Goal: Information Seeking & Learning: Learn about a topic

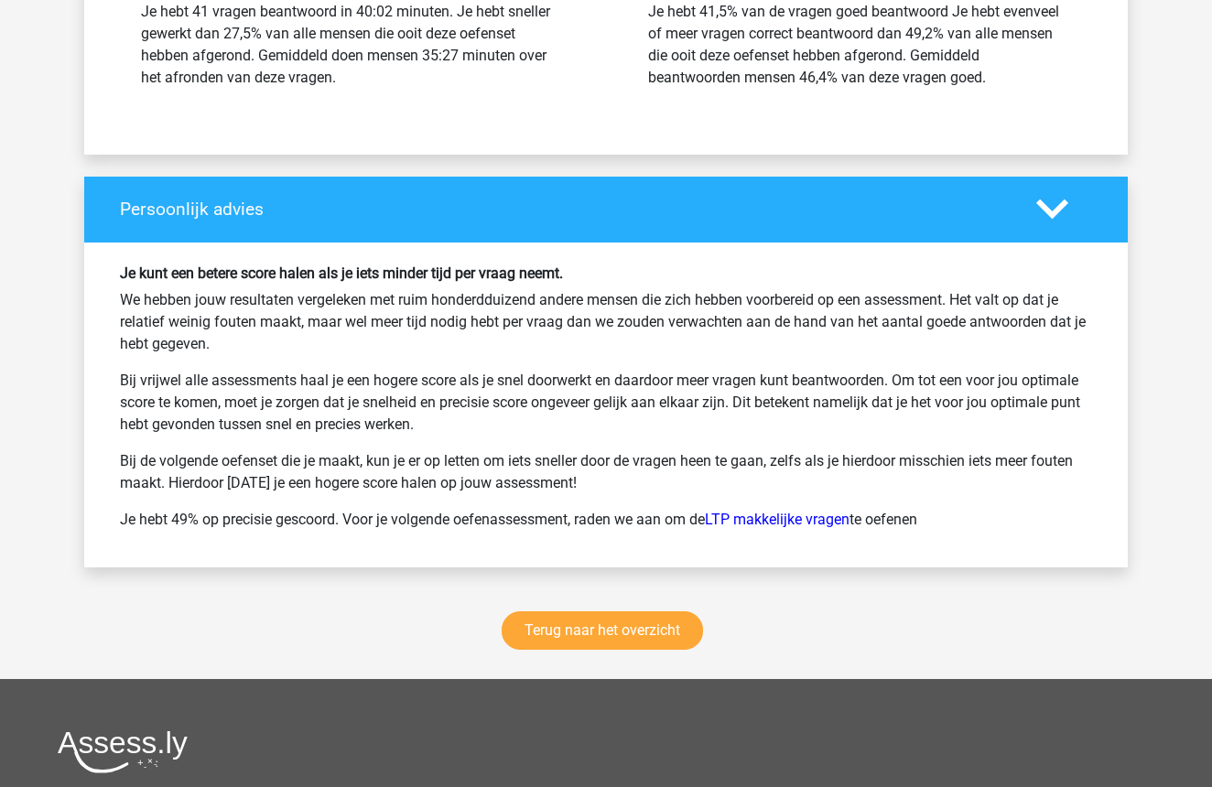
scroll to position [15583, 0]
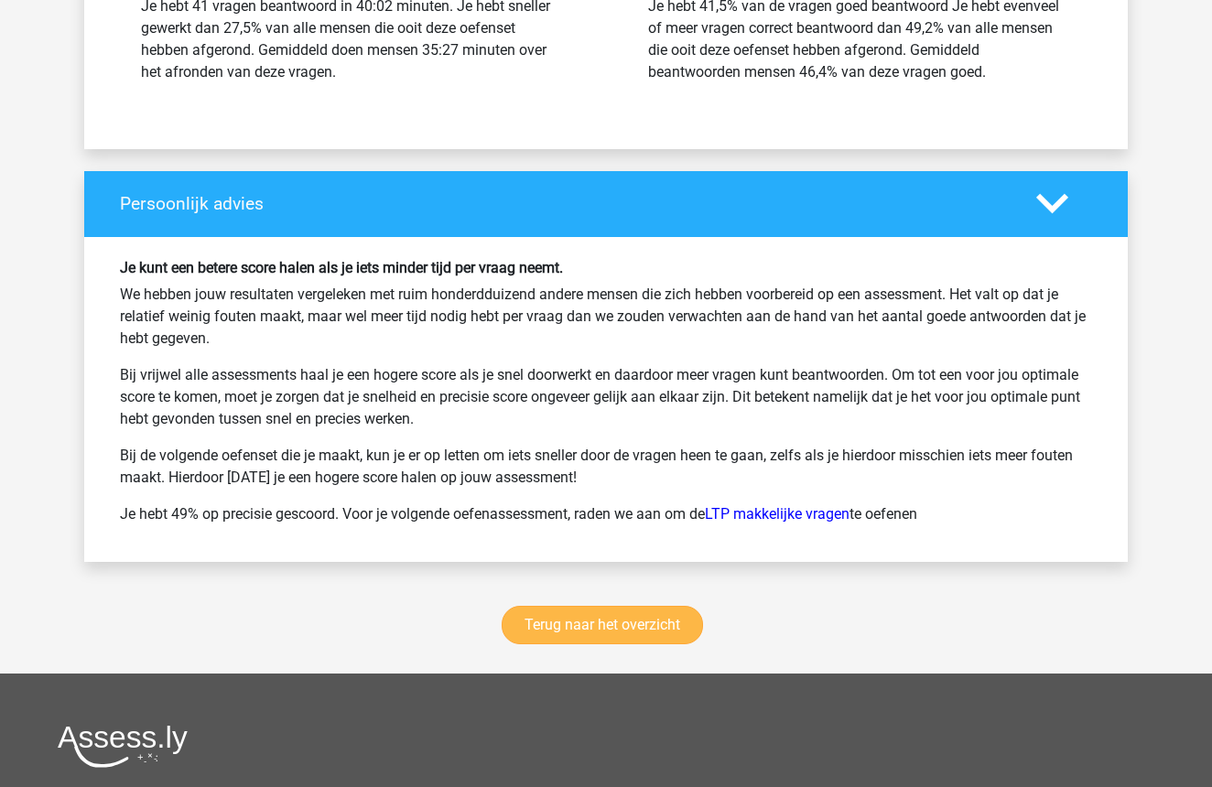
click at [621, 624] on link "Terug naar het overzicht" at bounding box center [602, 625] width 201 height 38
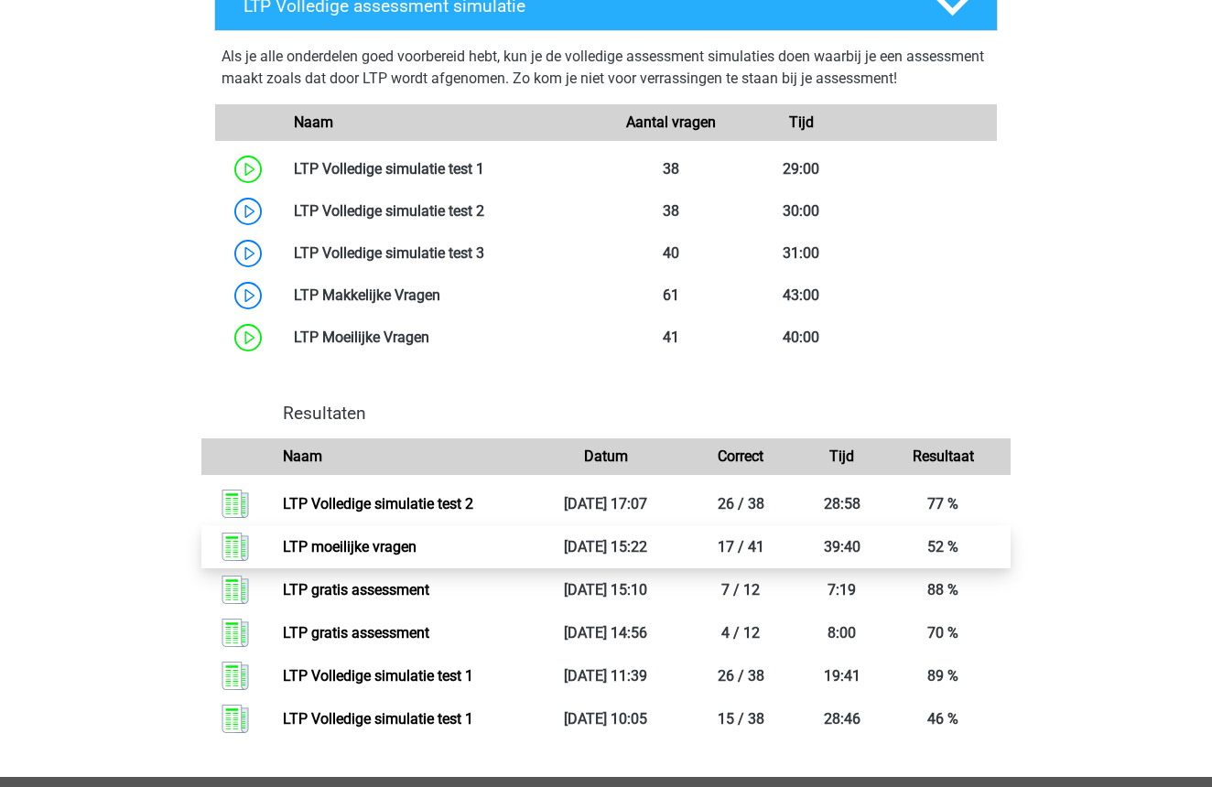
scroll to position [1076, 0]
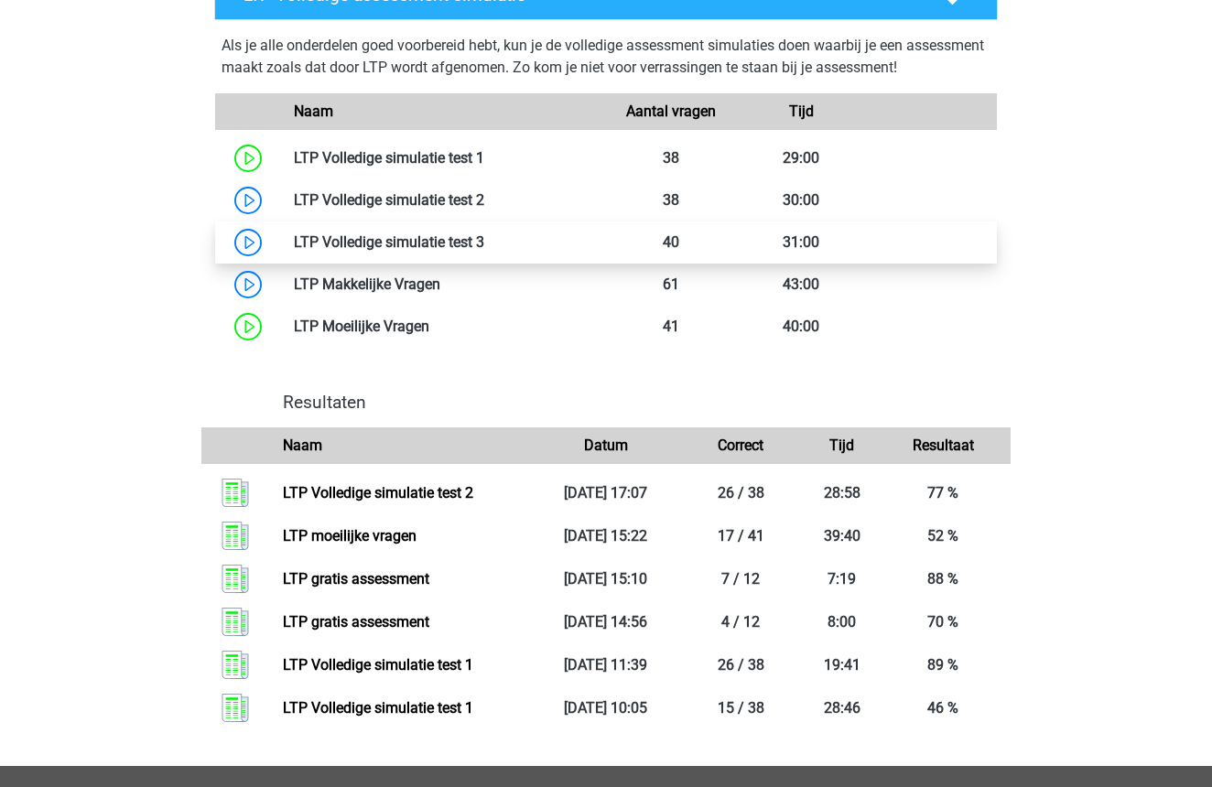
click at [484, 242] on link at bounding box center [484, 242] width 0 height 17
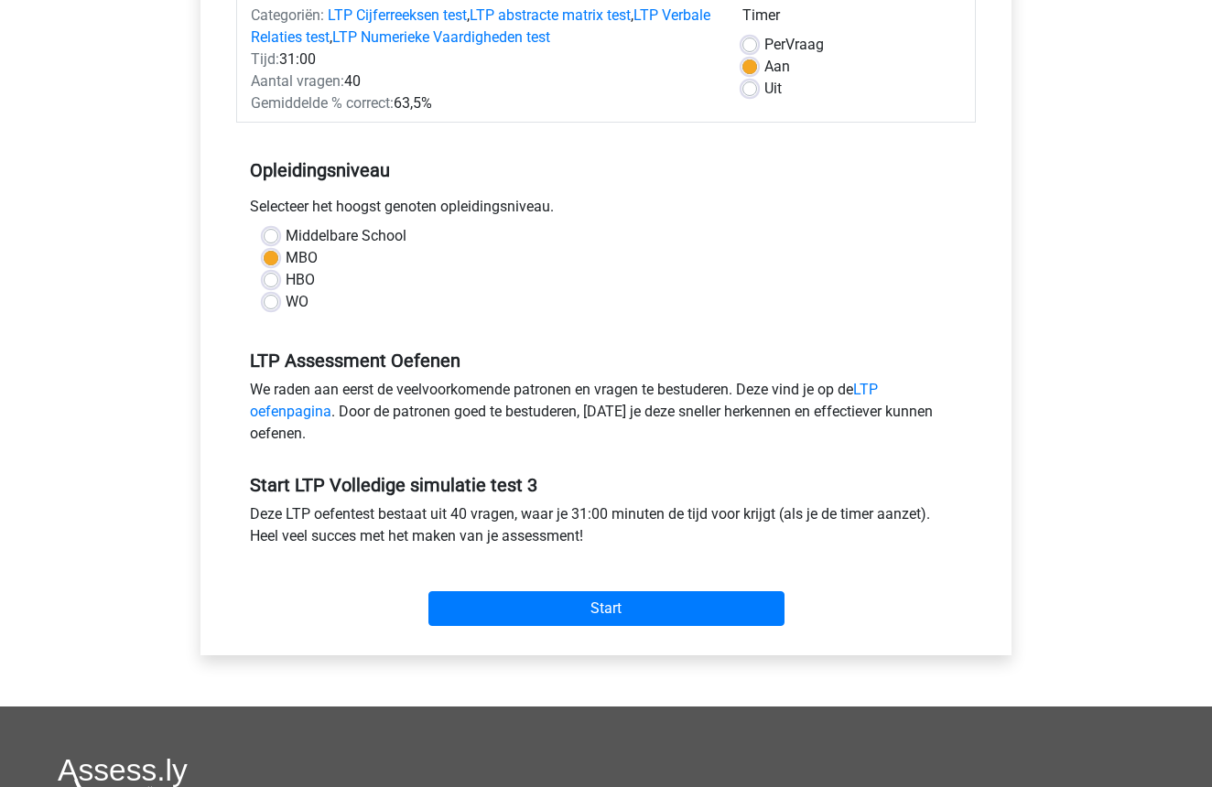
scroll to position [261, 0]
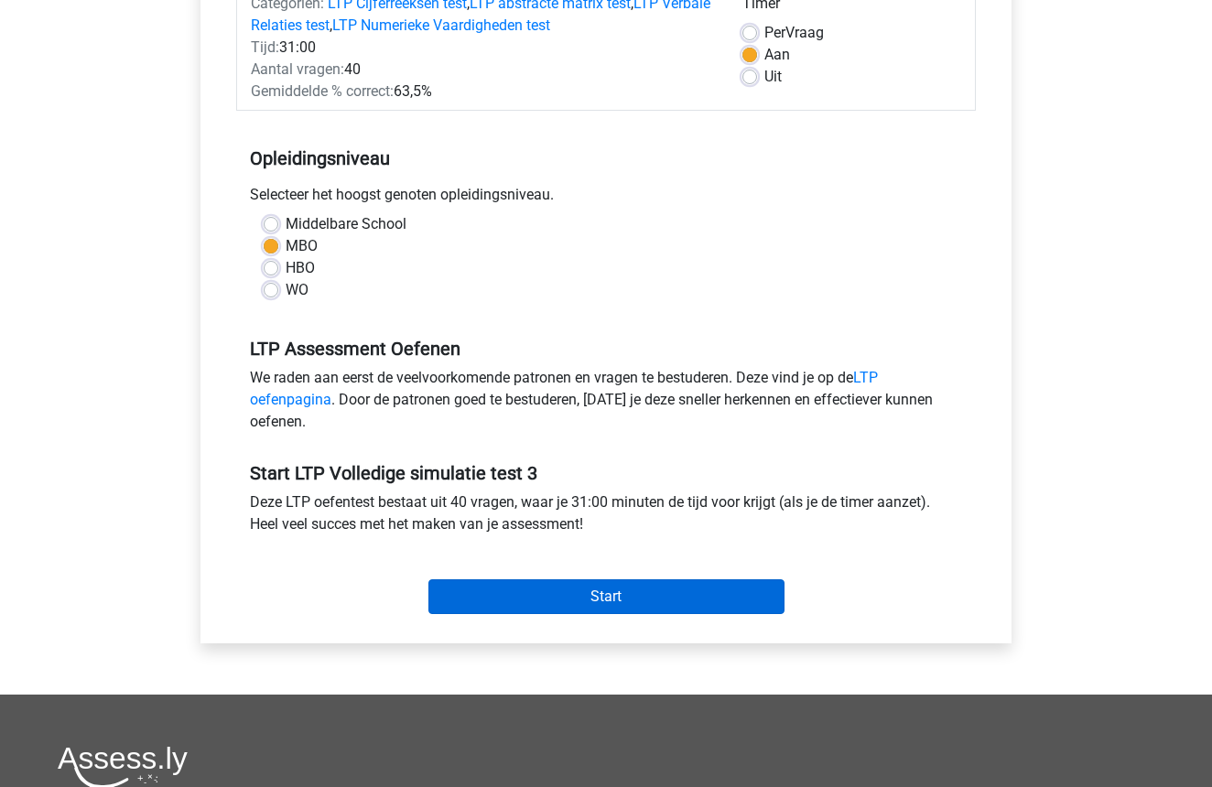
click at [661, 592] on input "Start" at bounding box center [607, 597] width 356 height 35
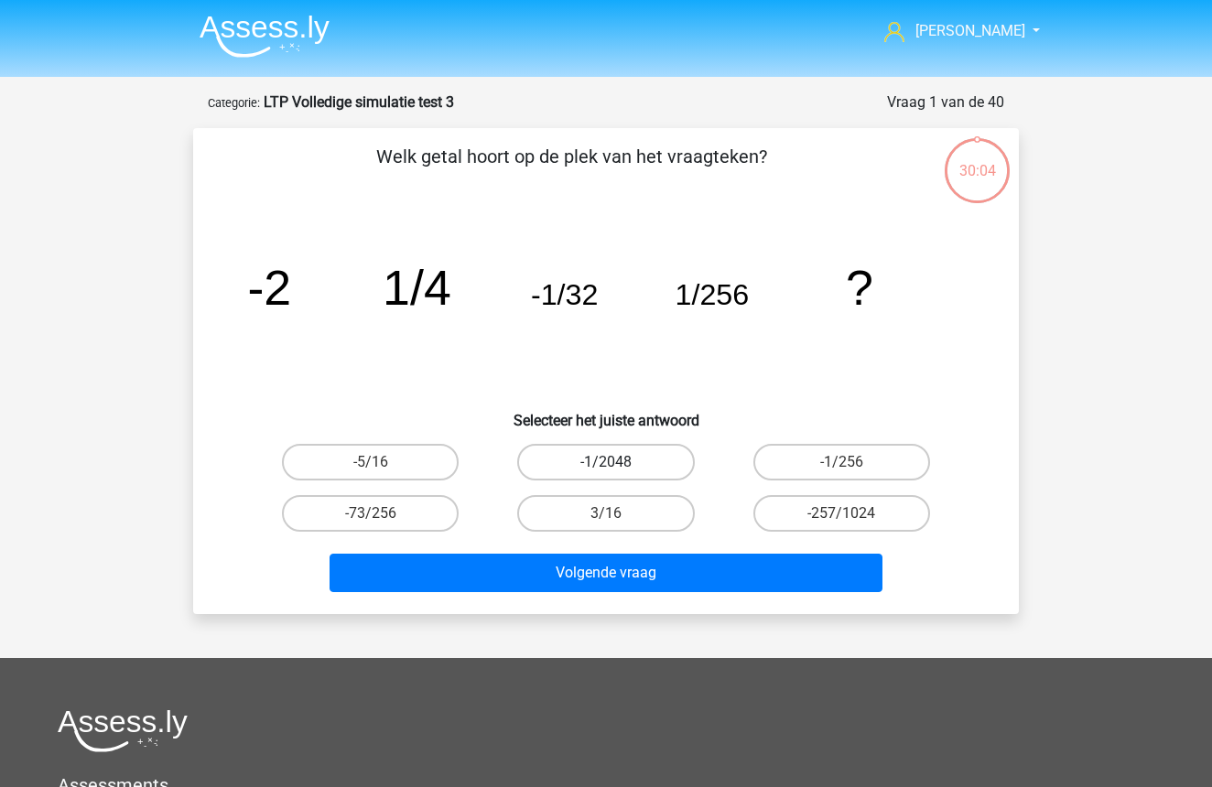
click at [601, 458] on label "-1/2048" at bounding box center [605, 462] width 177 height 37
click at [606, 462] on input "-1/2048" at bounding box center [612, 468] width 12 height 12
radio input "true"
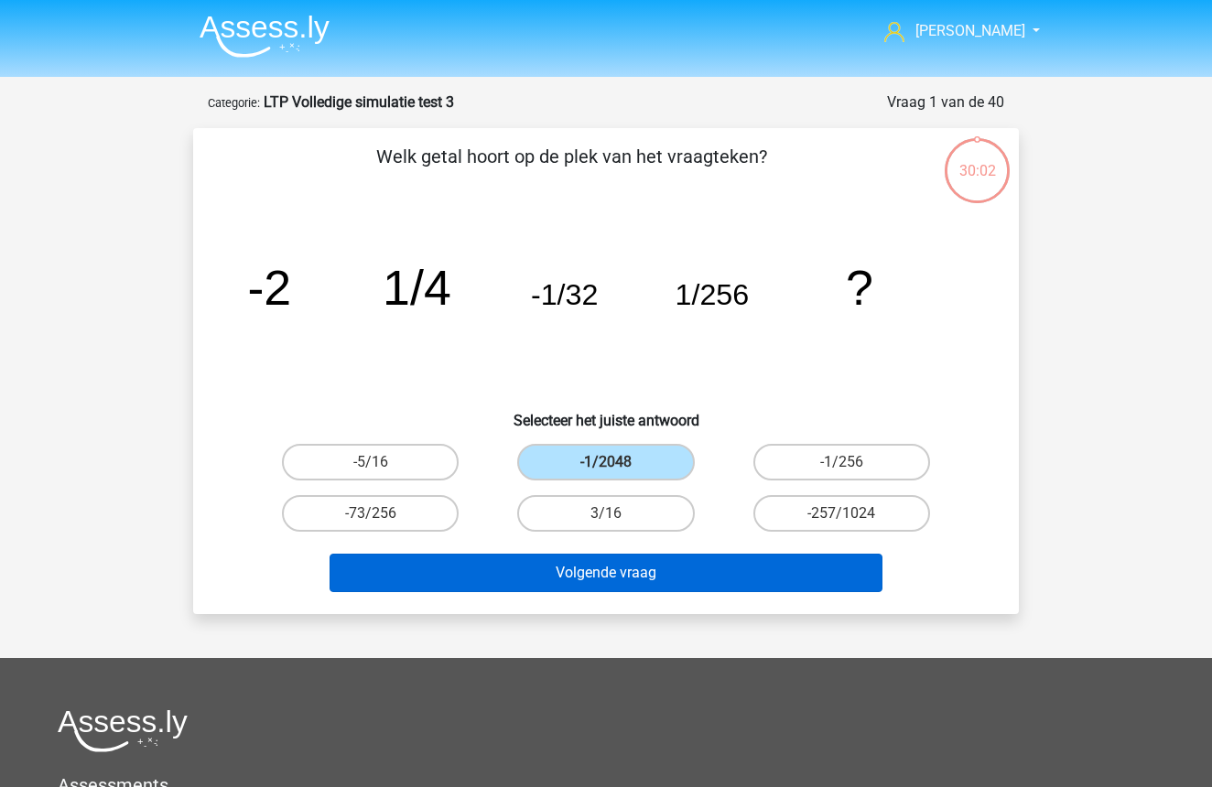
click at [624, 570] on button "Volgende vraag" at bounding box center [607, 573] width 554 height 38
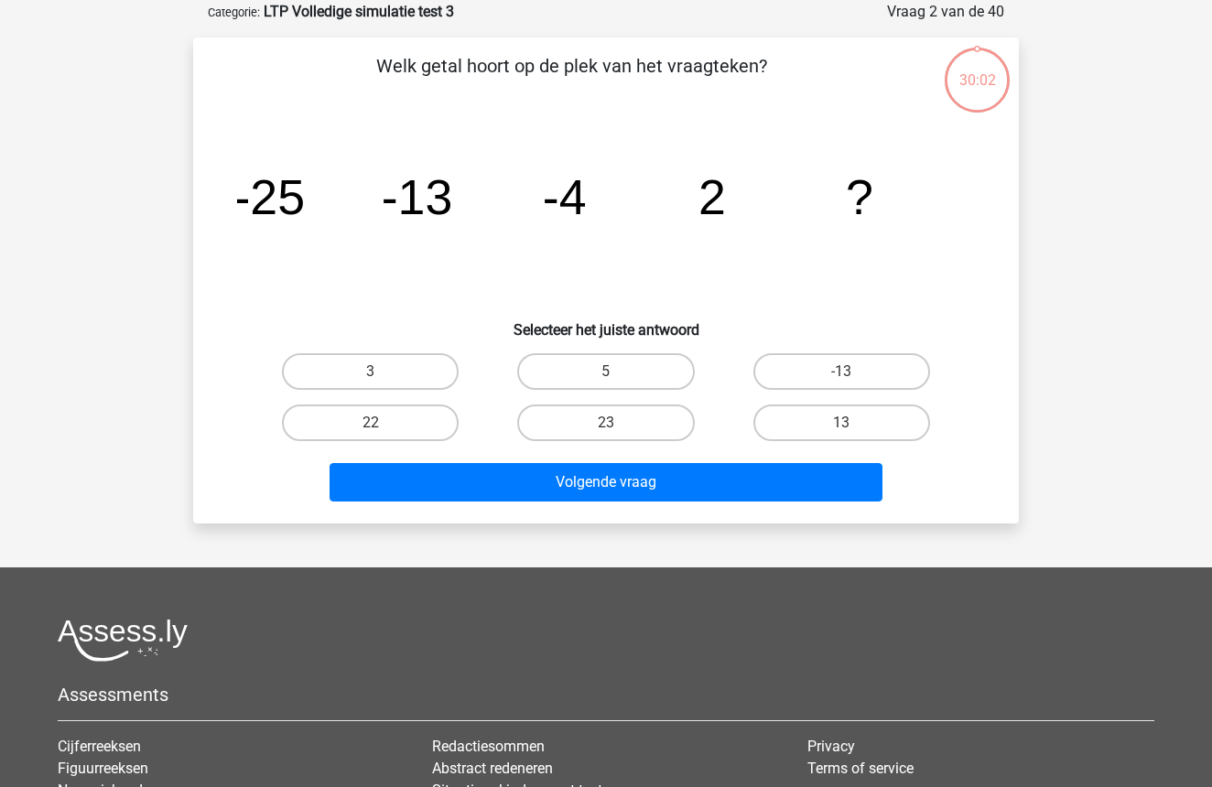
scroll to position [92, 0]
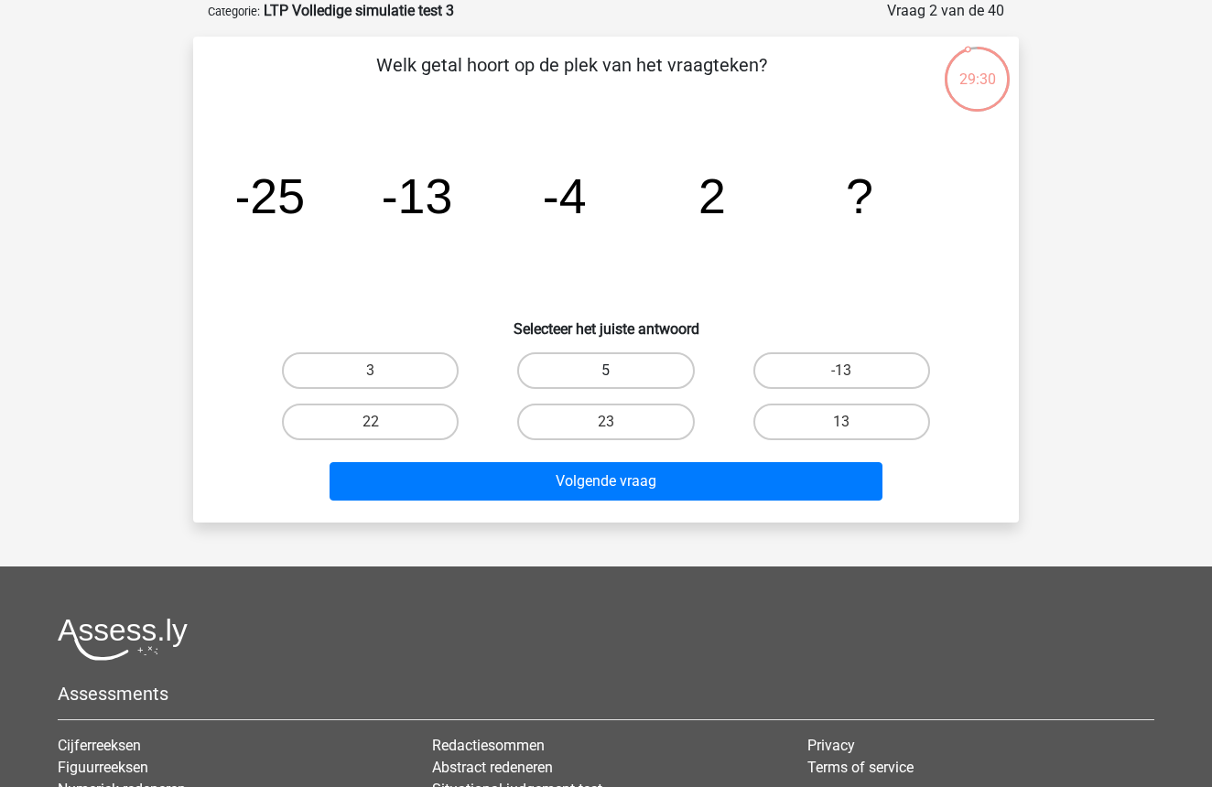
click at [638, 367] on label "5" at bounding box center [605, 371] width 177 height 37
click at [618, 371] on input "5" at bounding box center [612, 377] width 12 height 12
radio input "true"
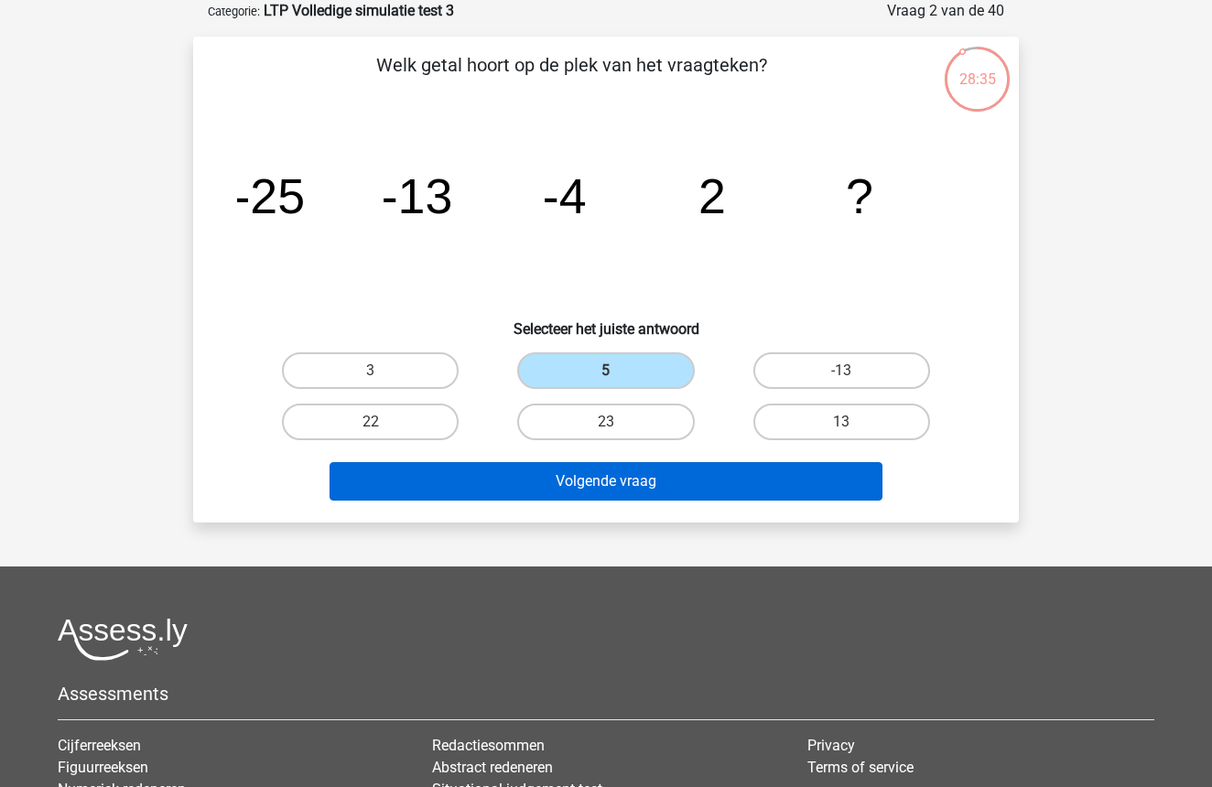
click at [655, 489] on button "Volgende vraag" at bounding box center [607, 481] width 554 height 38
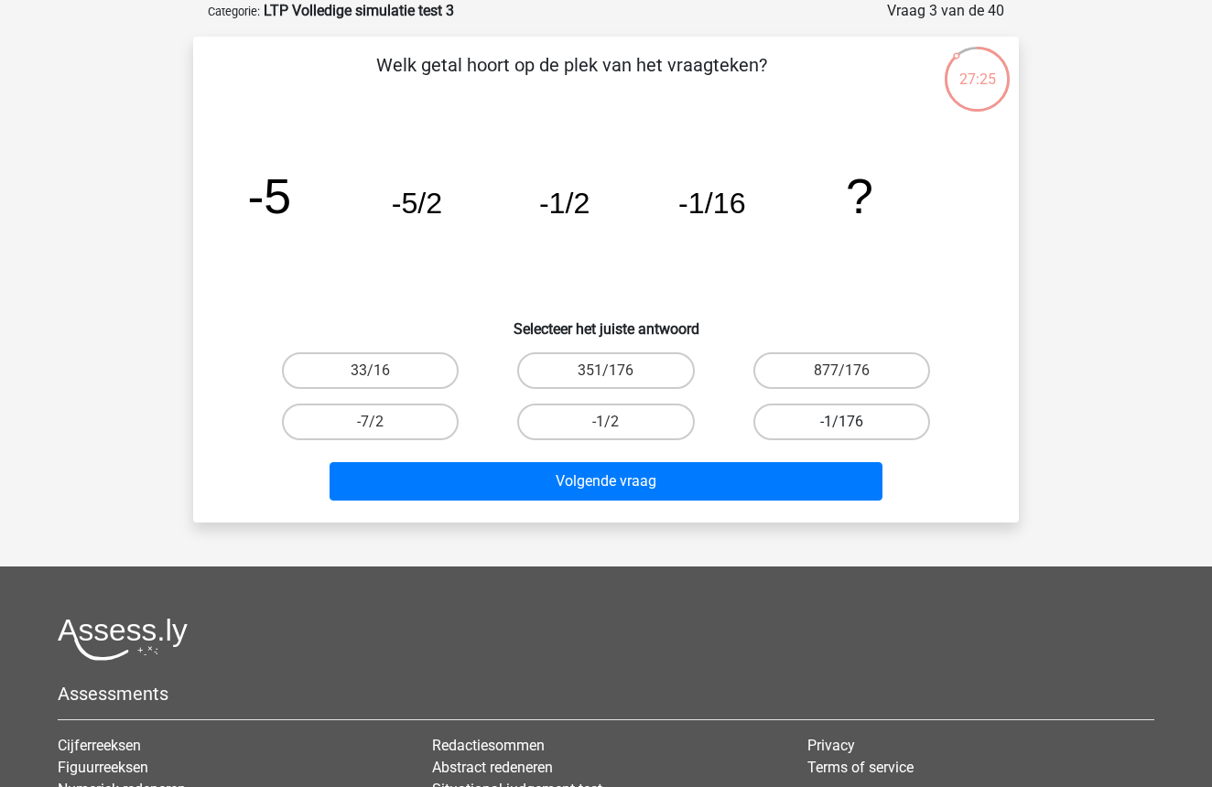
click at [857, 411] on label "-1/176" at bounding box center [842, 422] width 177 height 37
click at [853, 422] on input "-1/176" at bounding box center [848, 428] width 12 height 12
radio input "true"
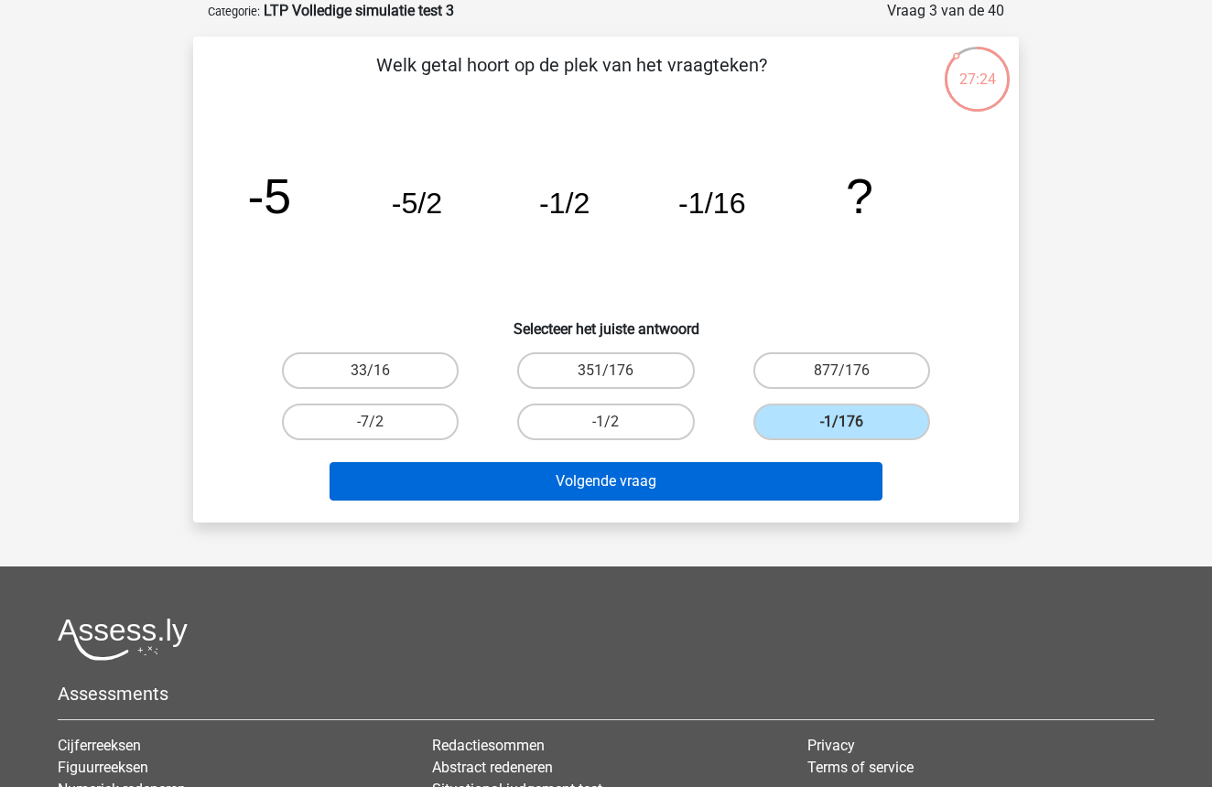
click at [759, 474] on button "Volgende vraag" at bounding box center [607, 481] width 554 height 38
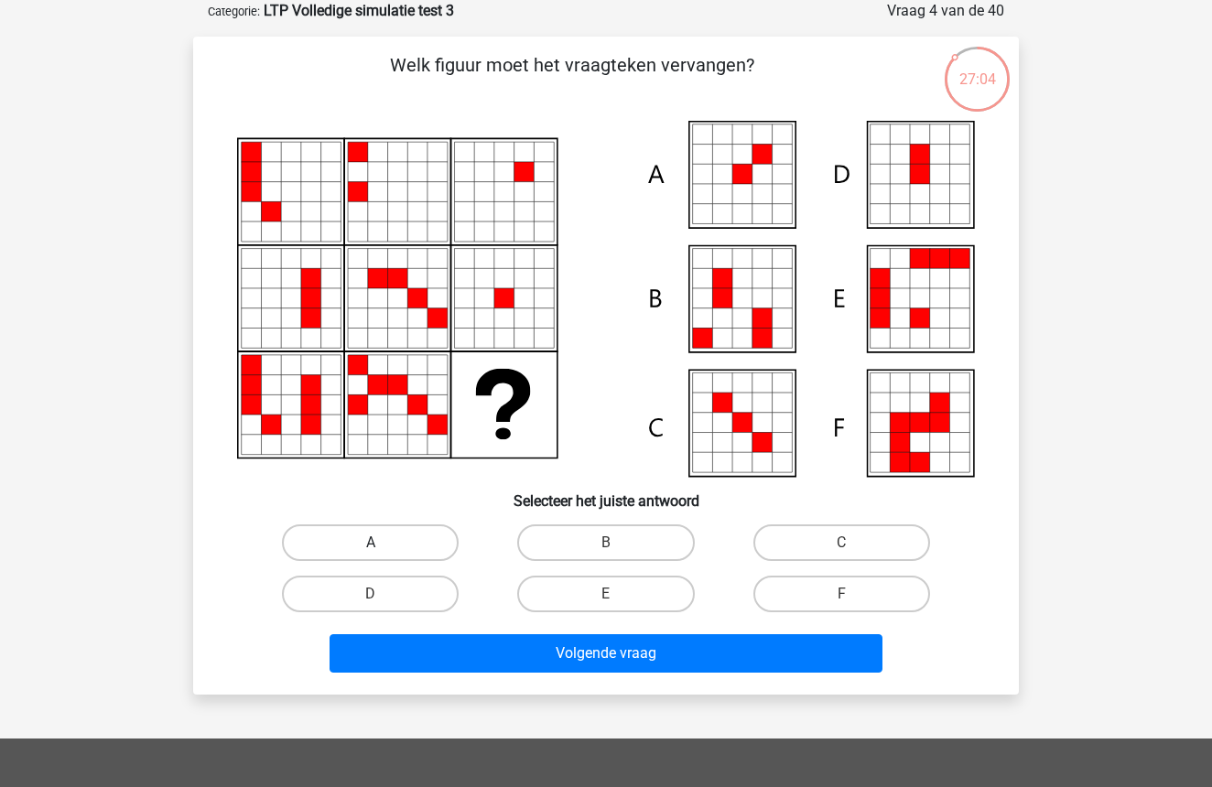
click at [364, 548] on label "A" at bounding box center [370, 543] width 177 height 37
click at [371, 548] on input "A" at bounding box center [377, 549] width 12 height 12
radio input "true"
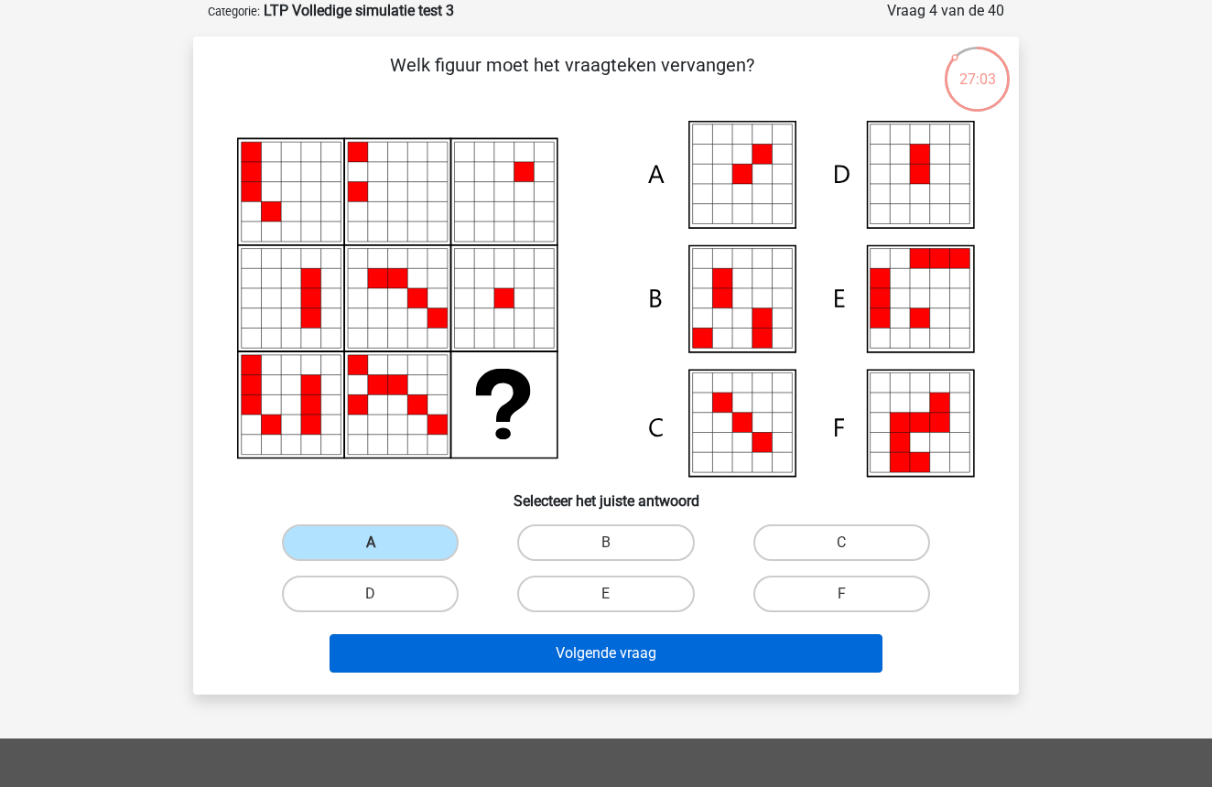
click at [654, 656] on button "Volgende vraag" at bounding box center [607, 654] width 554 height 38
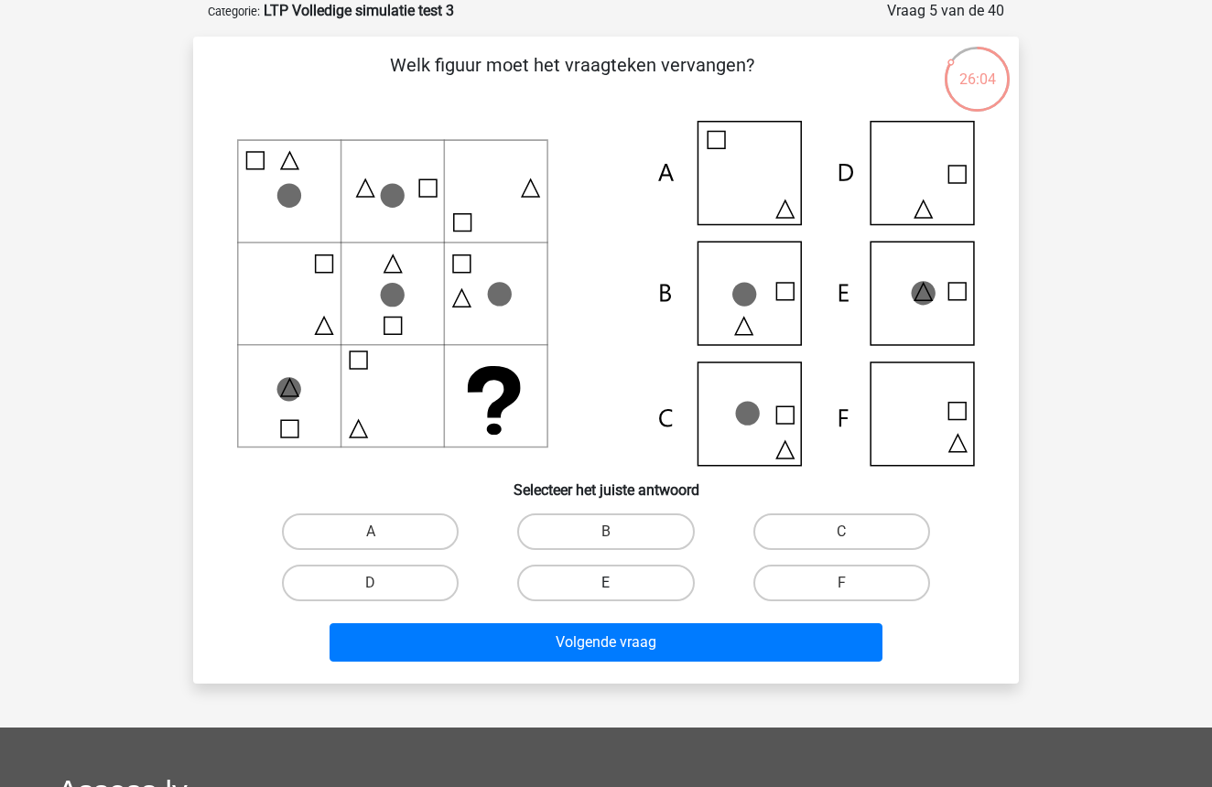
click at [659, 583] on label "E" at bounding box center [605, 583] width 177 height 37
click at [618, 583] on input "E" at bounding box center [612, 589] width 12 height 12
radio input "true"
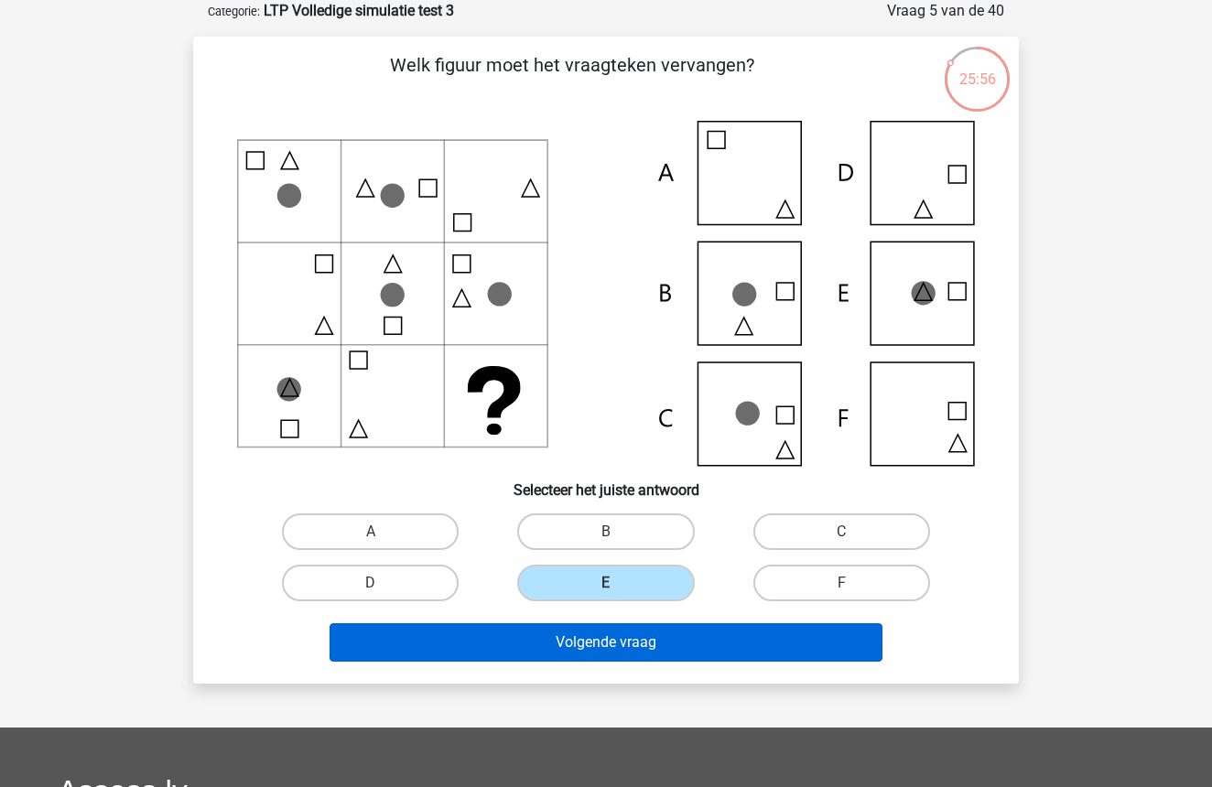
click at [661, 640] on button "Volgende vraag" at bounding box center [607, 643] width 554 height 38
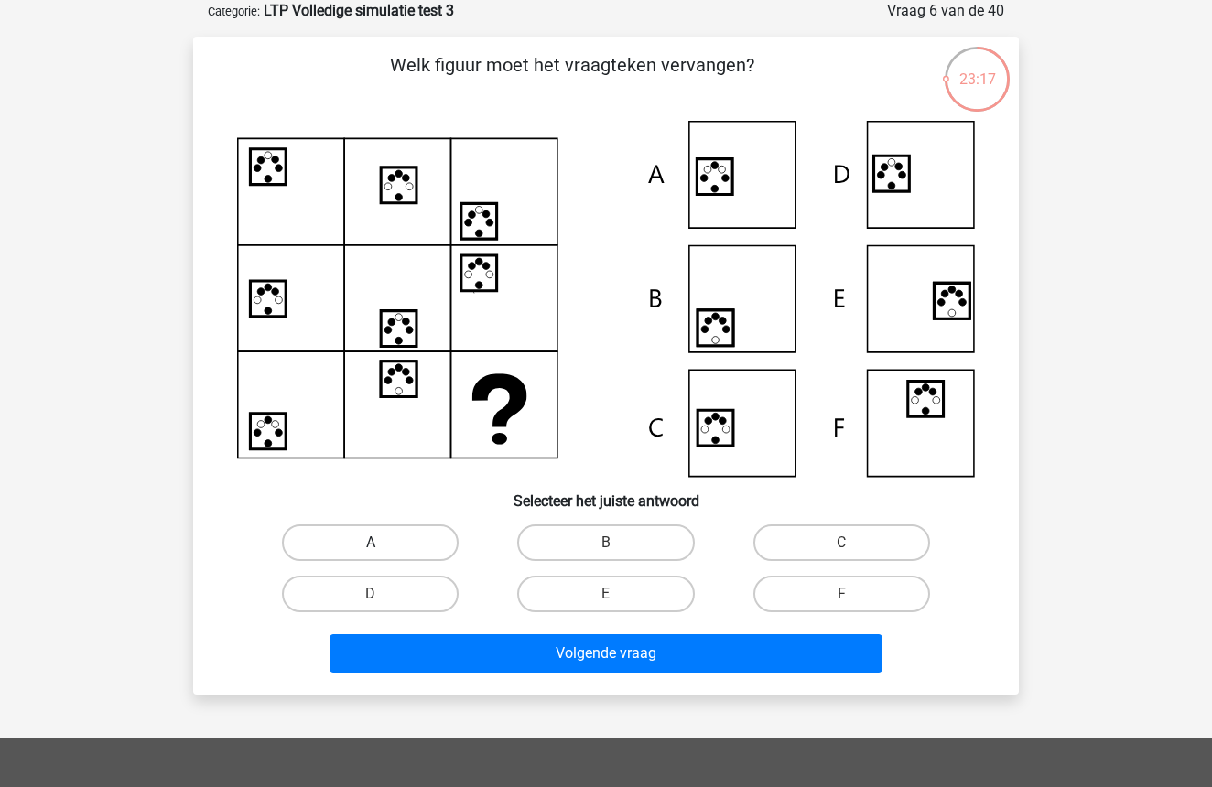
click at [389, 540] on label "A" at bounding box center [370, 543] width 177 height 37
click at [383, 543] on input "A" at bounding box center [377, 549] width 12 height 12
radio input "true"
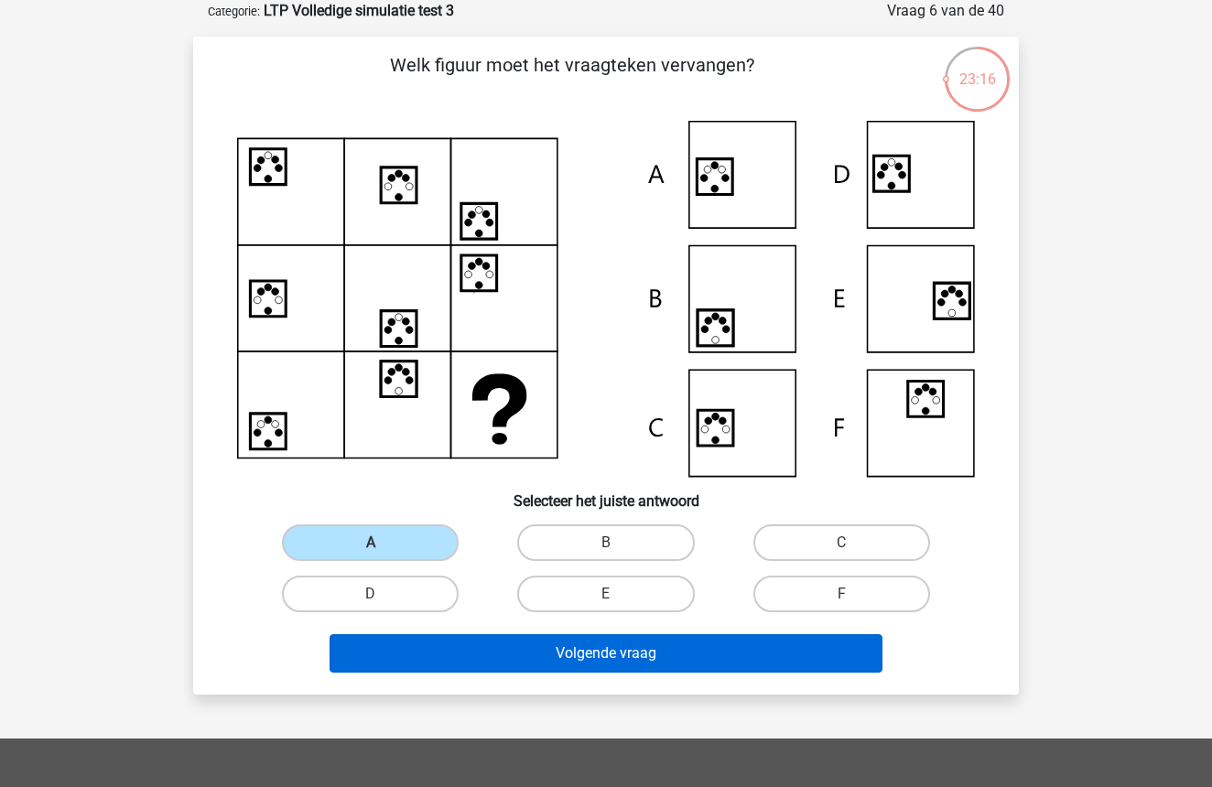
click at [637, 648] on button "Volgende vraag" at bounding box center [607, 654] width 554 height 38
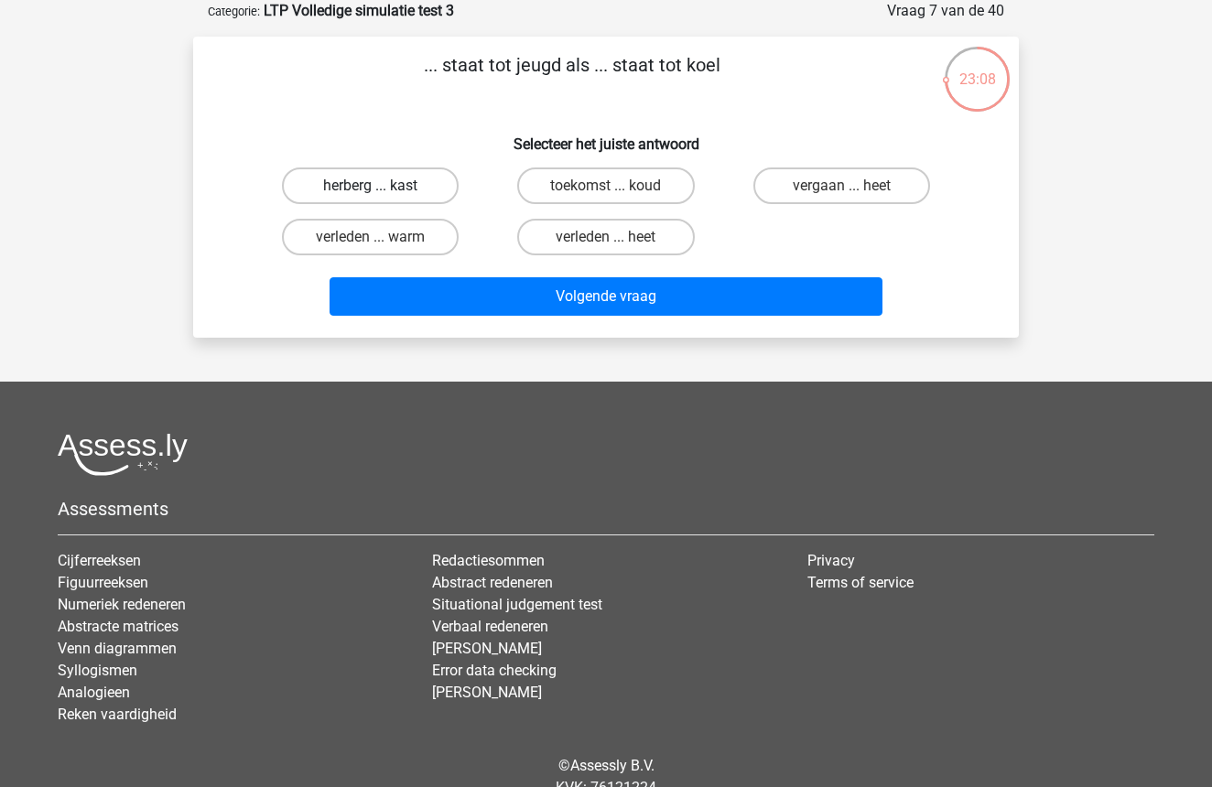
click at [357, 187] on label "herberg ... kast" at bounding box center [370, 186] width 177 height 37
click at [371, 187] on input "herberg ... kast" at bounding box center [377, 192] width 12 height 12
radio input "true"
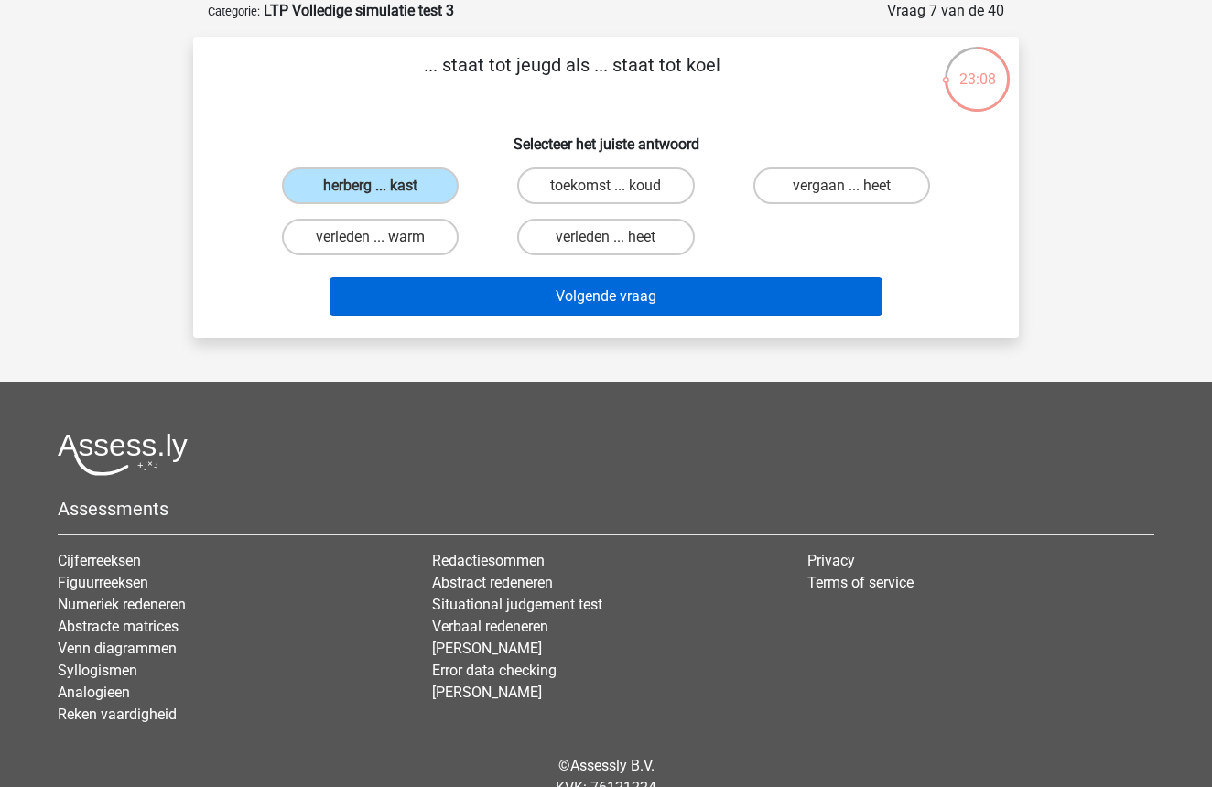
click at [657, 288] on button "Volgende vraag" at bounding box center [607, 296] width 554 height 38
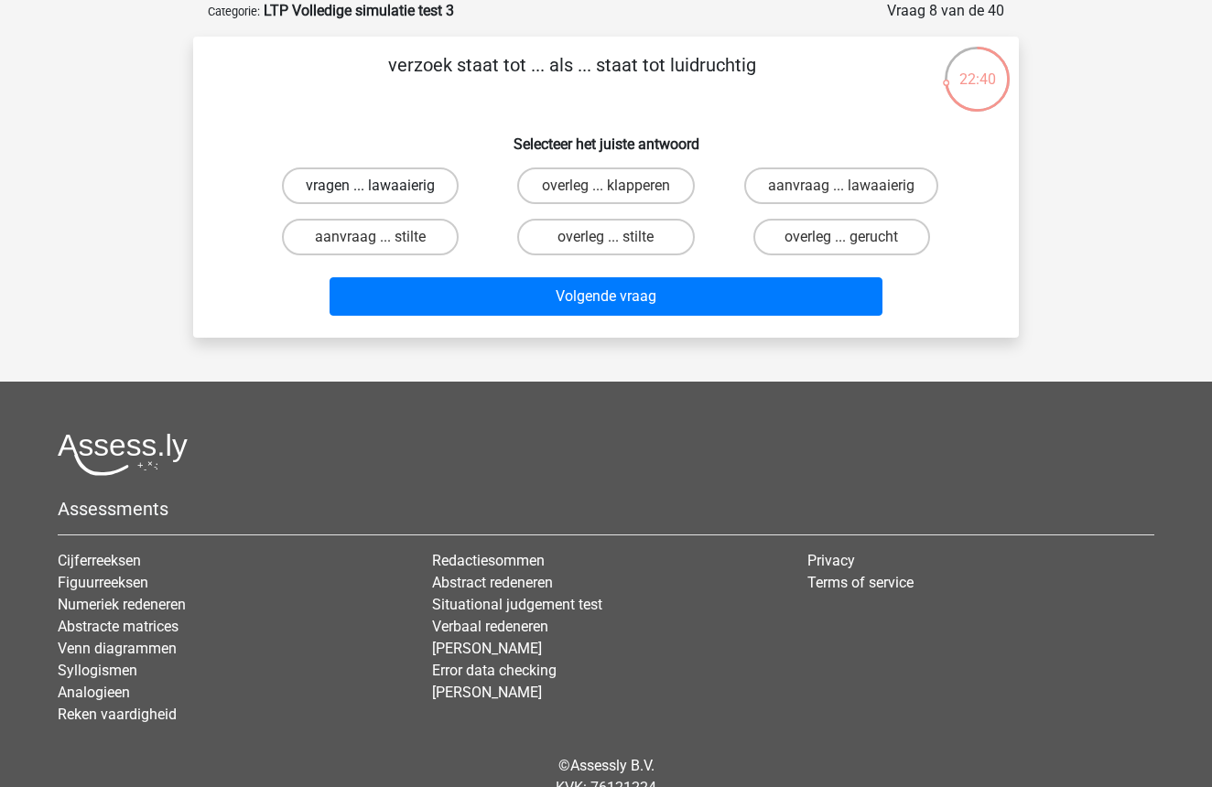
click at [345, 173] on label "vragen ... lawaaierig" at bounding box center [370, 186] width 177 height 37
click at [371, 186] on input "vragen ... lawaaierig" at bounding box center [377, 192] width 12 height 12
radio input "true"
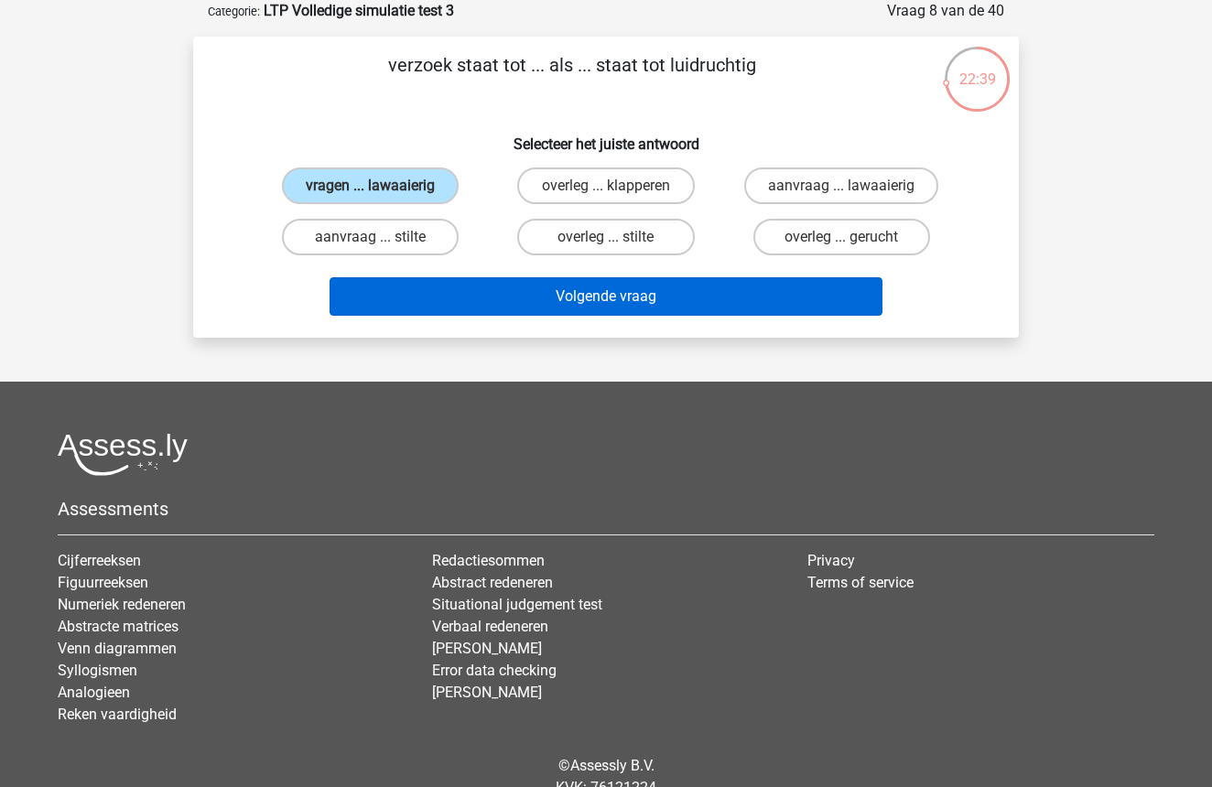
click at [609, 285] on button "Volgende vraag" at bounding box center [607, 296] width 554 height 38
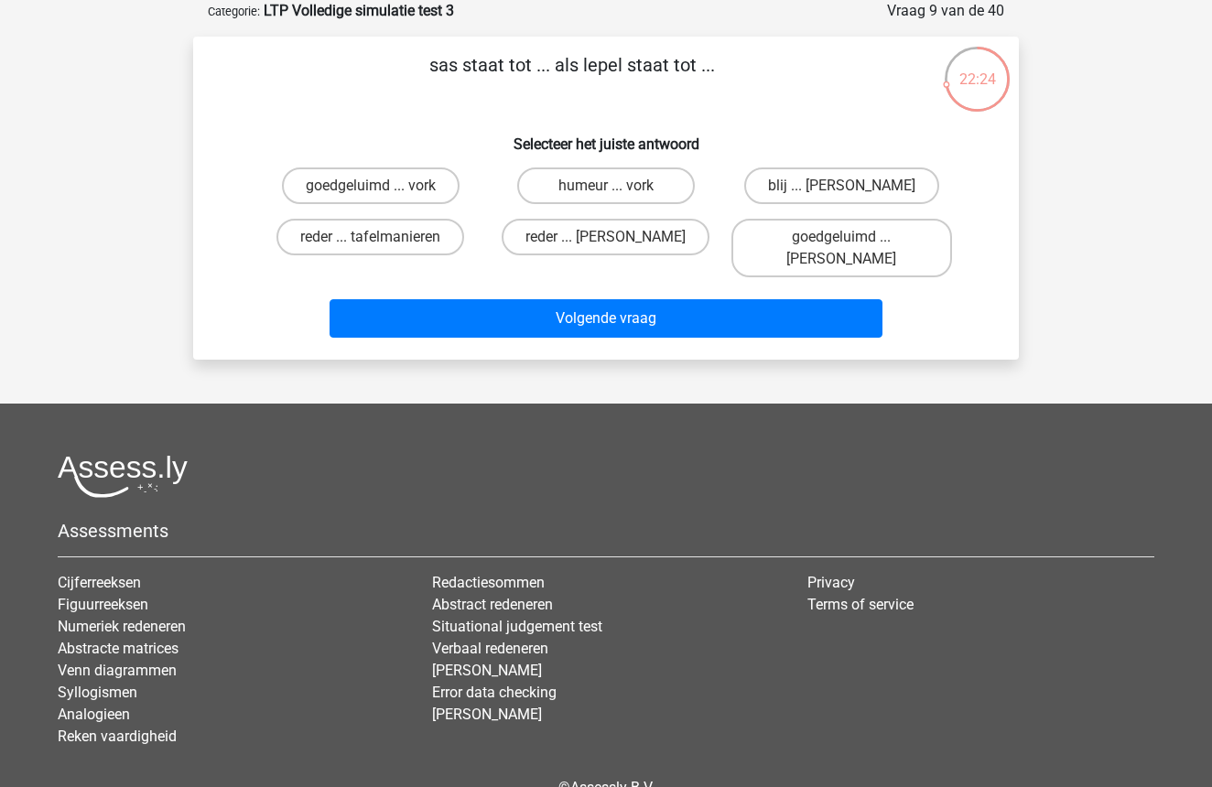
click at [614, 246] on input "reder ... anna" at bounding box center [612, 243] width 12 height 12
radio input "true"
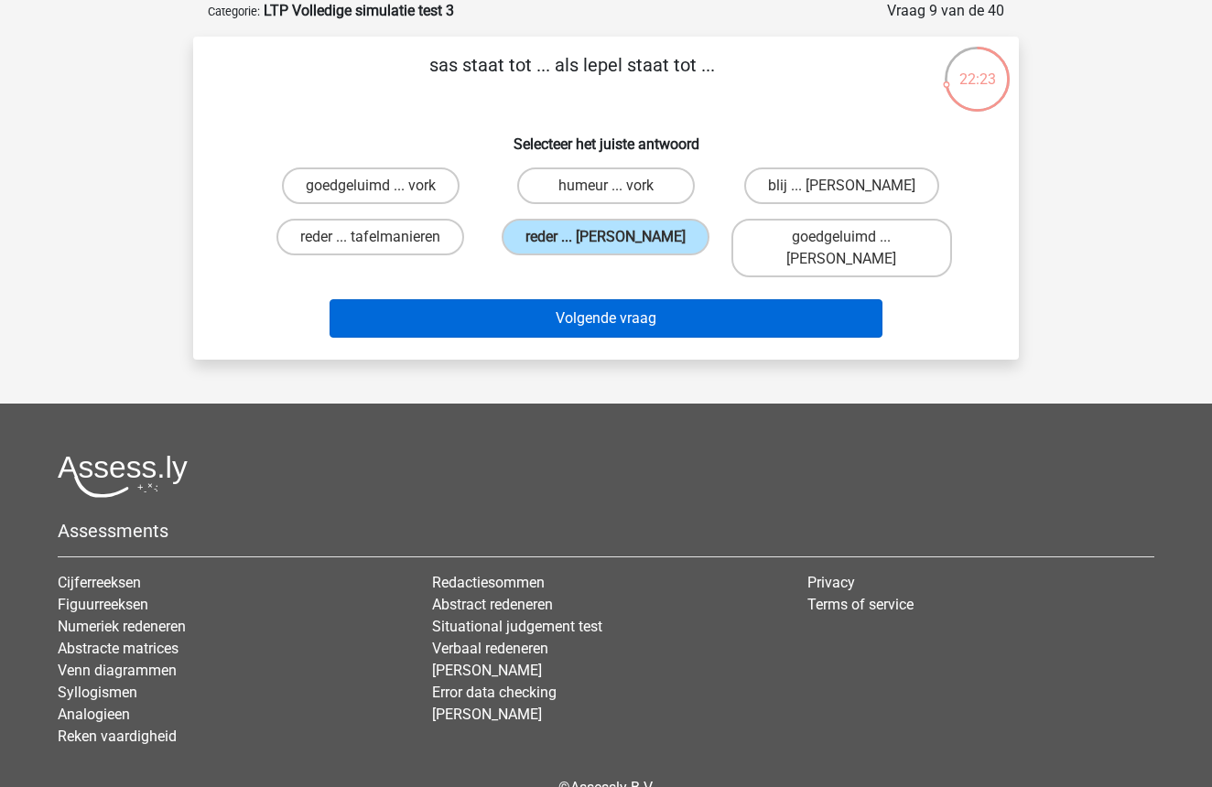
click at [611, 299] on button "Volgende vraag" at bounding box center [607, 318] width 554 height 38
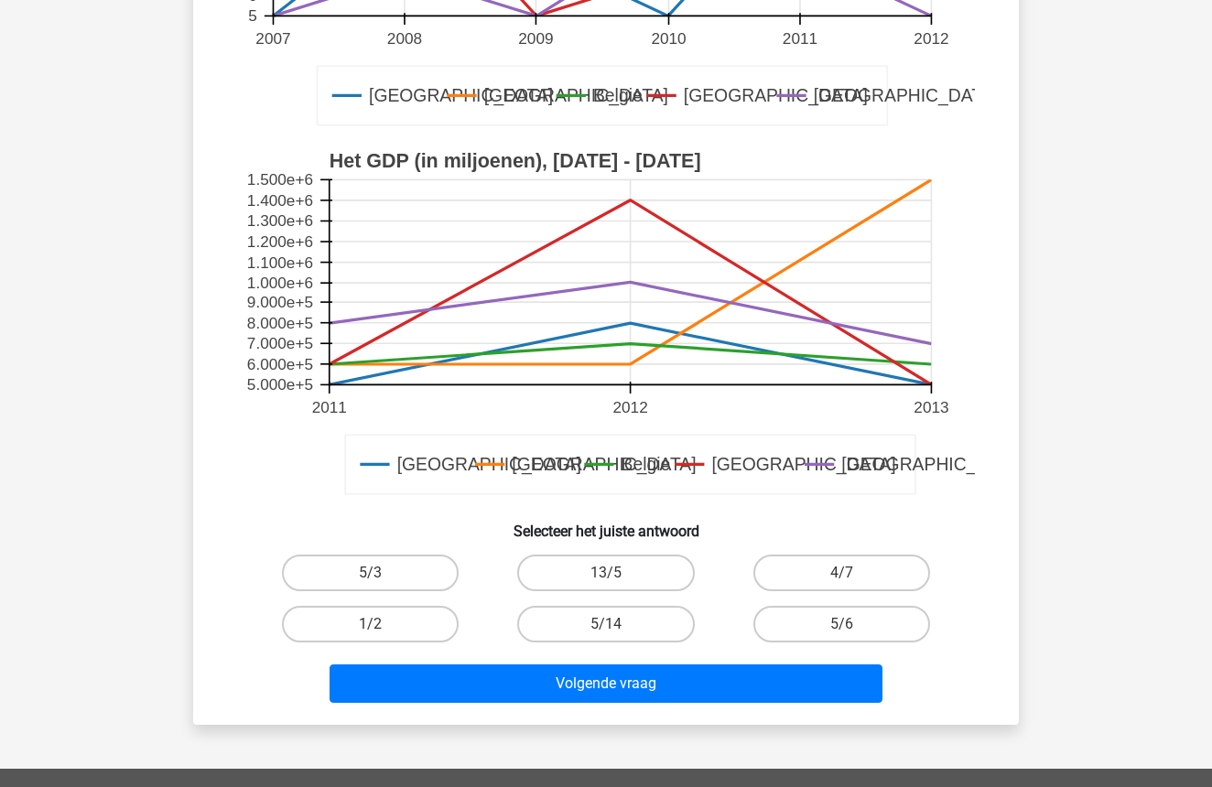
scroll to position [446, 0]
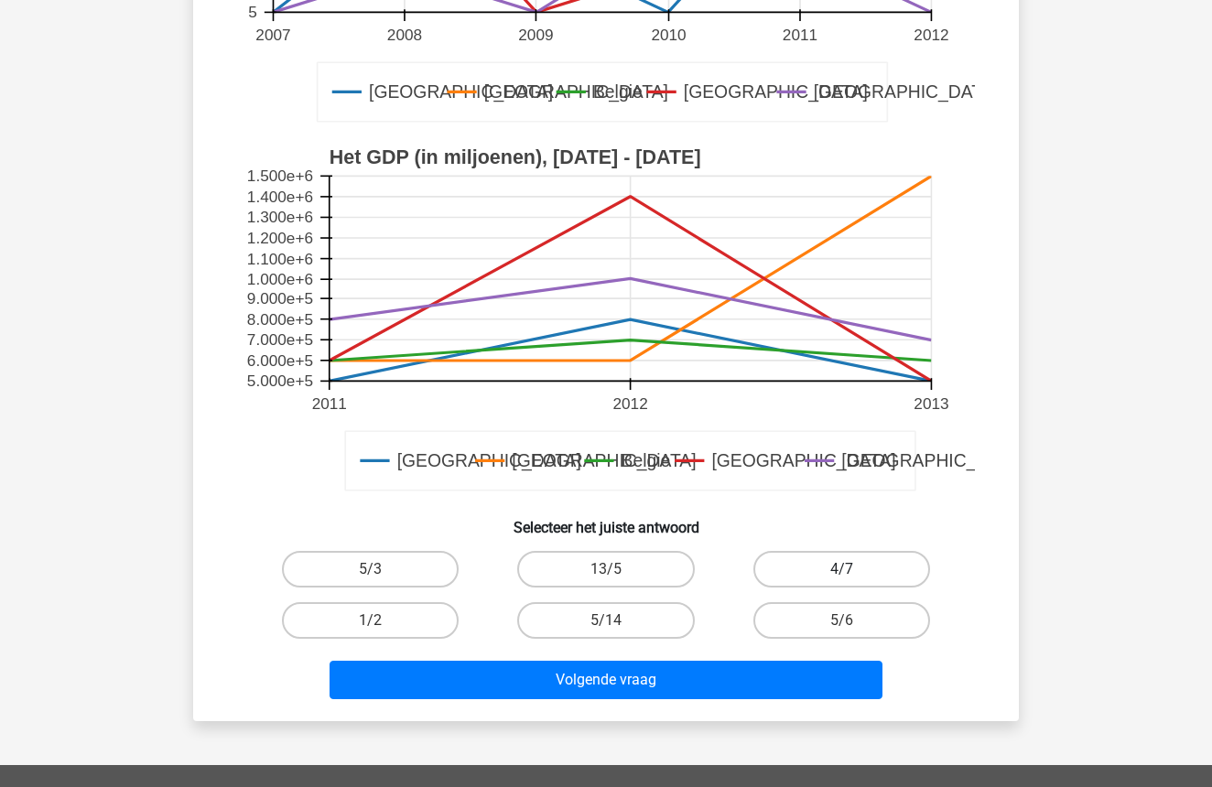
click at [875, 558] on label "4/7" at bounding box center [842, 569] width 177 height 37
click at [853, 570] on input "4/7" at bounding box center [848, 576] width 12 height 12
radio input "true"
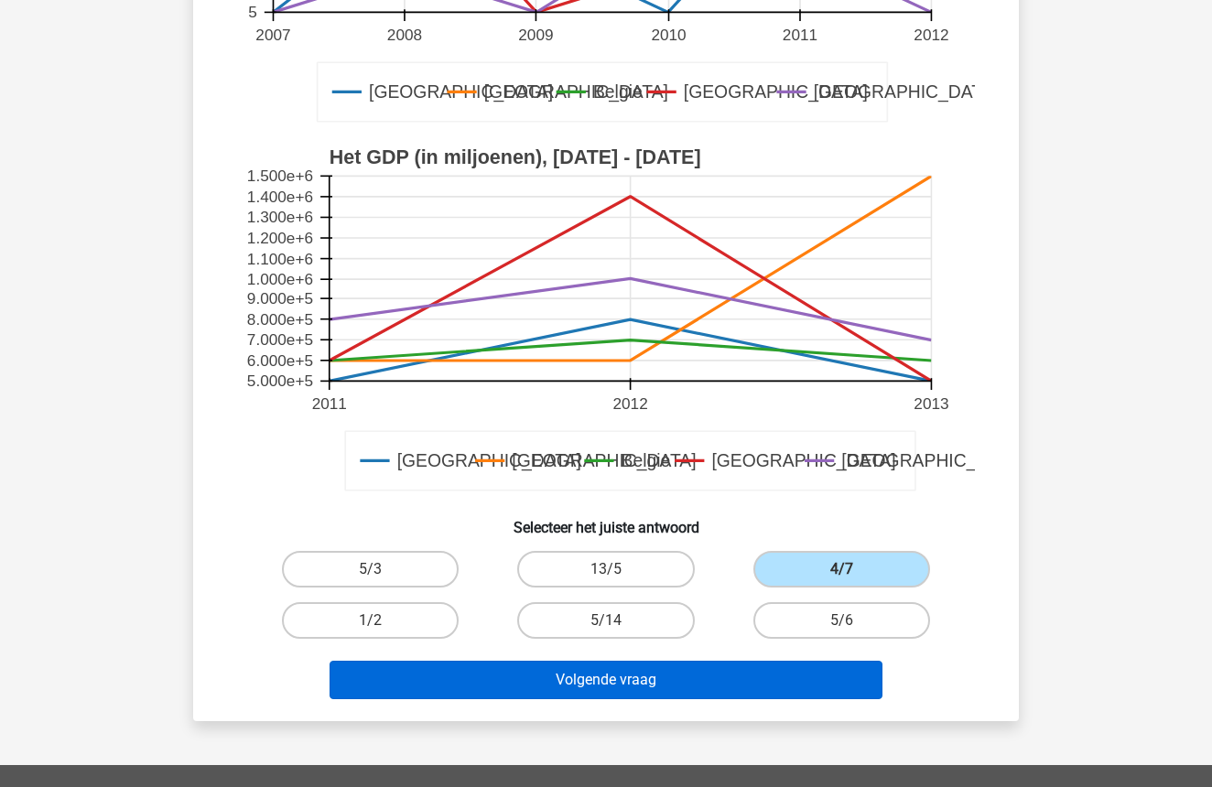
click at [603, 686] on button "Volgende vraag" at bounding box center [607, 680] width 554 height 38
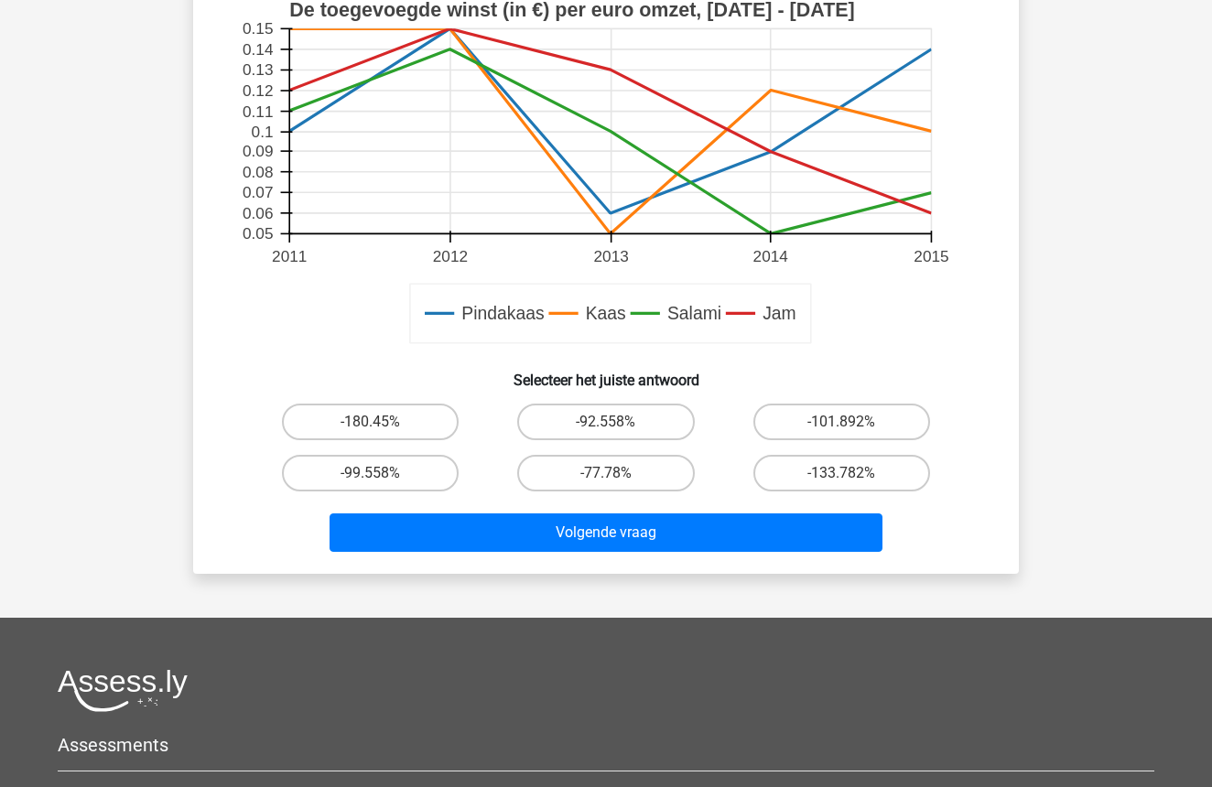
scroll to position [602, 0]
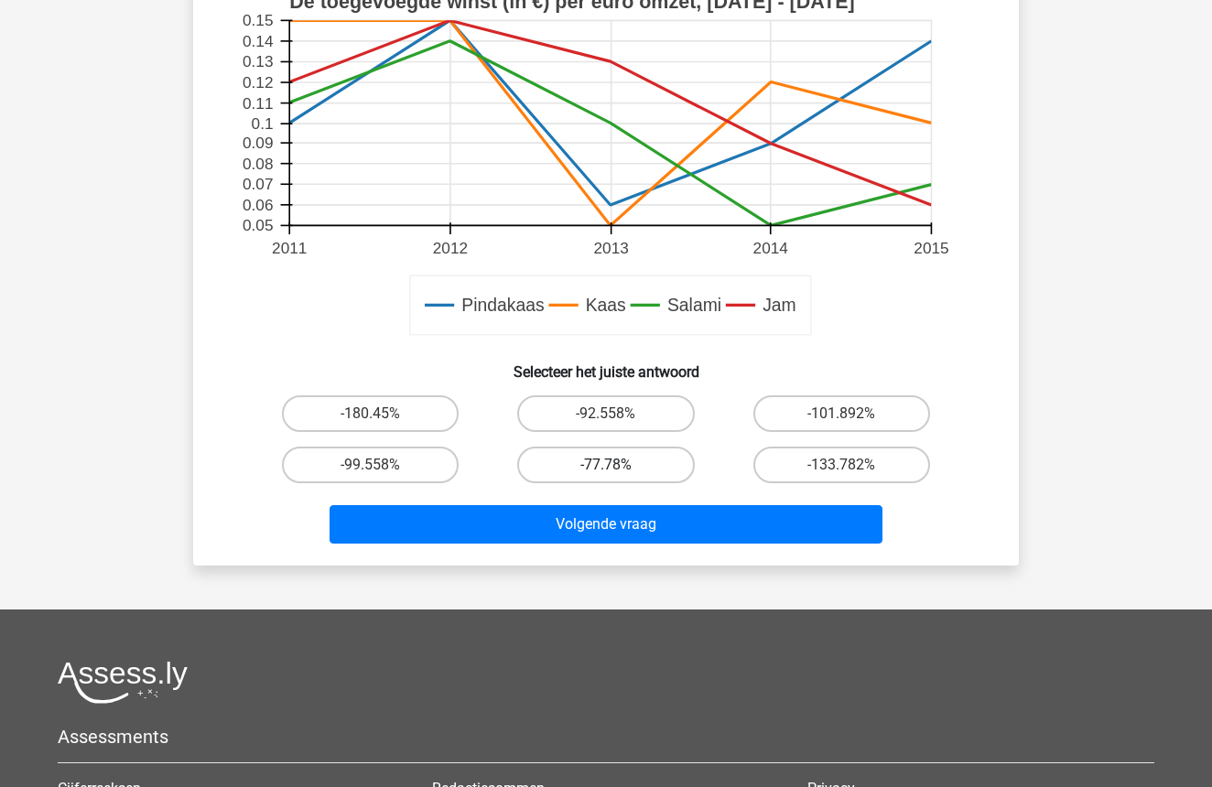
click at [611, 462] on label "-77.78%" at bounding box center [605, 465] width 177 height 37
click at [611, 465] on input "-77.78%" at bounding box center [612, 471] width 12 height 12
radio input "true"
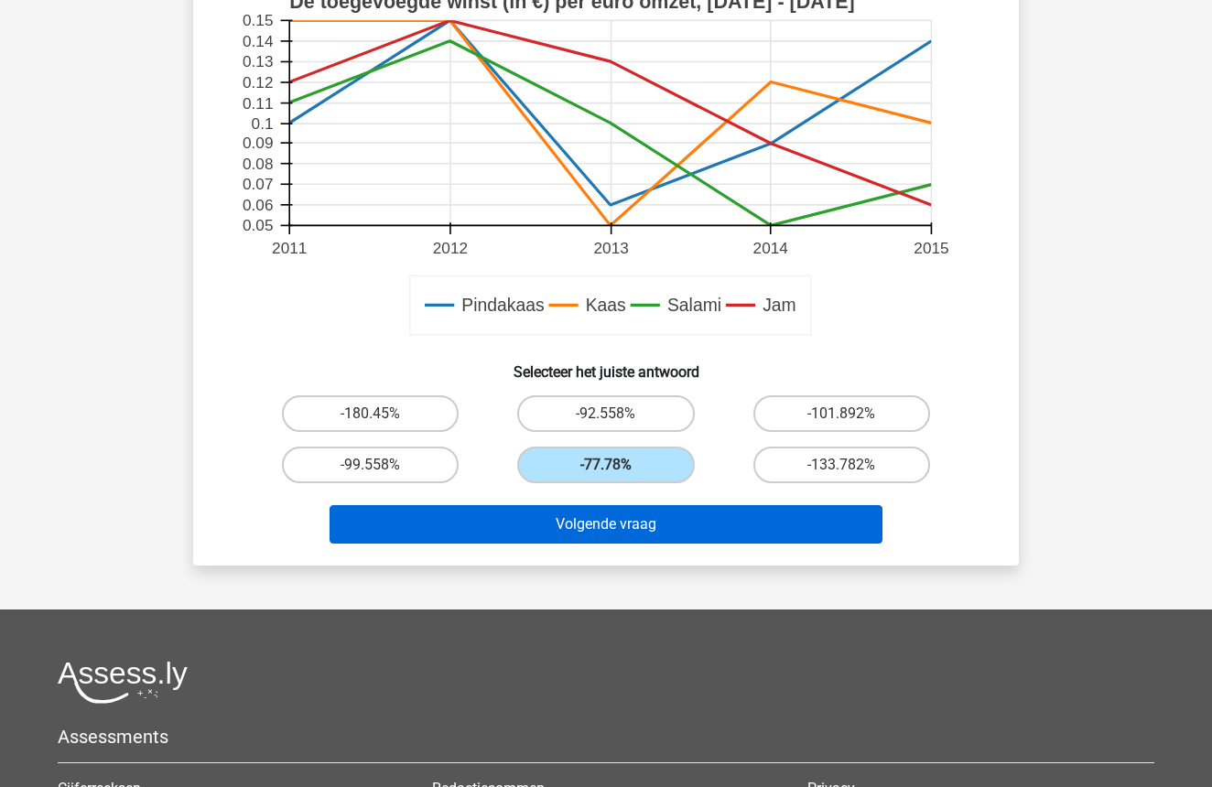
click at [610, 535] on button "Volgende vraag" at bounding box center [607, 524] width 554 height 38
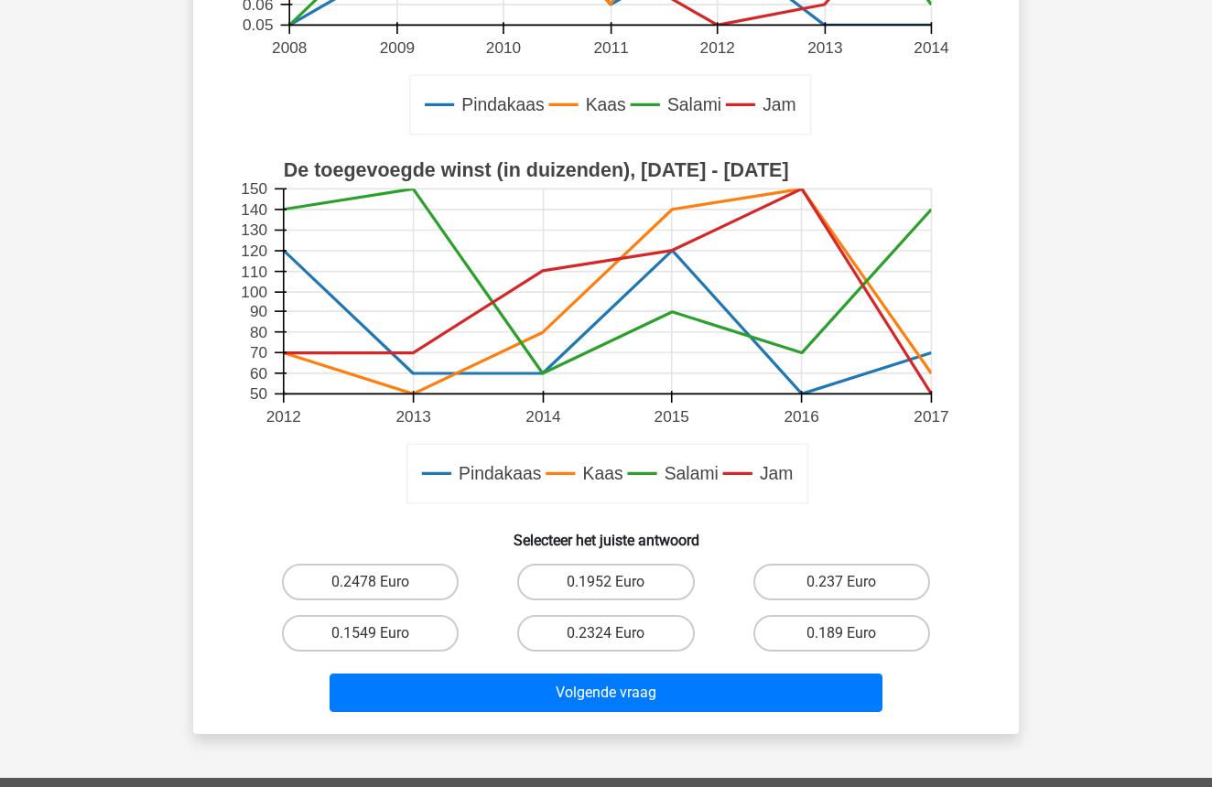
scroll to position [461, 0]
click at [641, 635] on label "0.2324 Euro" at bounding box center [605, 633] width 177 height 37
click at [618, 635] on input "0.2324 Euro" at bounding box center [612, 640] width 12 height 12
radio input "true"
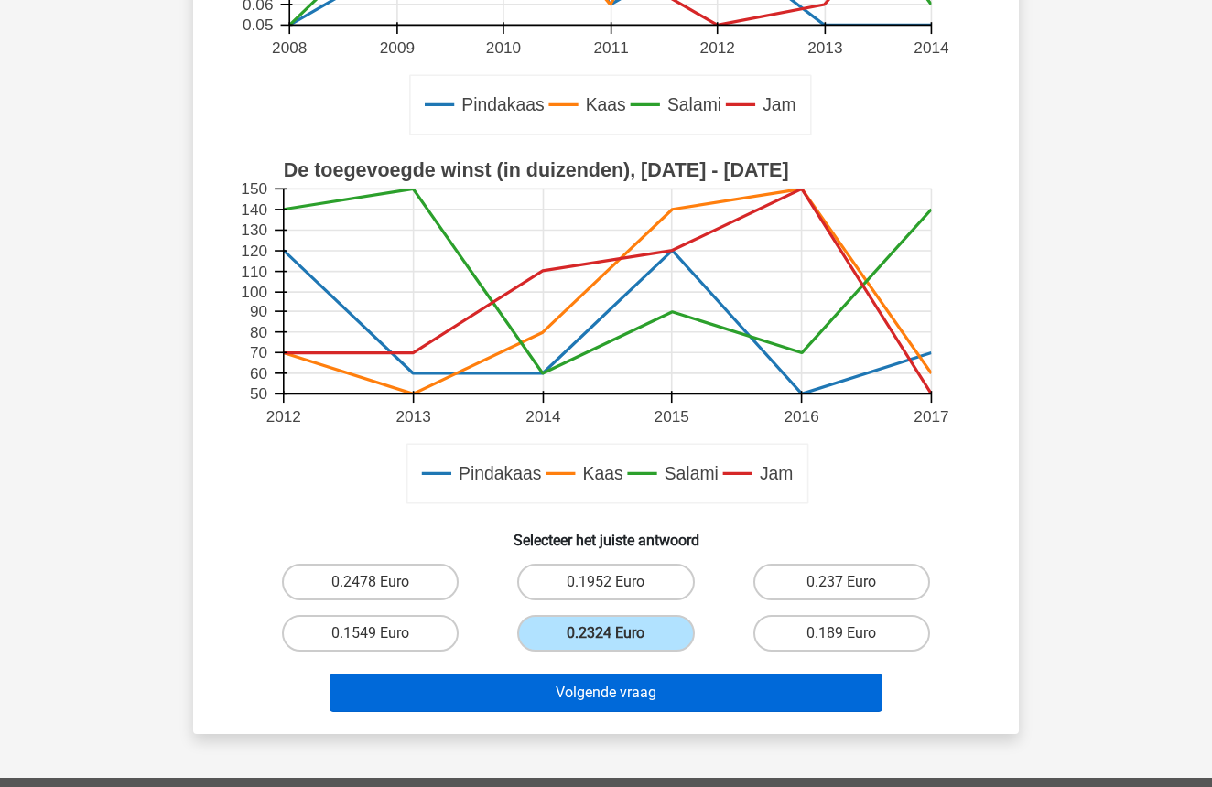
click at [632, 685] on button "Volgende vraag" at bounding box center [607, 693] width 554 height 38
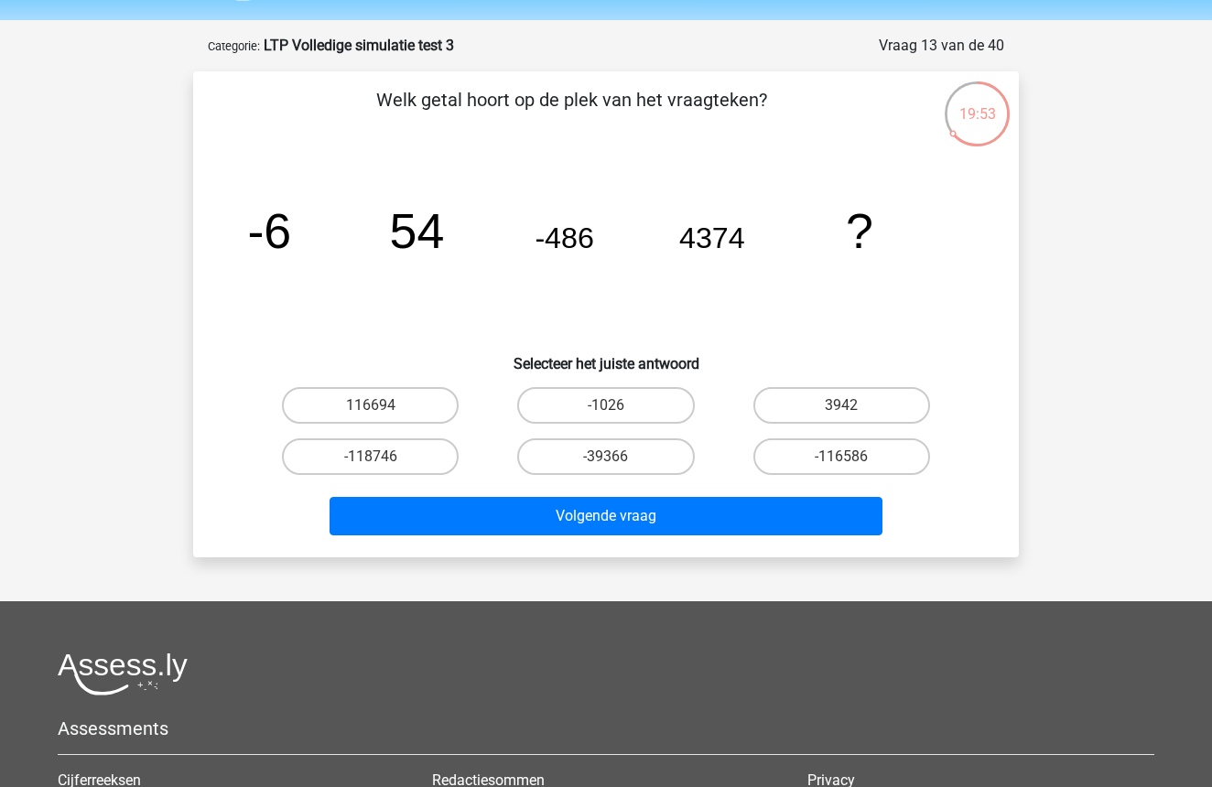
scroll to position [47, 0]
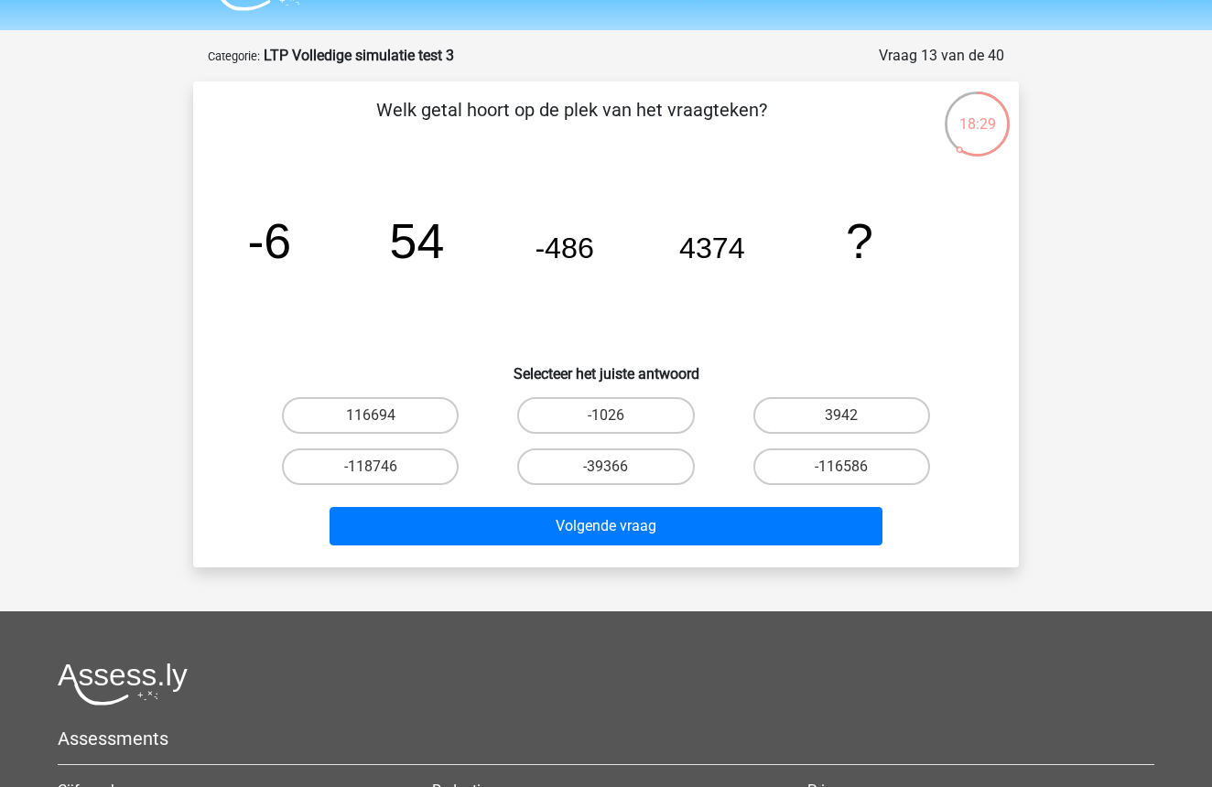
click at [614, 467] on input "-39366" at bounding box center [612, 473] width 12 height 12
radio input "true"
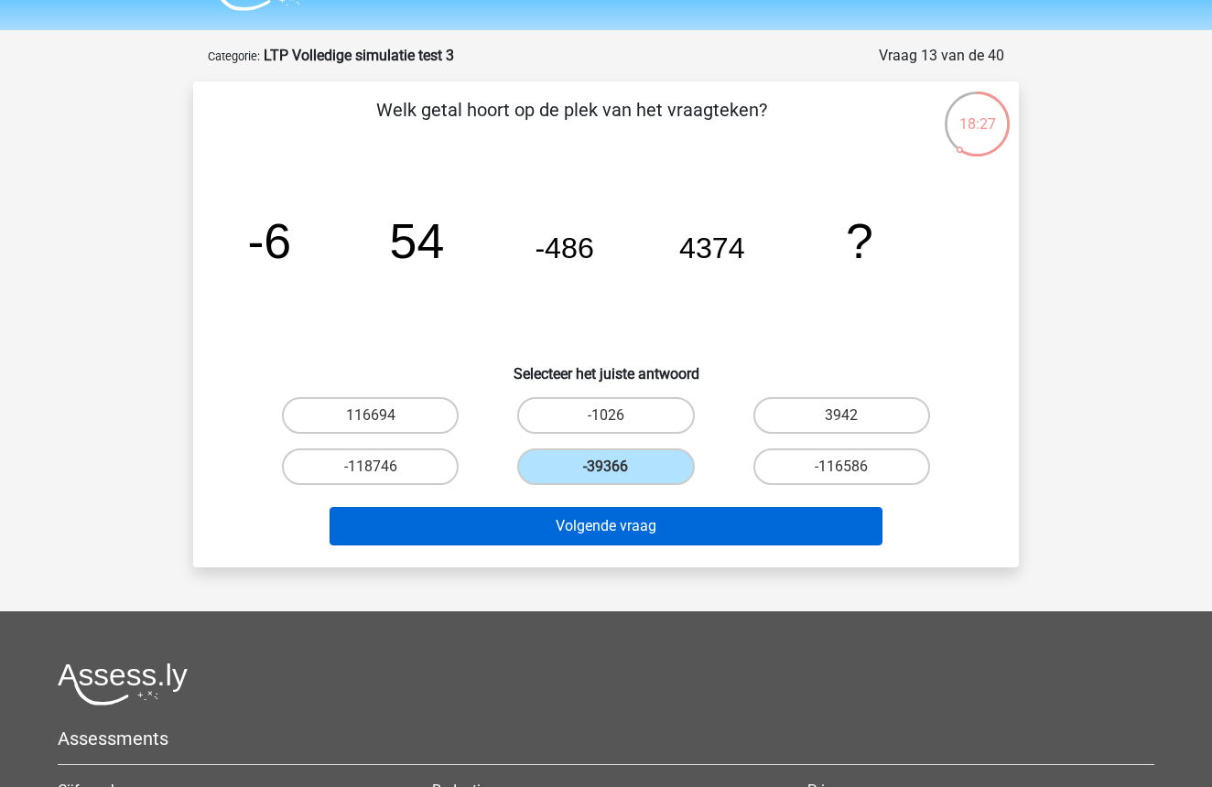
click at [613, 525] on button "Volgende vraag" at bounding box center [607, 526] width 554 height 38
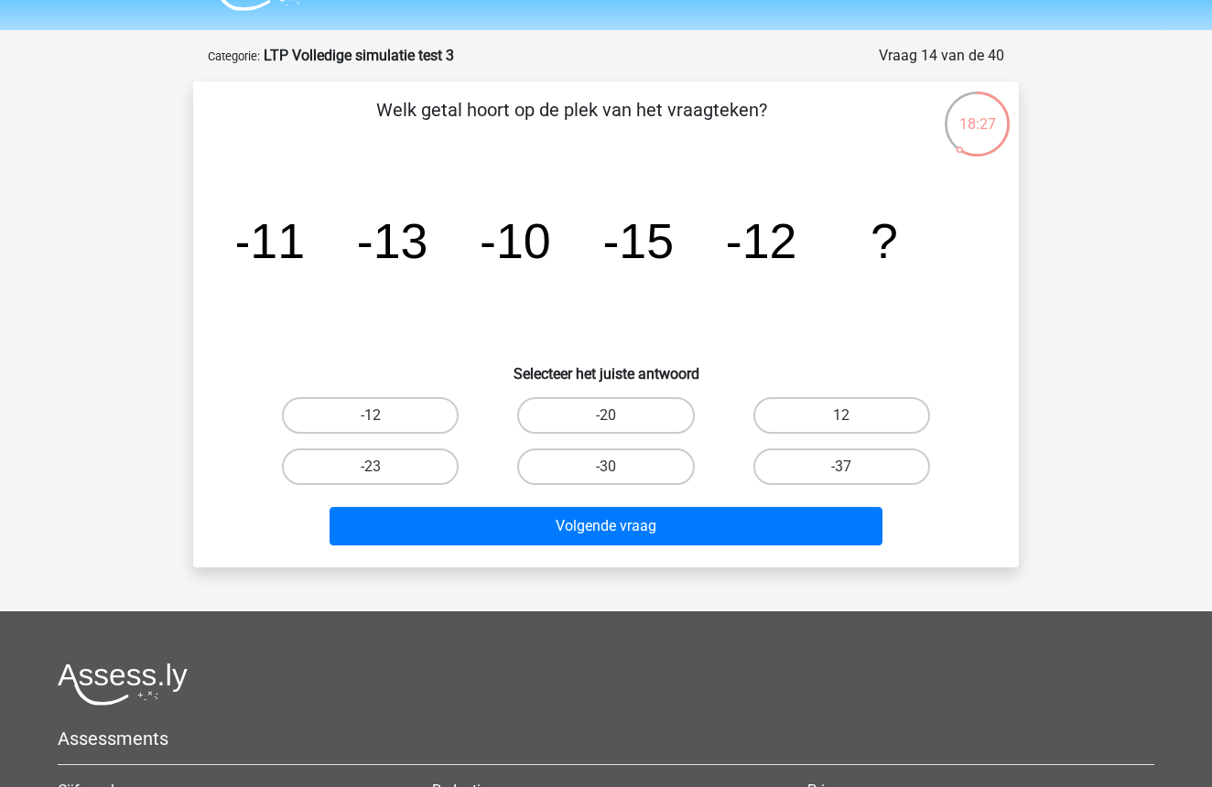
scroll to position [92, 0]
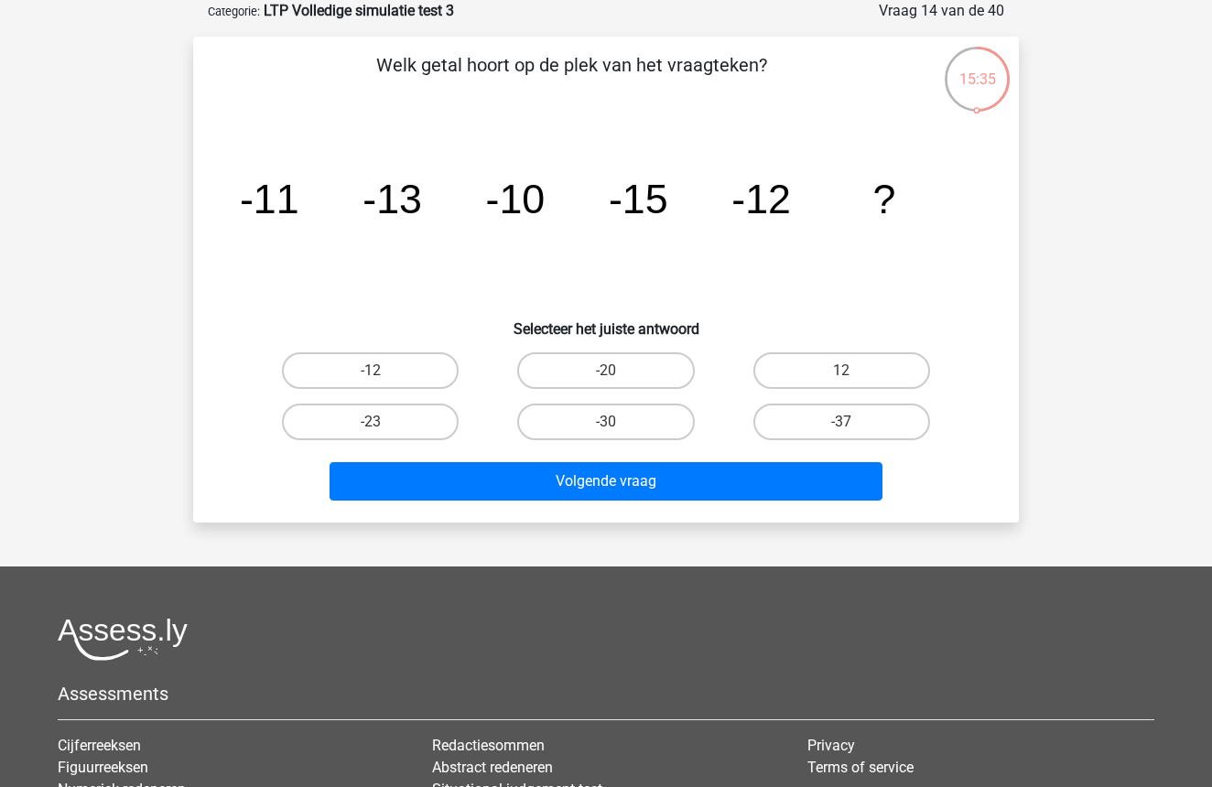
click at [616, 371] on input "-20" at bounding box center [612, 377] width 12 height 12
radio input "true"
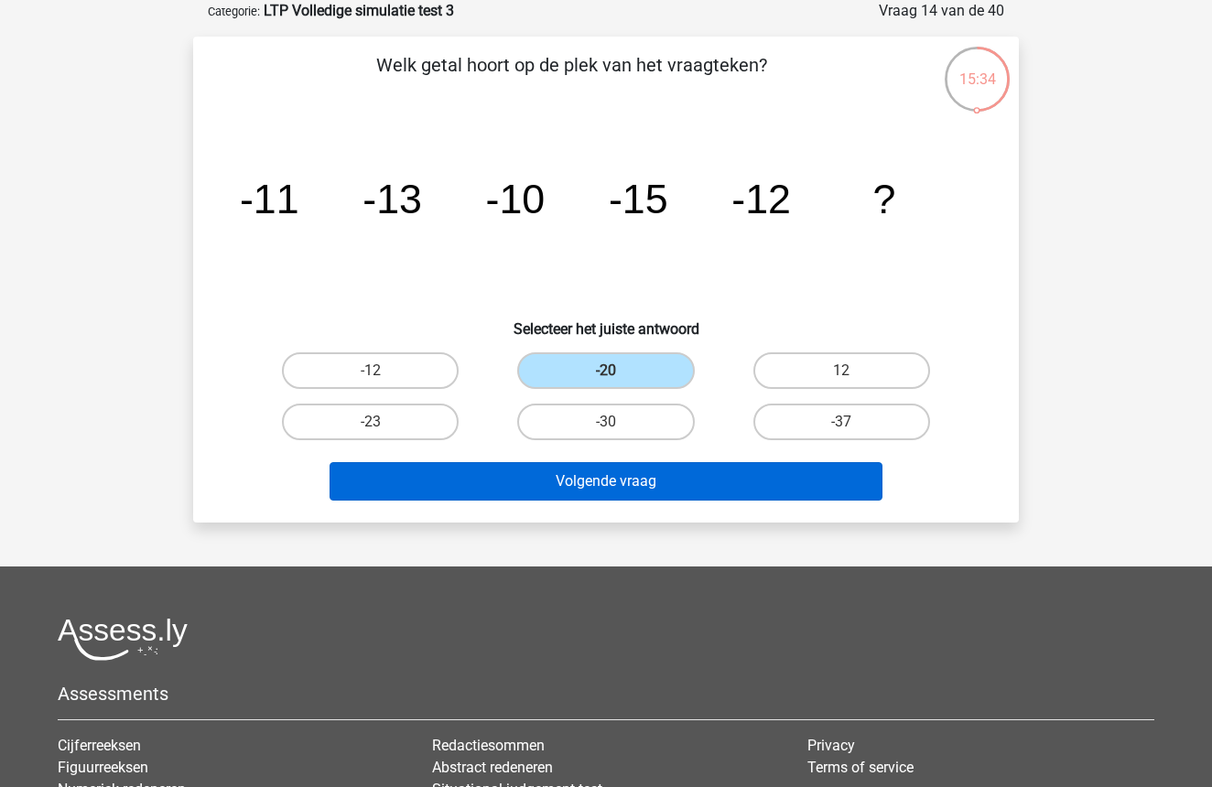
click at [604, 488] on button "Volgende vraag" at bounding box center [607, 481] width 554 height 38
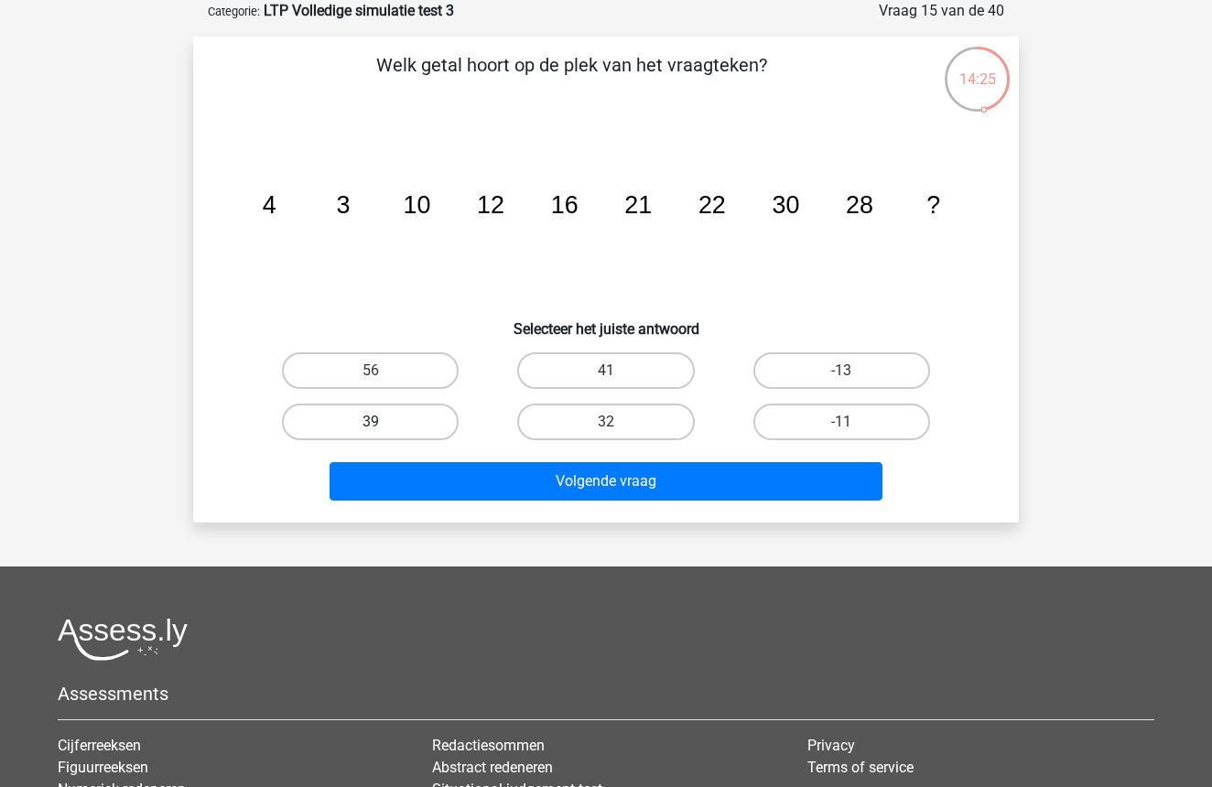
click at [401, 421] on label "39" at bounding box center [370, 422] width 177 height 37
click at [383, 422] on input "39" at bounding box center [377, 428] width 12 height 12
radio input "true"
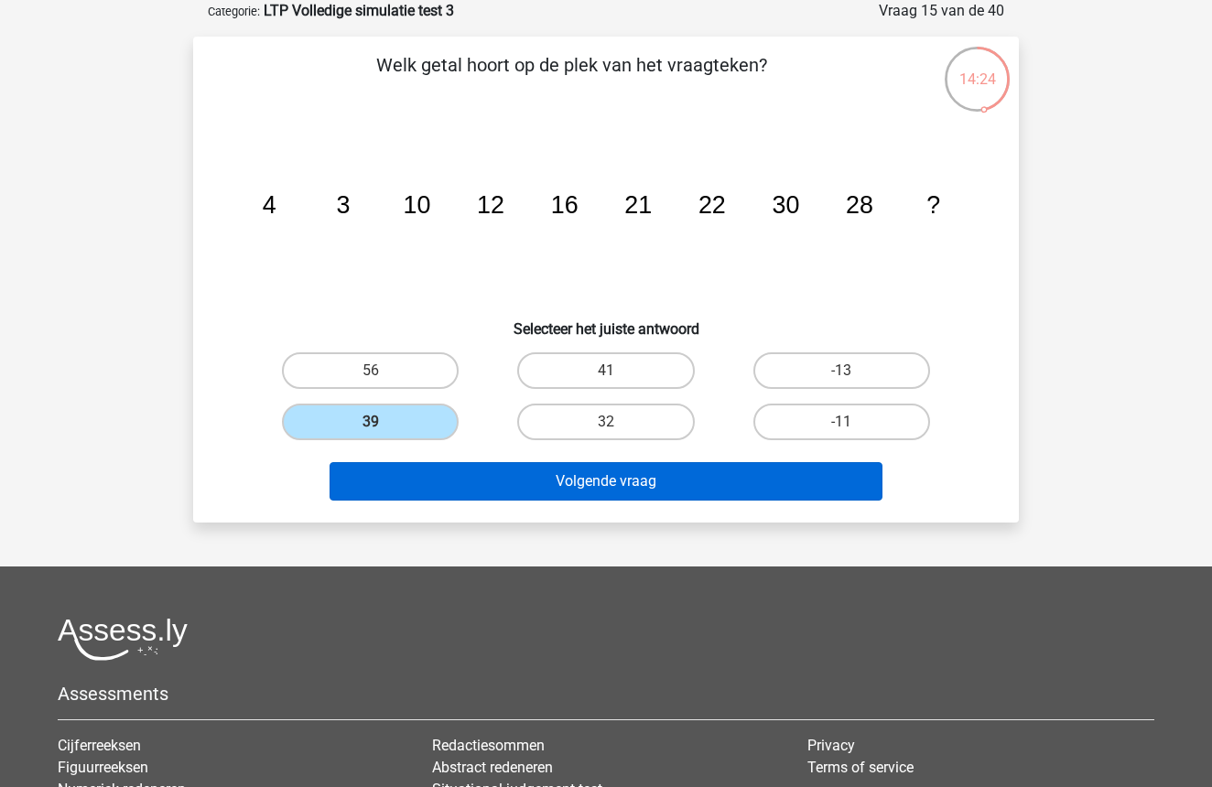
click at [625, 479] on button "Volgende vraag" at bounding box center [607, 481] width 554 height 38
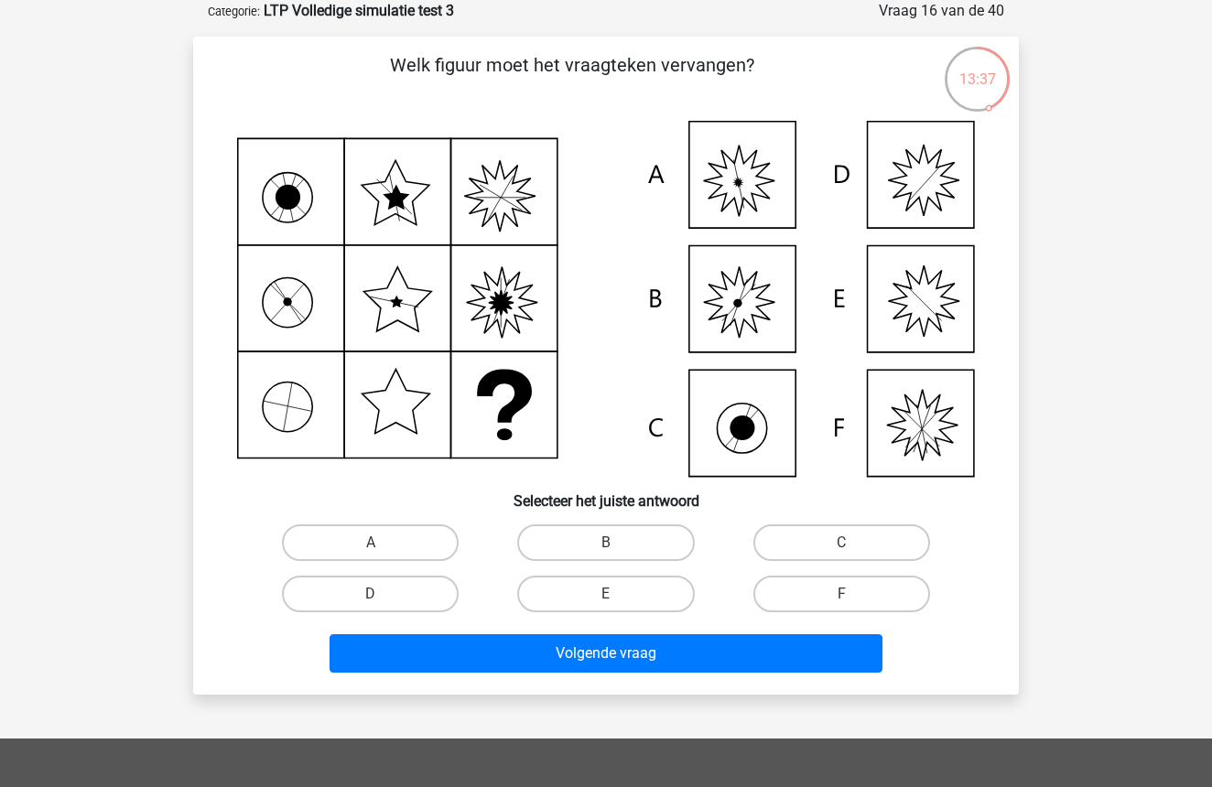
click at [742, 162] on icon at bounding box center [606, 299] width 738 height 356
click at [342, 542] on label "A" at bounding box center [370, 543] width 177 height 37
click at [371, 543] on input "A" at bounding box center [377, 549] width 12 height 12
radio input "true"
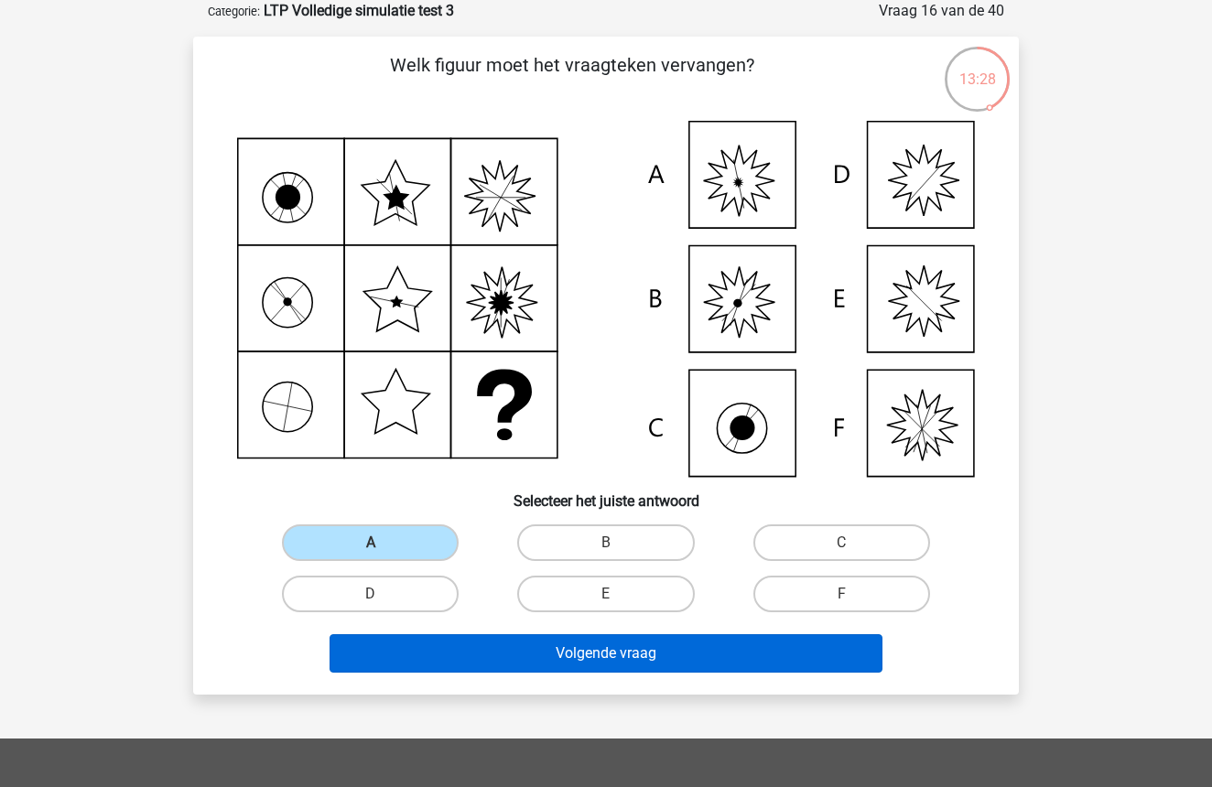
click at [610, 649] on button "Volgende vraag" at bounding box center [607, 654] width 554 height 38
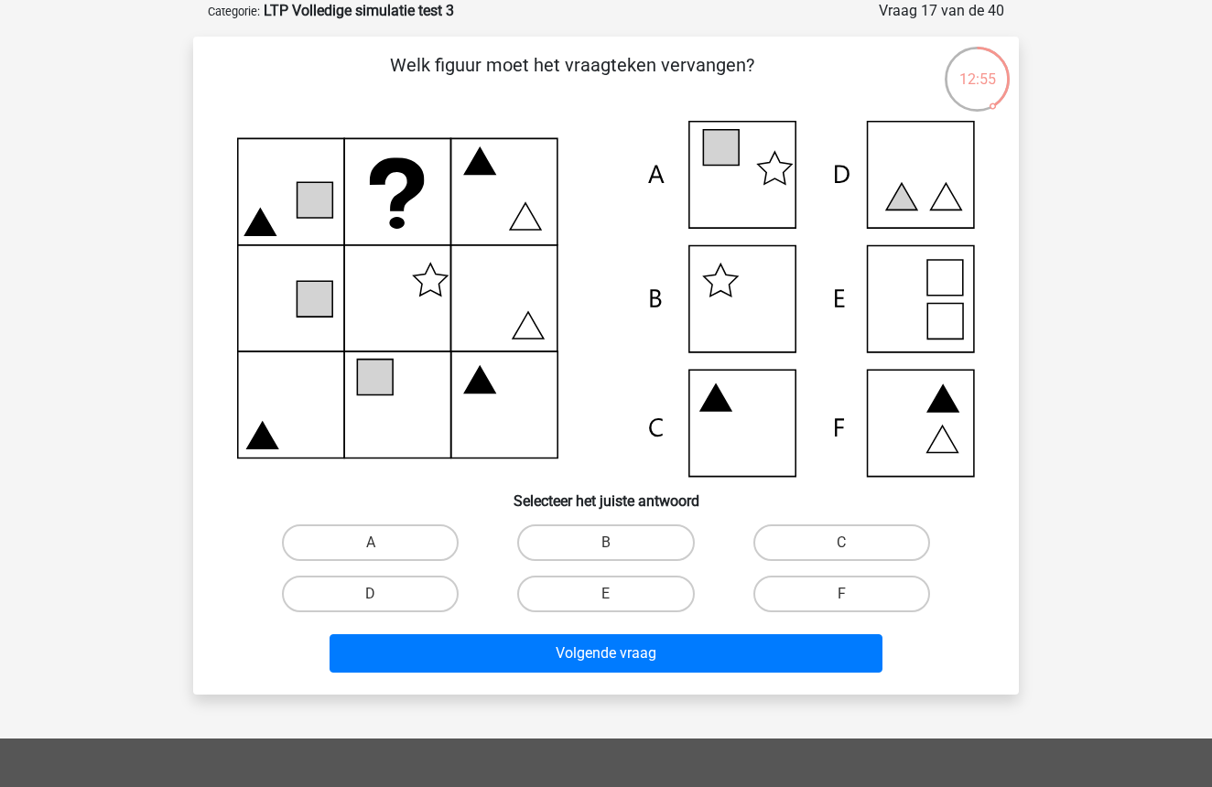
click at [737, 157] on icon at bounding box center [721, 148] width 36 height 36
click at [342, 529] on label "A" at bounding box center [370, 543] width 177 height 37
click at [371, 543] on input "A" at bounding box center [377, 549] width 12 height 12
radio input "true"
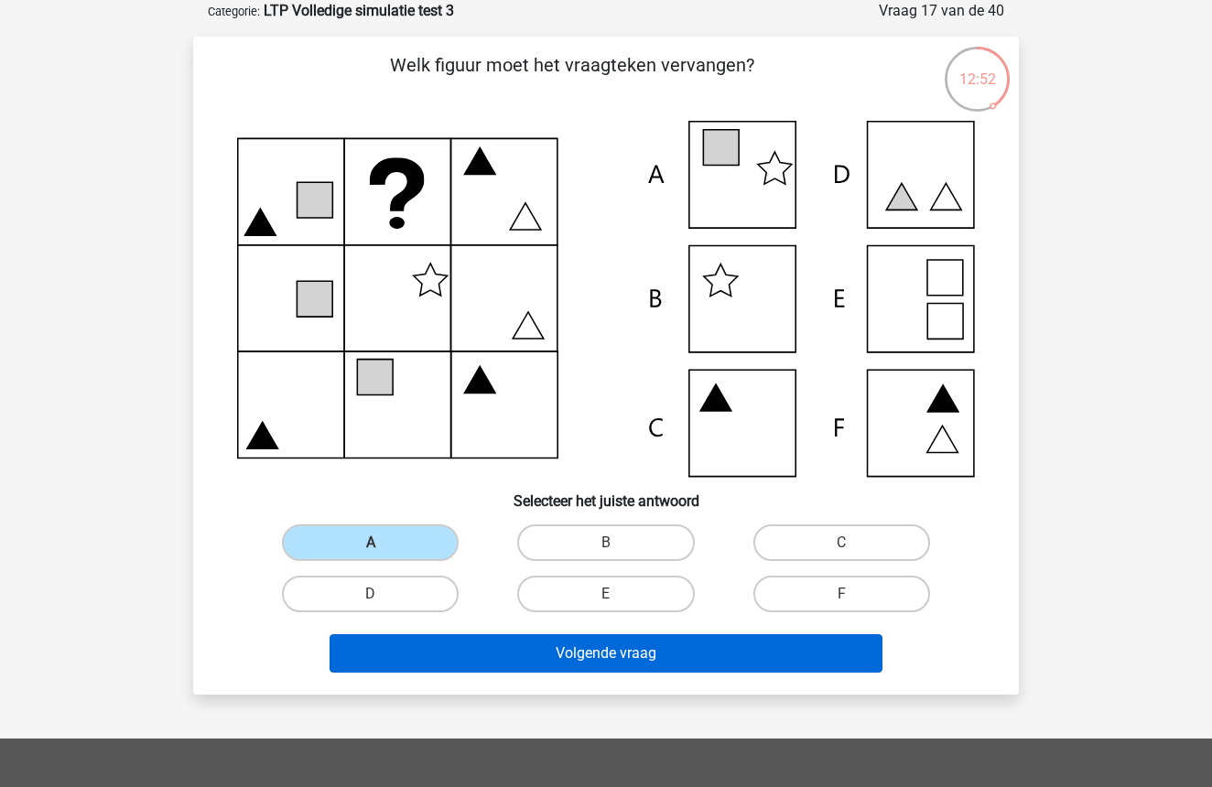
click at [583, 643] on button "Volgende vraag" at bounding box center [607, 654] width 554 height 38
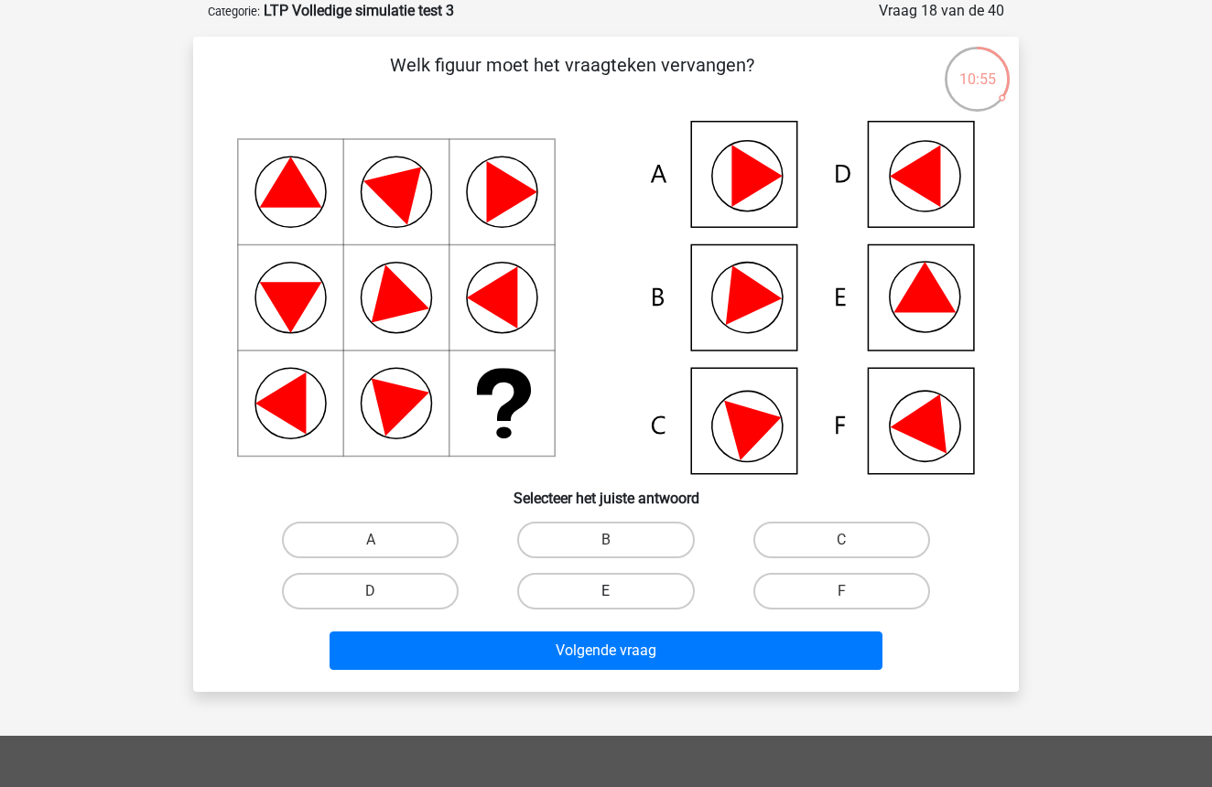
click at [664, 586] on label "E" at bounding box center [605, 591] width 177 height 37
click at [618, 592] on input "E" at bounding box center [612, 598] width 12 height 12
radio input "true"
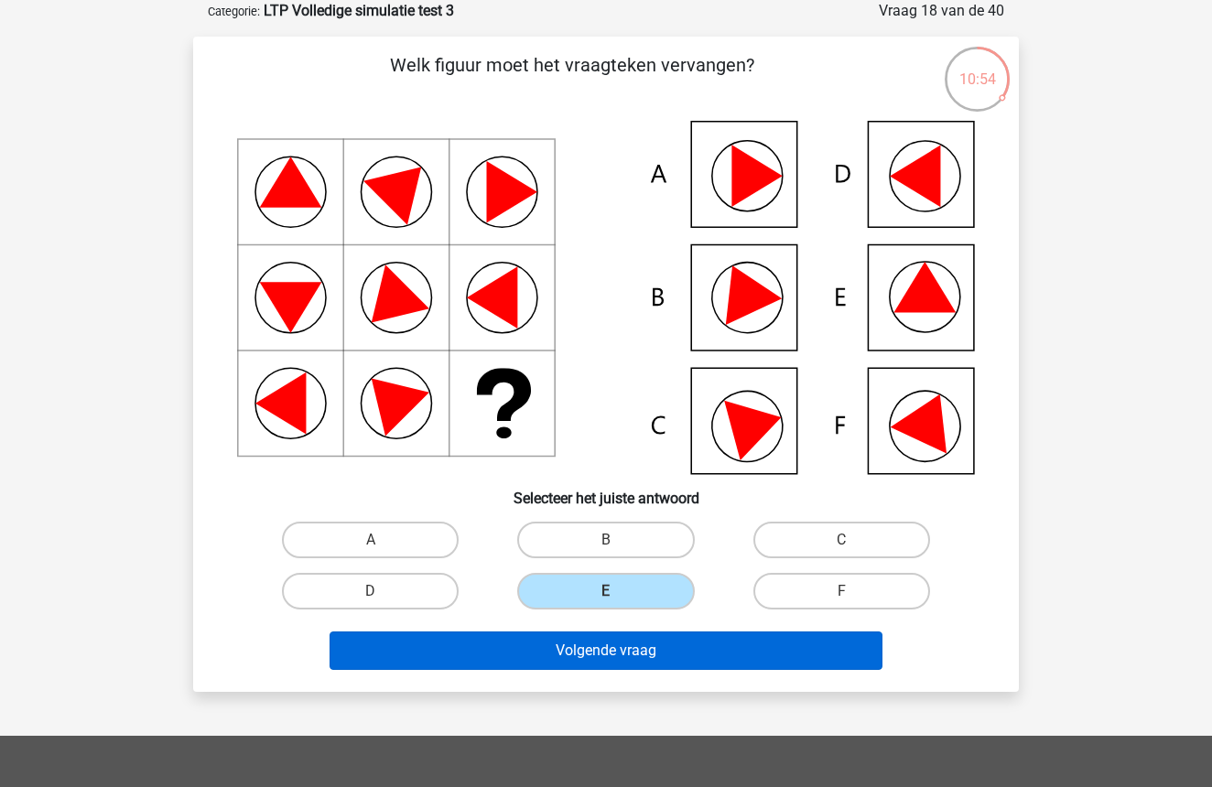
click at [657, 651] on button "Volgende vraag" at bounding box center [607, 651] width 554 height 38
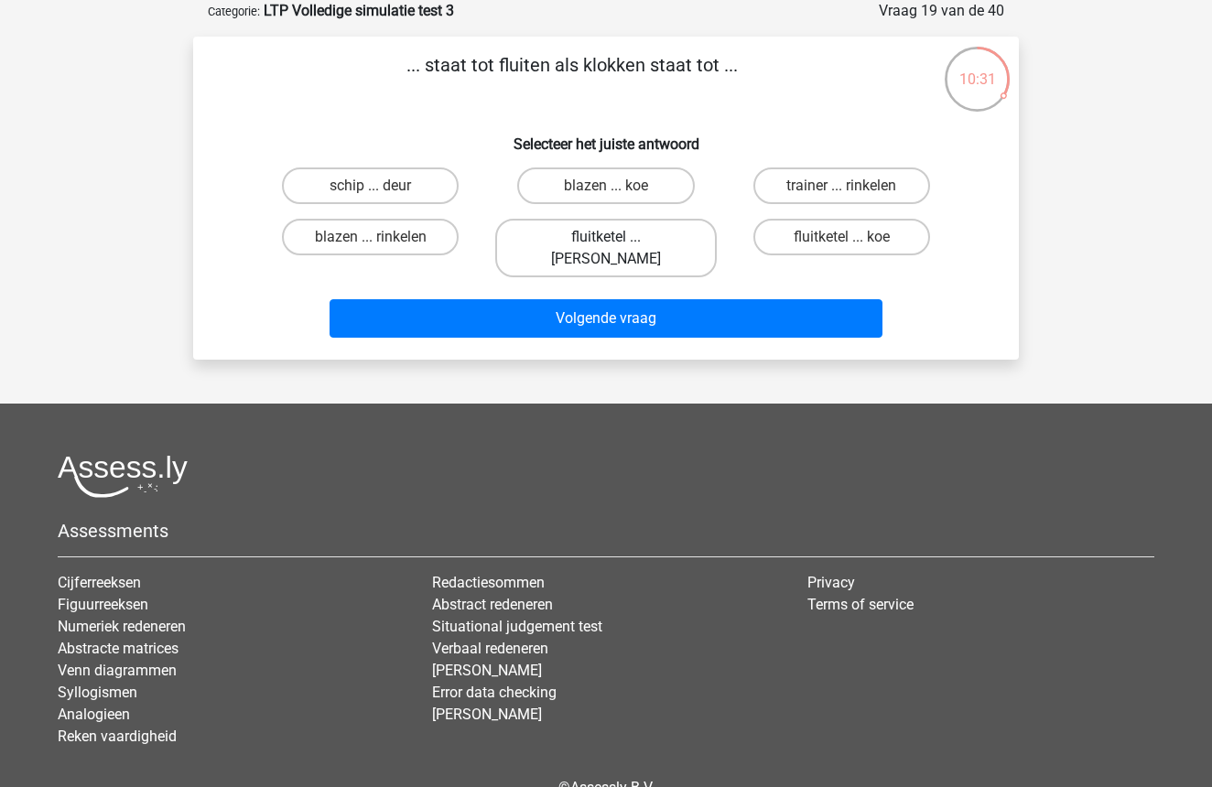
click at [617, 234] on label "fluitketel ... luiden" at bounding box center [605, 248] width 221 height 59
click at [617, 237] on input "fluitketel ... luiden" at bounding box center [612, 243] width 12 height 12
radio input "true"
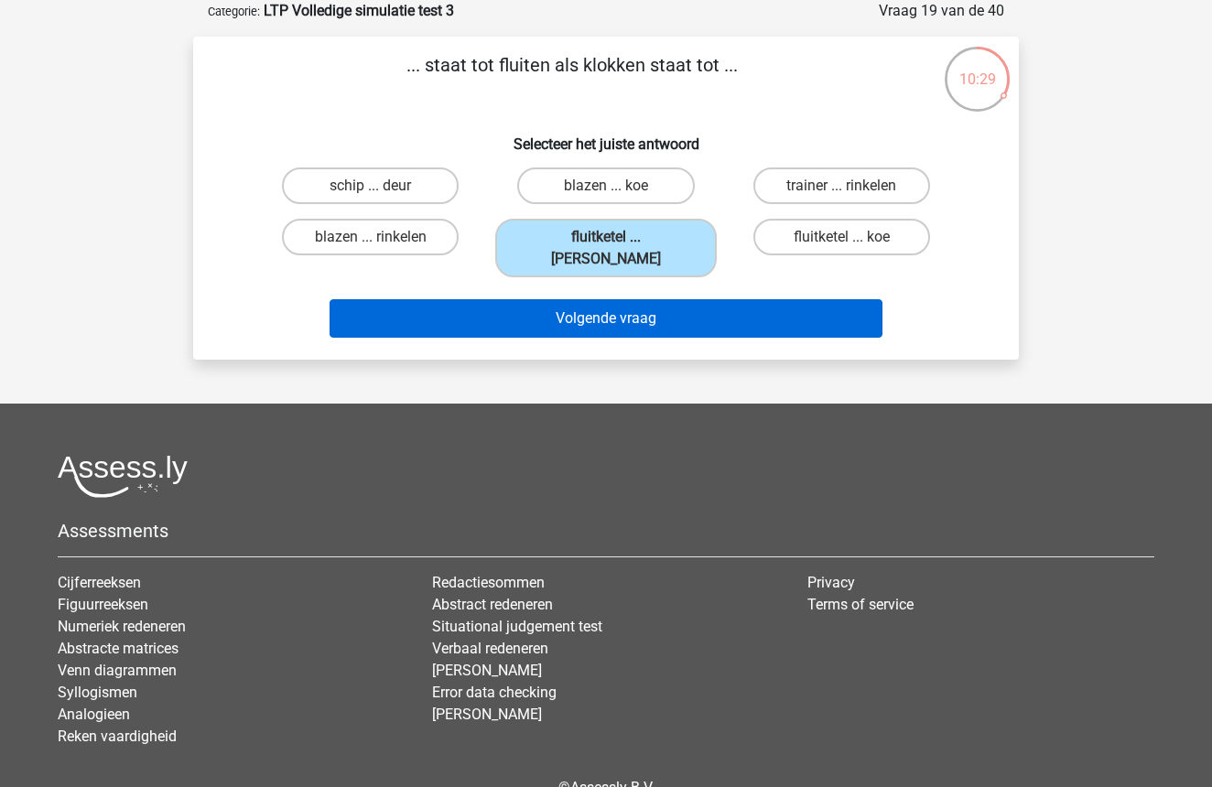
click at [623, 299] on button "Volgende vraag" at bounding box center [607, 318] width 554 height 38
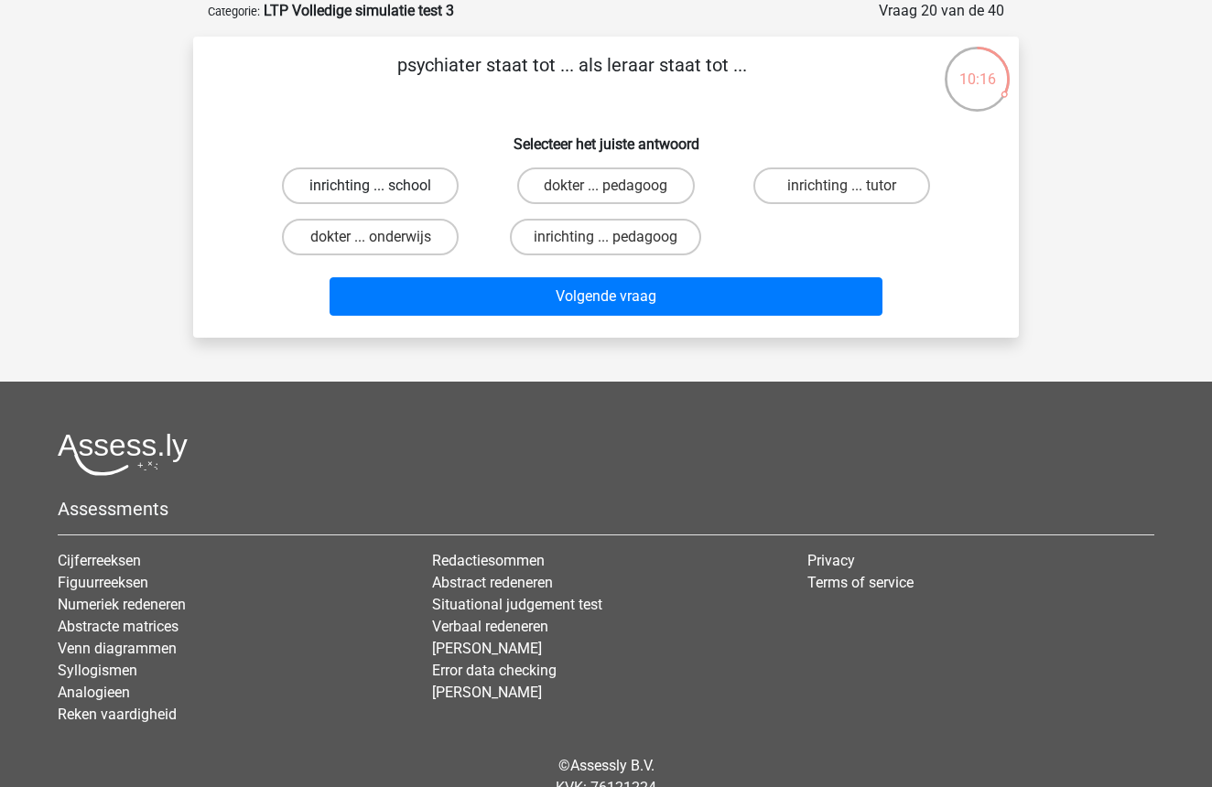
click at [323, 183] on label "inrichting ... school" at bounding box center [370, 186] width 177 height 37
click at [371, 186] on input "inrichting ... school" at bounding box center [377, 192] width 12 height 12
radio input "true"
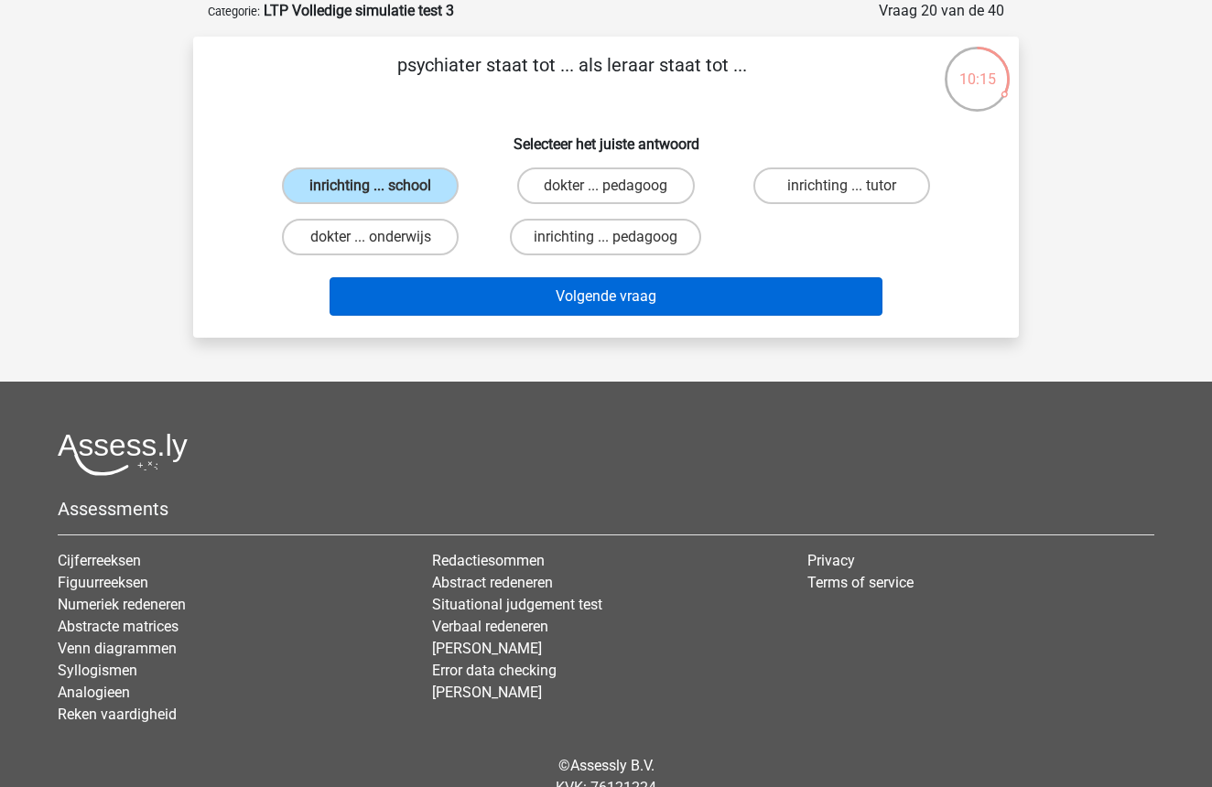
click at [578, 296] on button "Volgende vraag" at bounding box center [607, 296] width 554 height 38
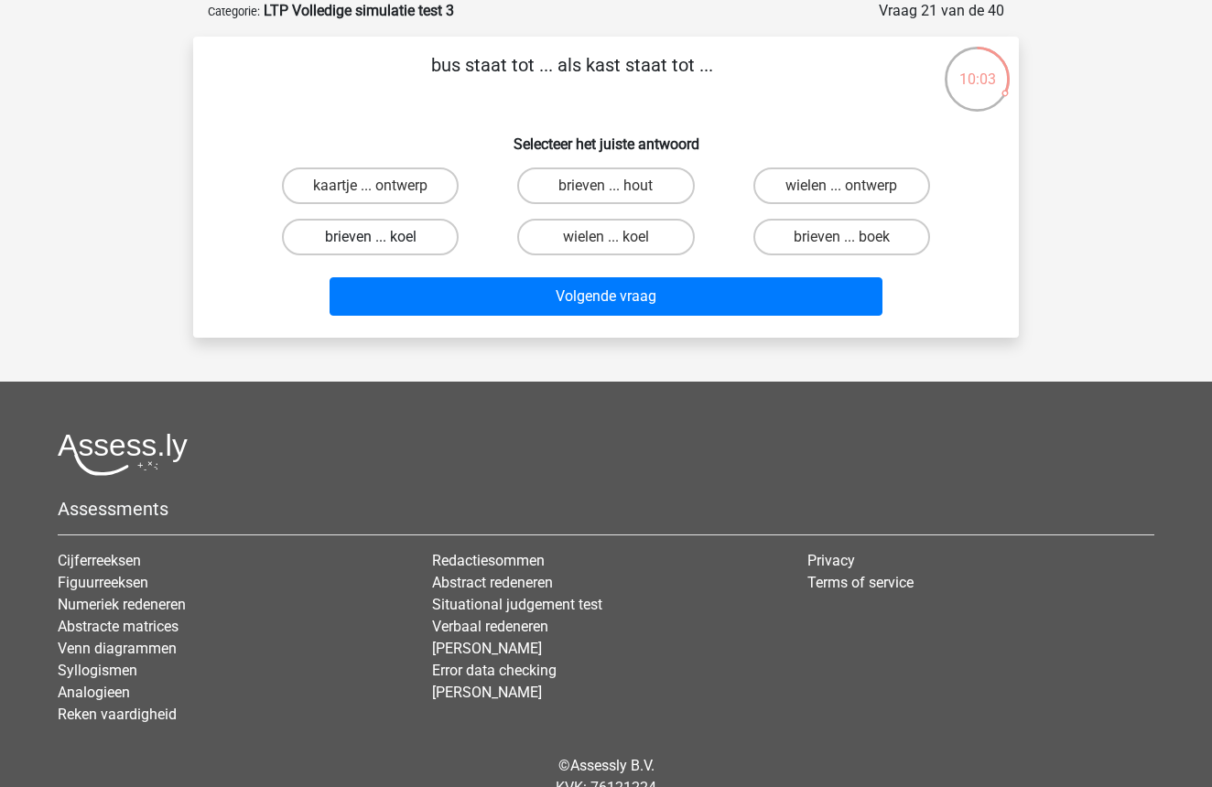
click at [391, 235] on label "brieven ... koel" at bounding box center [370, 237] width 177 height 37
click at [383, 237] on input "brieven ... koel" at bounding box center [377, 243] width 12 height 12
radio input "true"
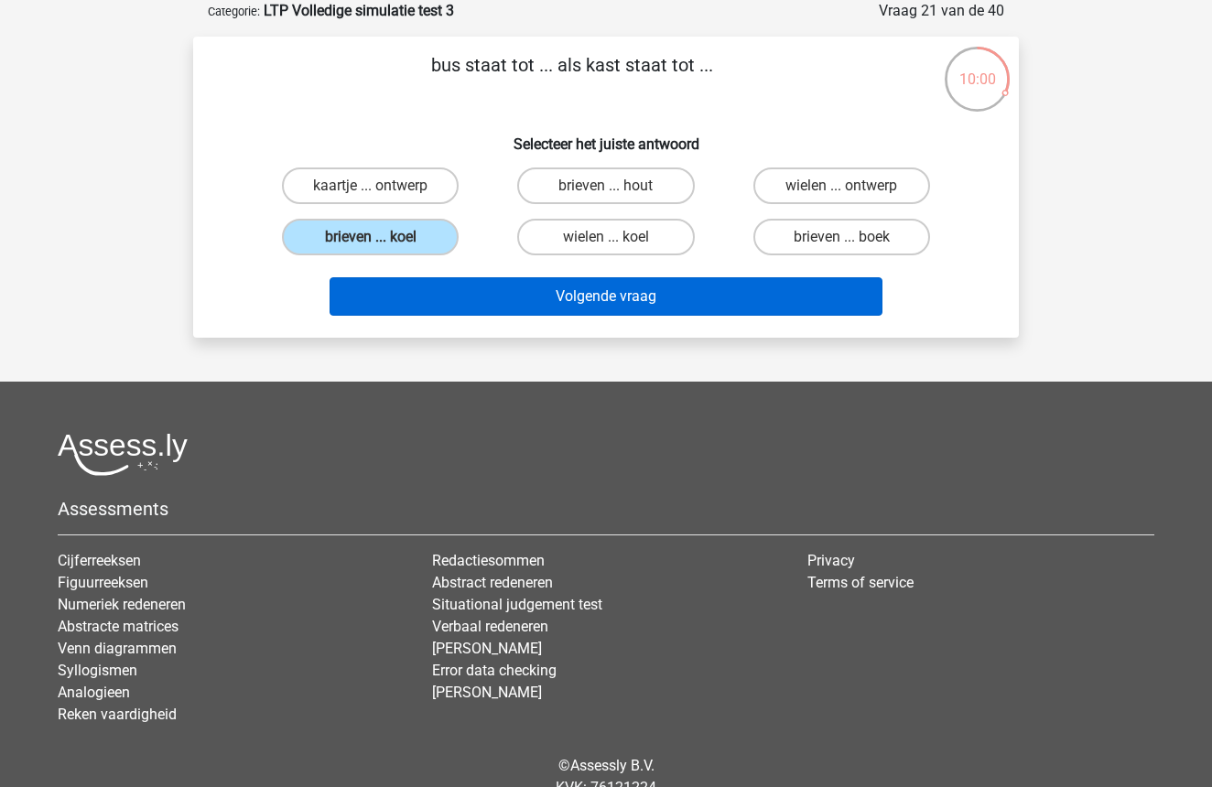
click at [660, 307] on button "Volgende vraag" at bounding box center [607, 296] width 554 height 38
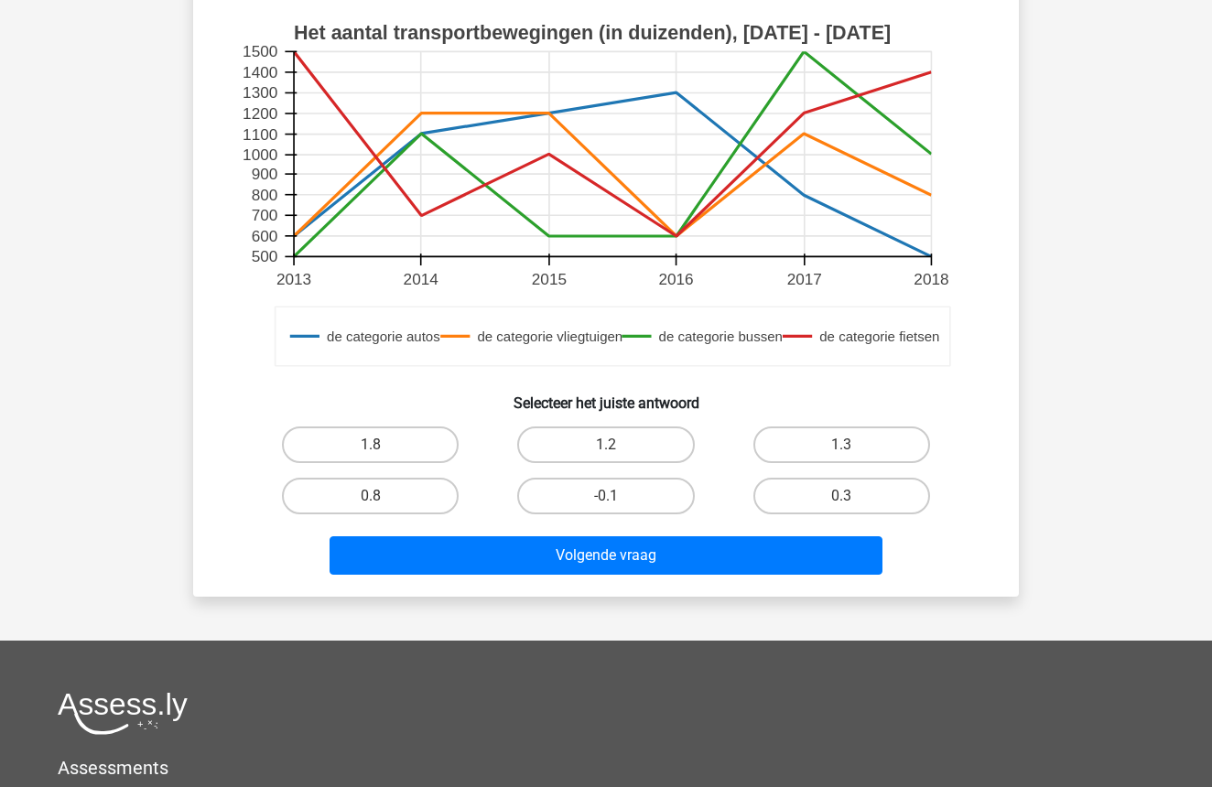
scroll to position [852, 0]
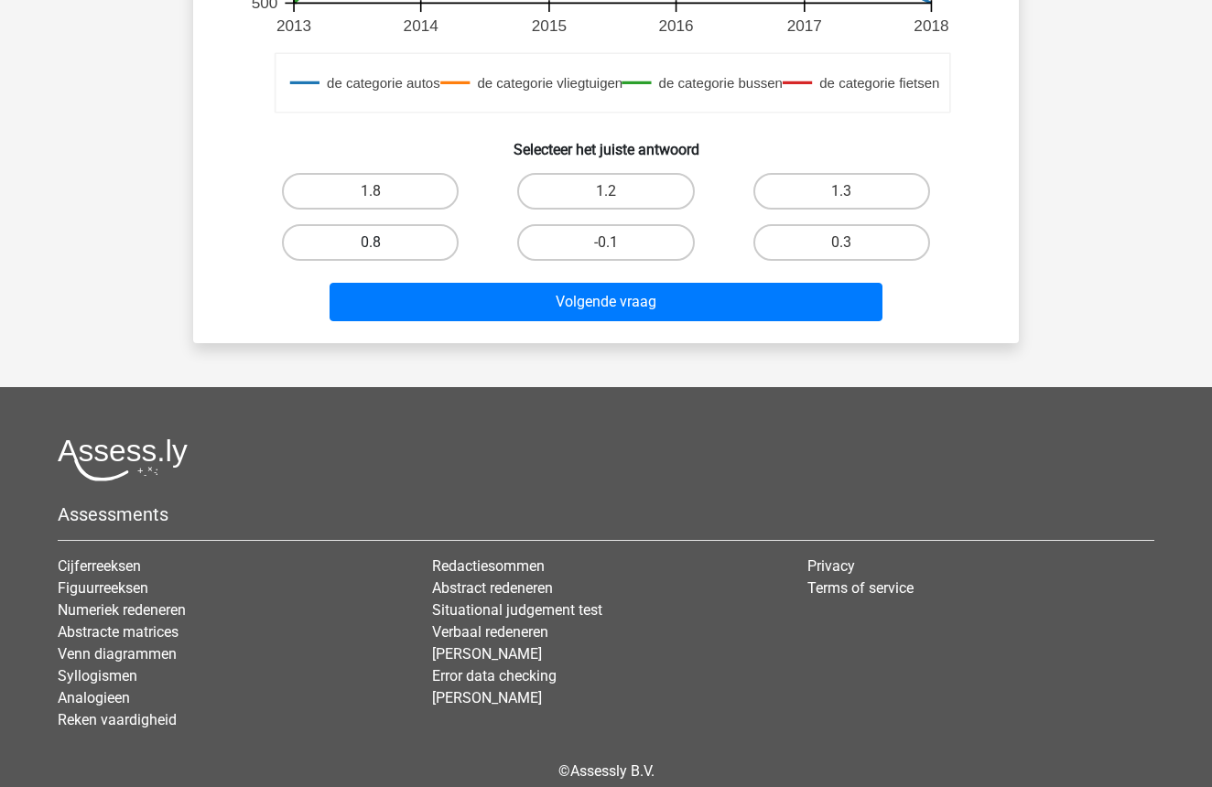
click at [402, 245] on label "0.8" at bounding box center [370, 242] width 177 height 37
click at [383, 245] on input "0.8" at bounding box center [377, 249] width 12 height 12
radio input "true"
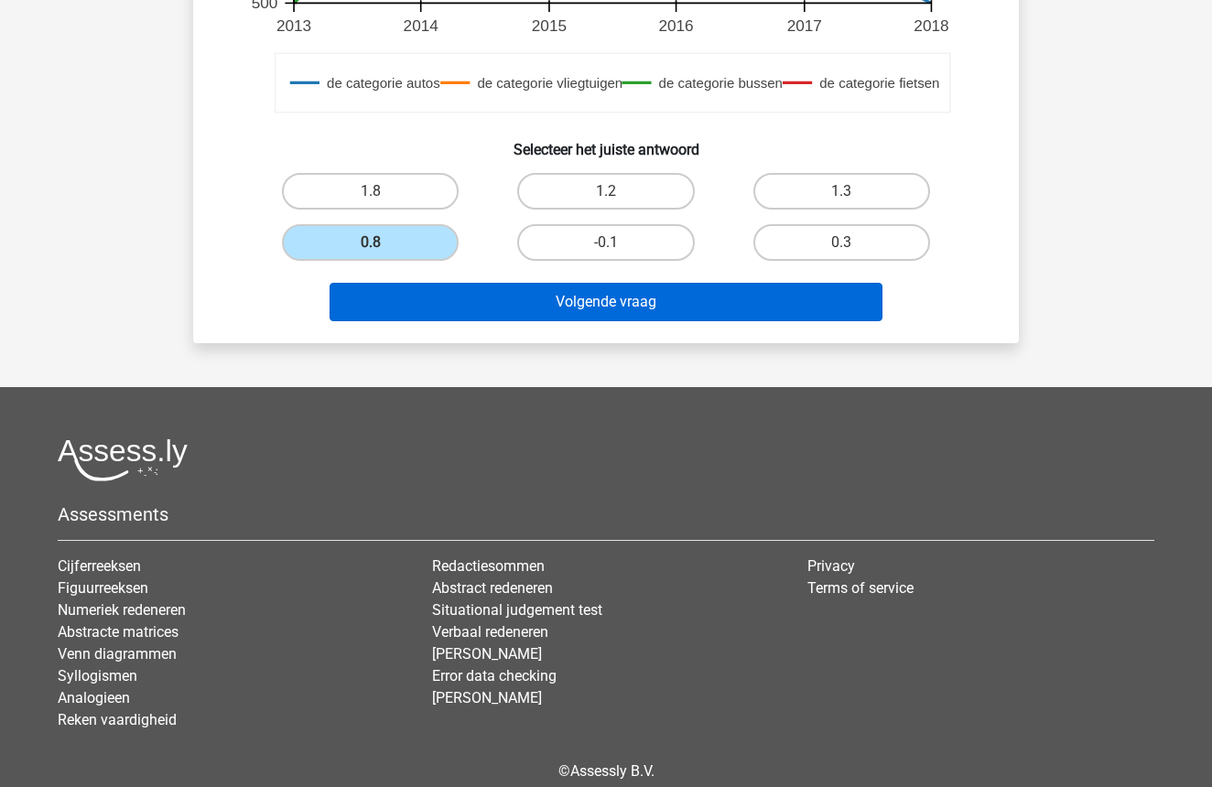
click at [585, 307] on button "Volgende vraag" at bounding box center [607, 302] width 554 height 38
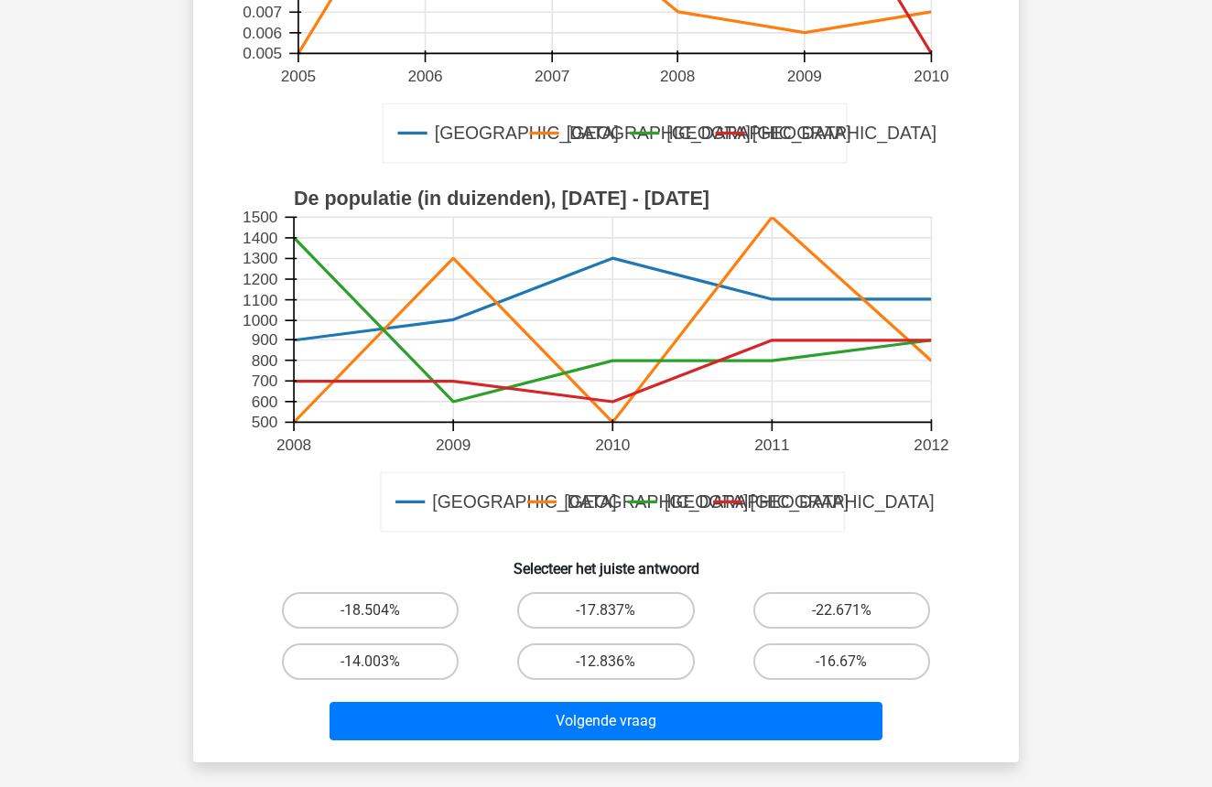
scroll to position [471, 0]
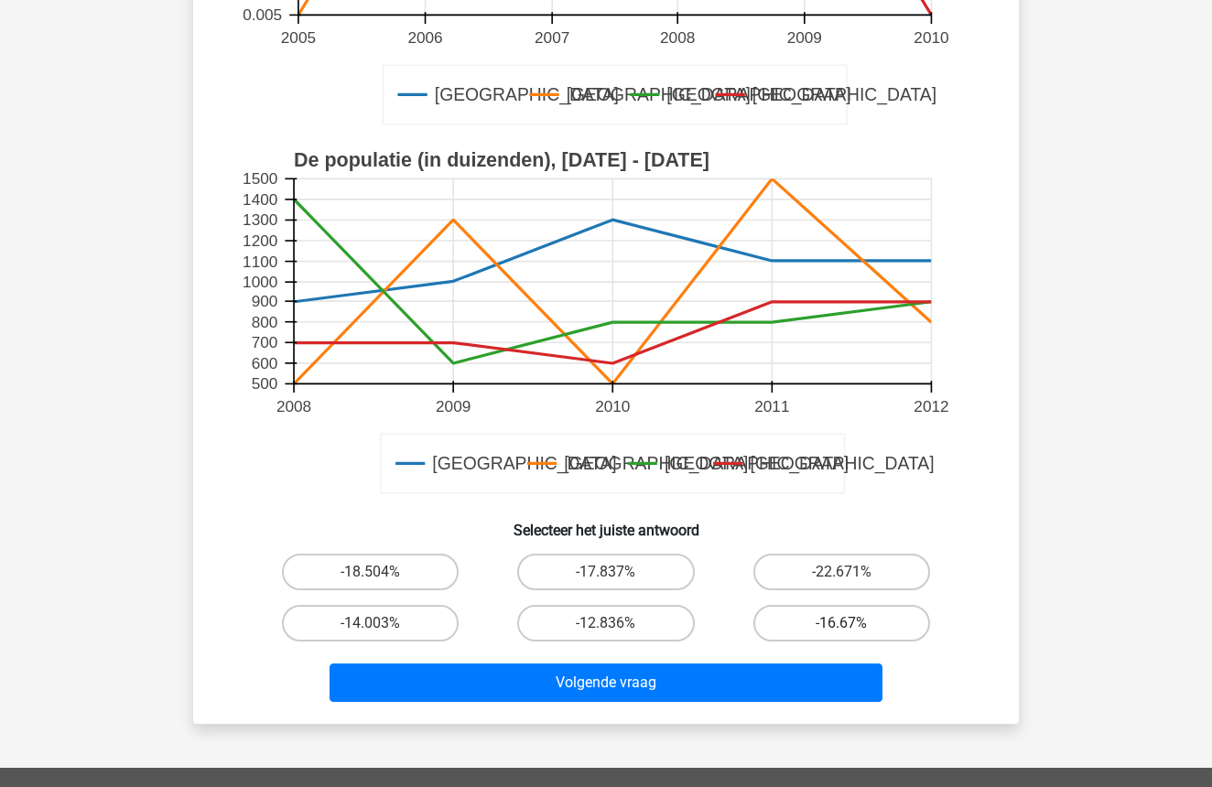
click at [827, 626] on label "-16.67%" at bounding box center [842, 623] width 177 height 37
click at [842, 626] on input "-16.67%" at bounding box center [848, 630] width 12 height 12
radio input "true"
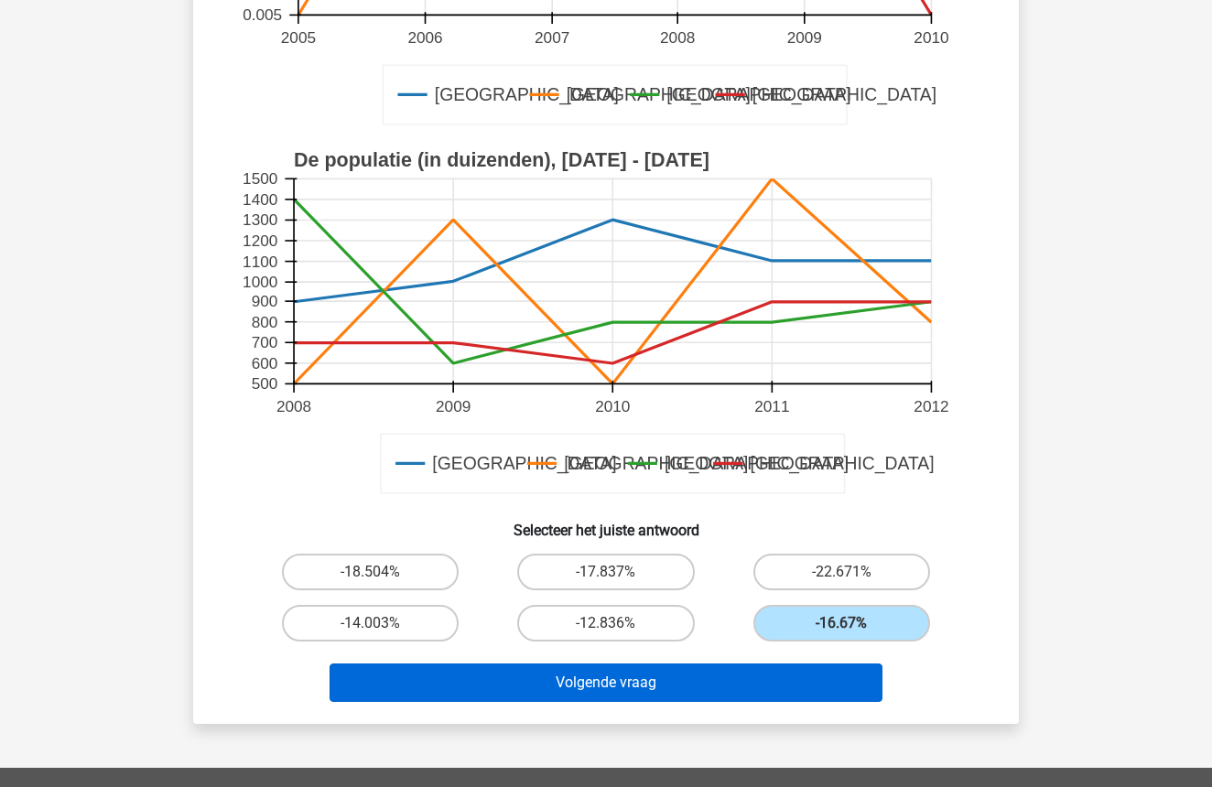
click at [697, 680] on button "Volgende vraag" at bounding box center [607, 683] width 554 height 38
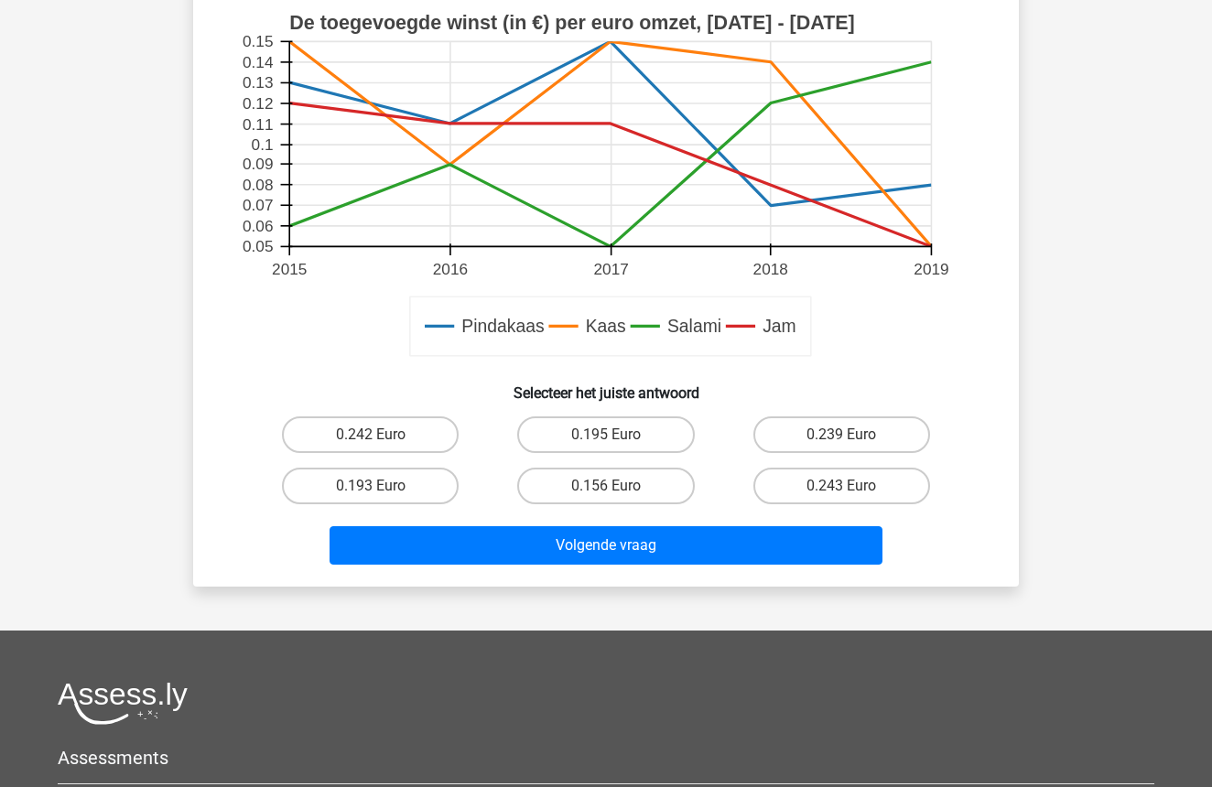
scroll to position [831, 0]
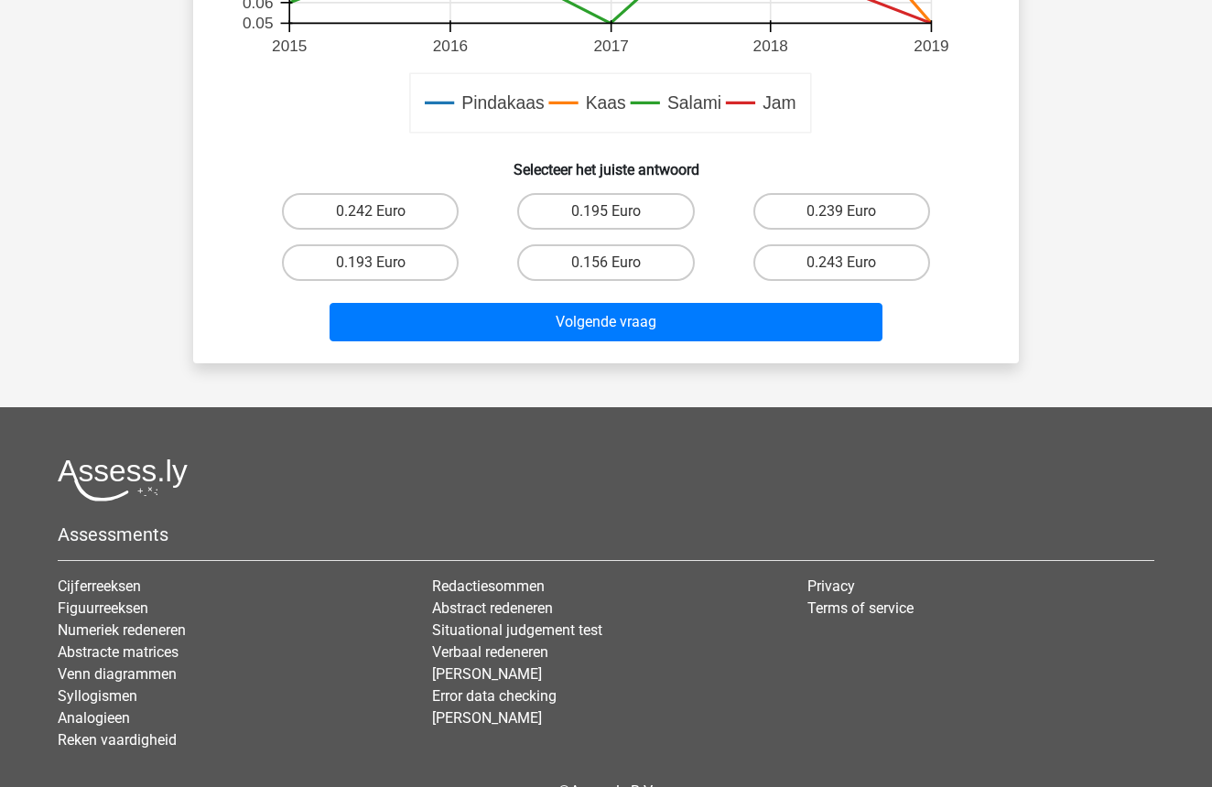
click at [381, 212] on input "0.242 Euro" at bounding box center [377, 218] width 12 height 12
radio input "true"
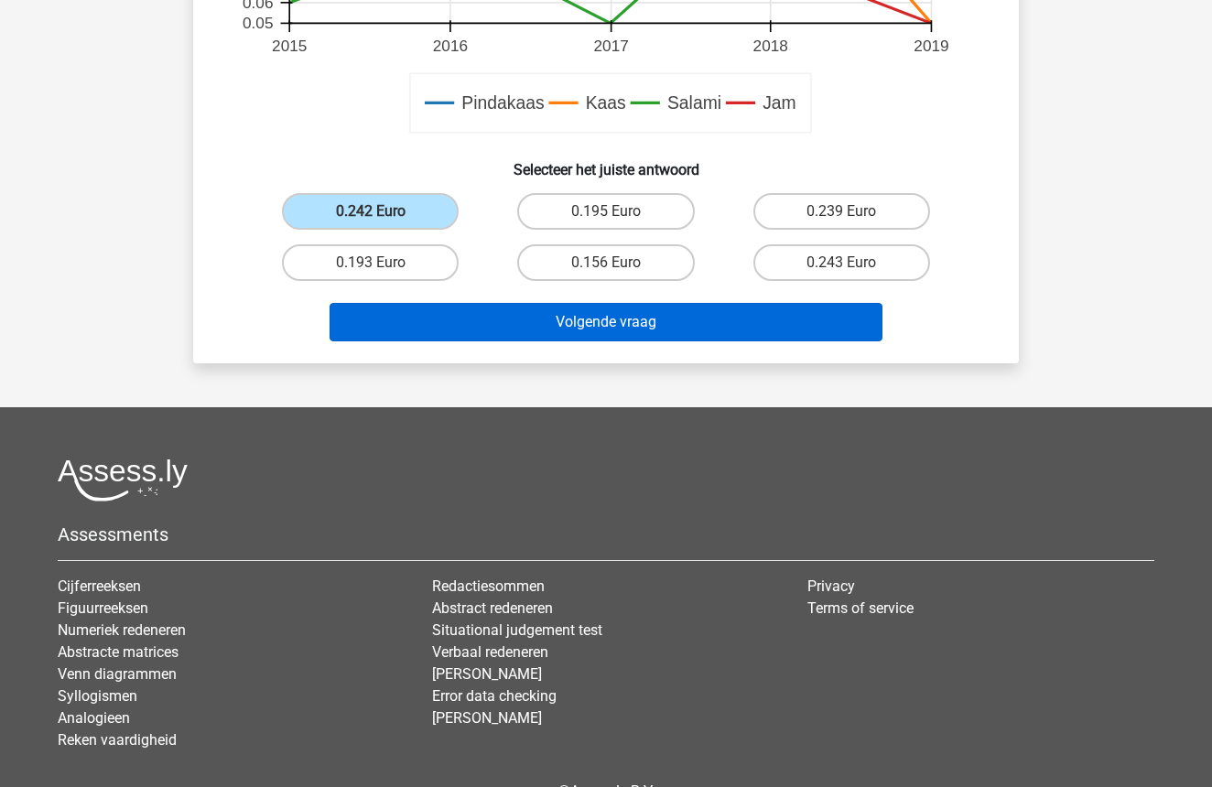
click at [594, 316] on button "Volgende vraag" at bounding box center [607, 322] width 554 height 38
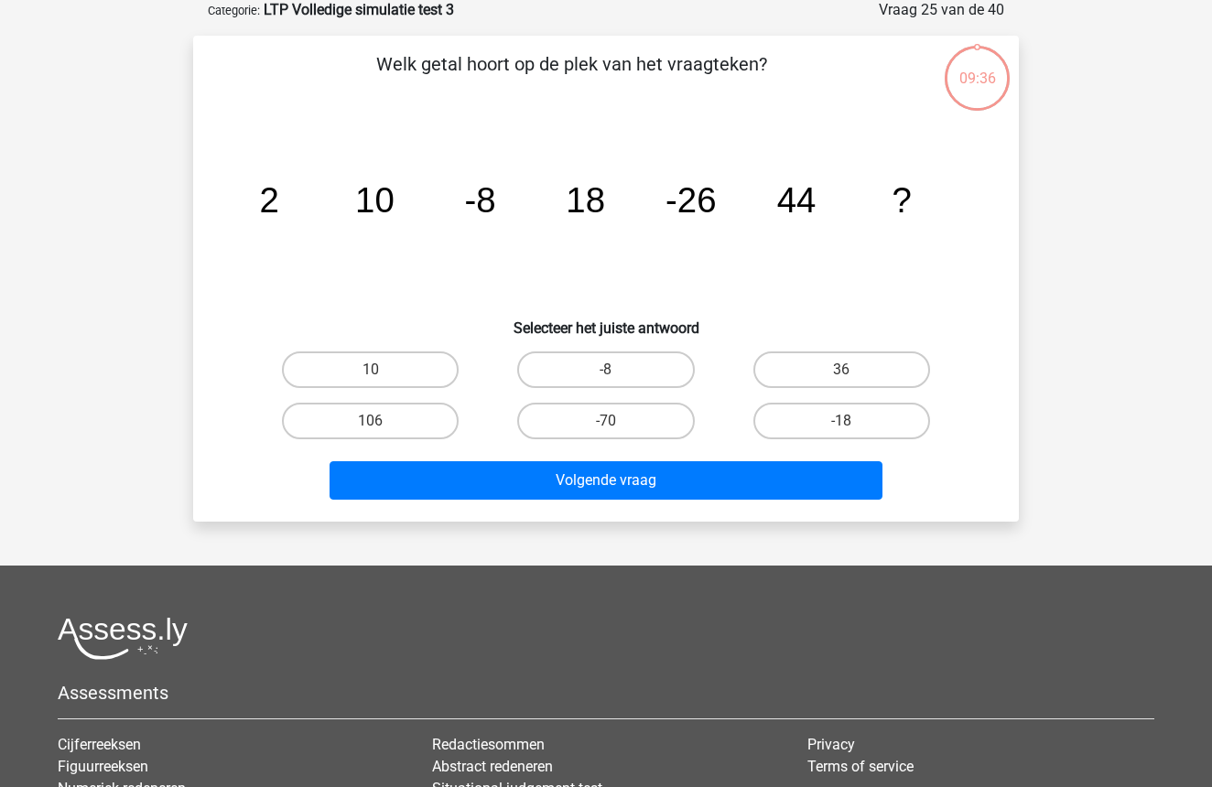
scroll to position [92, 0]
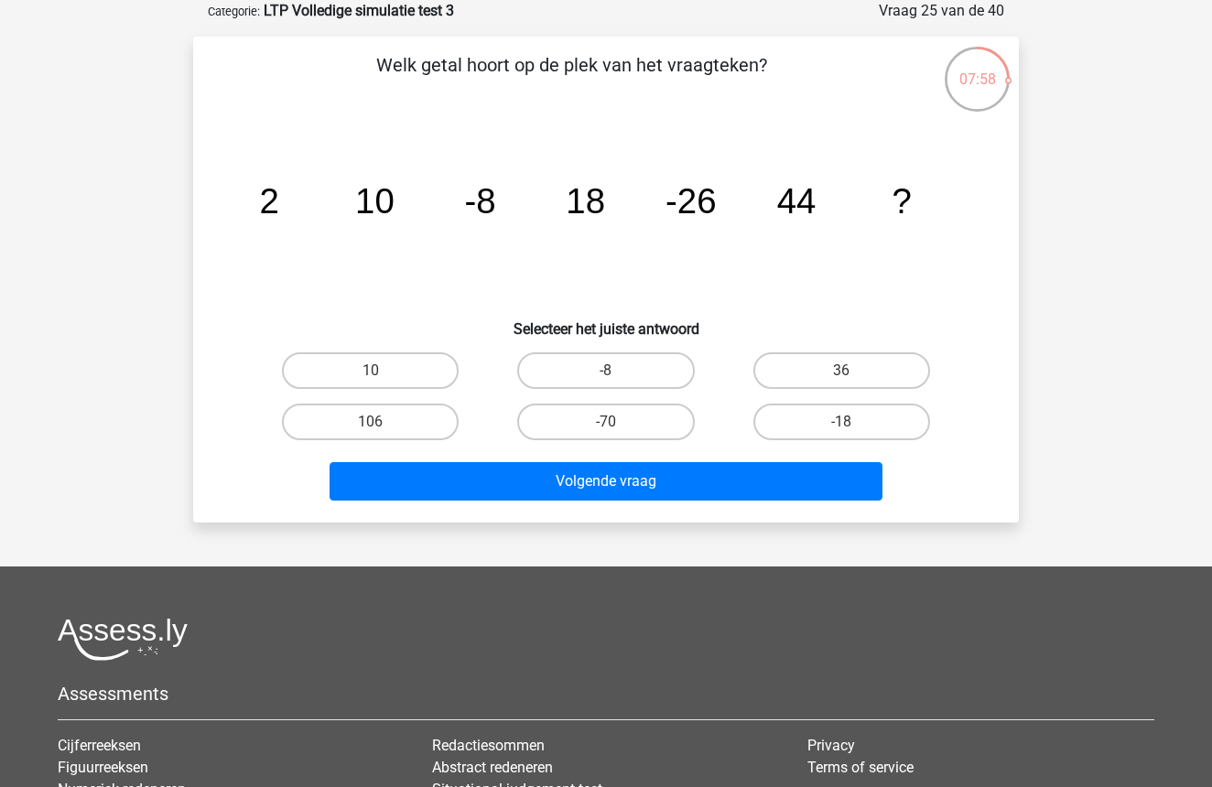
click at [606, 429] on input "-70" at bounding box center [612, 428] width 12 height 12
radio input "true"
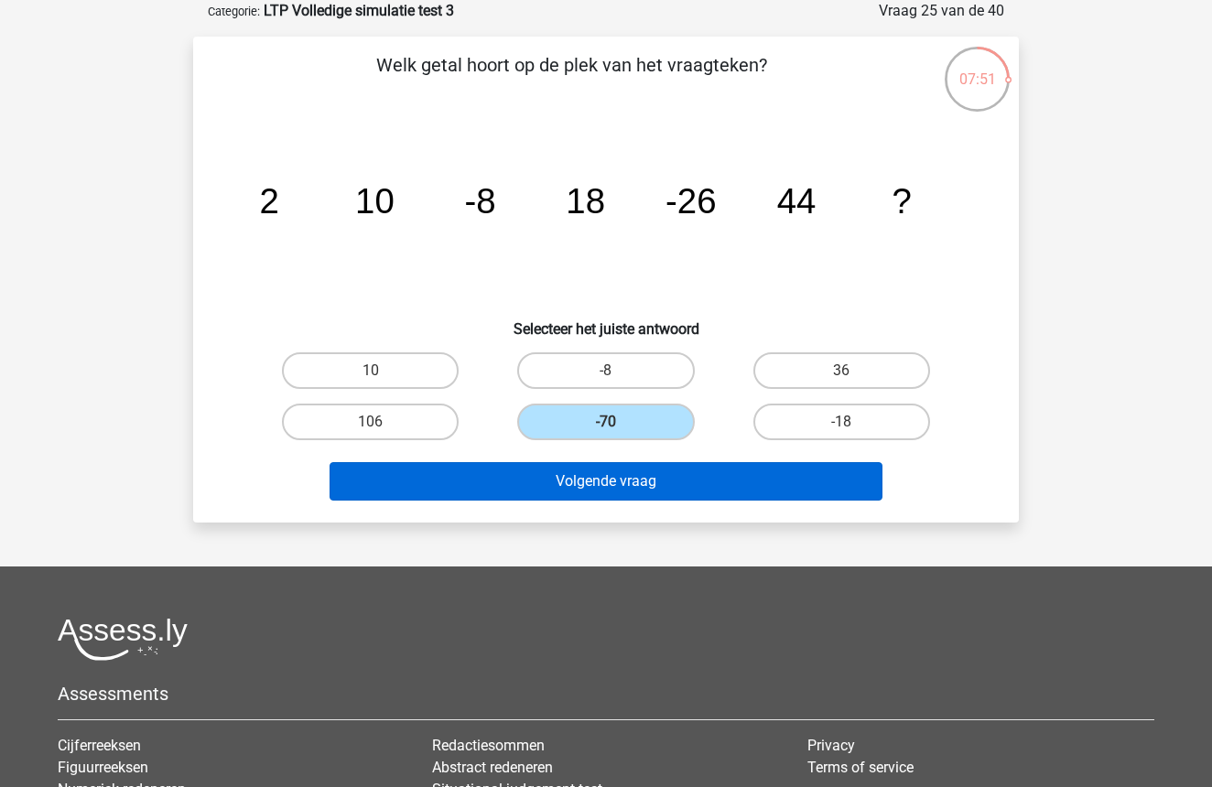
click at [602, 480] on button "Volgende vraag" at bounding box center [607, 481] width 554 height 38
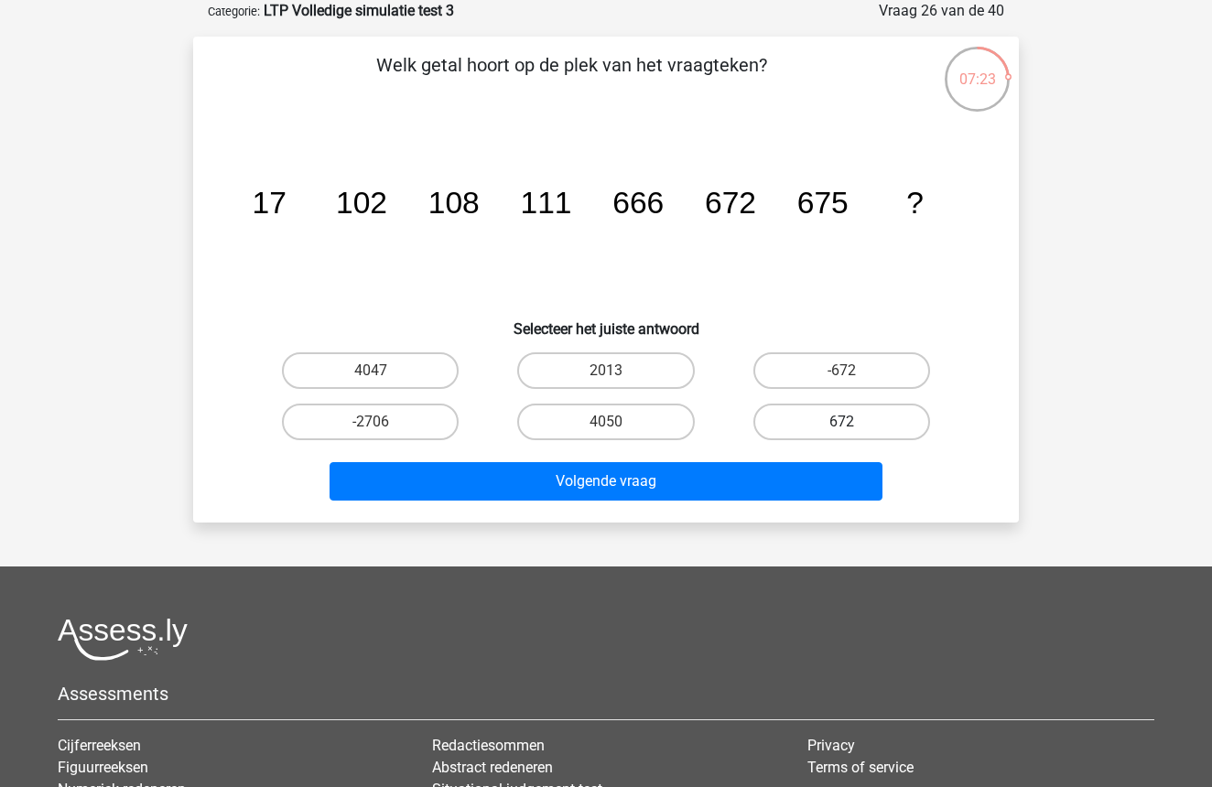
click at [785, 415] on label "672" at bounding box center [842, 422] width 177 height 37
click at [842, 422] on input "672" at bounding box center [848, 428] width 12 height 12
radio input "true"
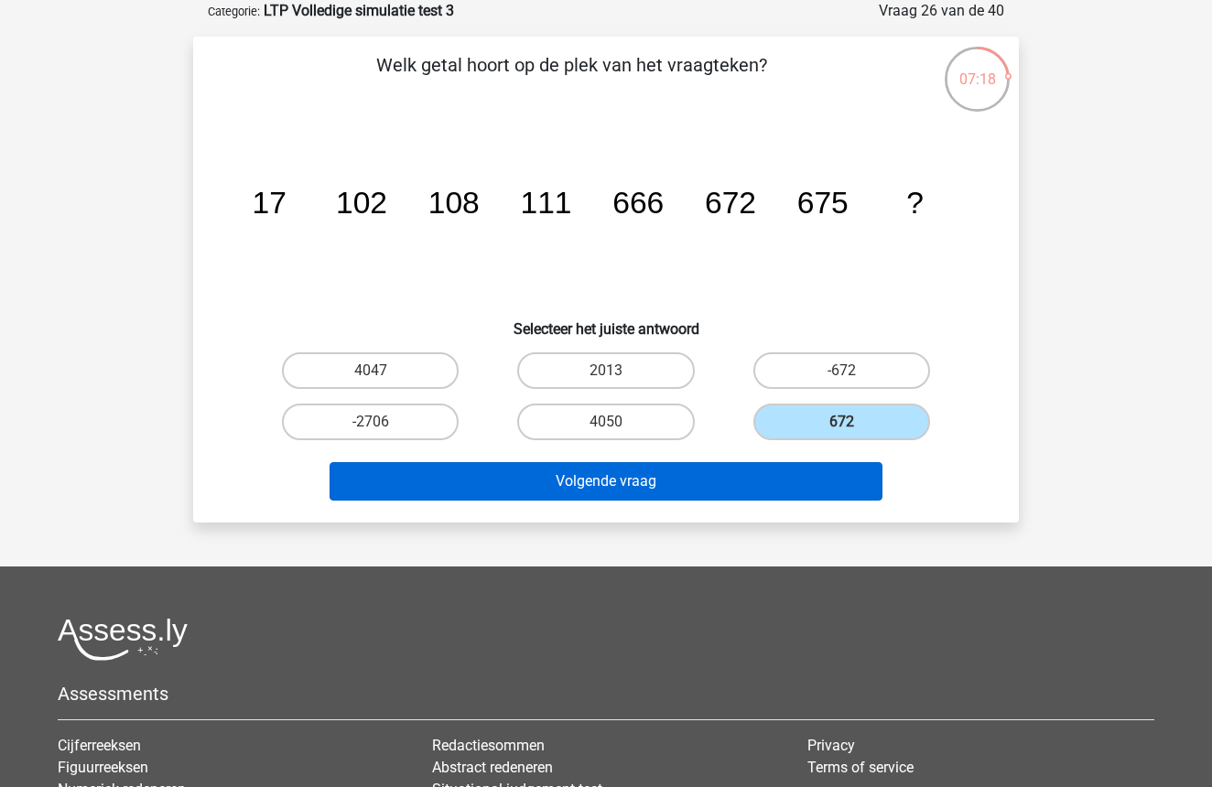
click at [737, 482] on button "Volgende vraag" at bounding box center [607, 481] width 554 height 38
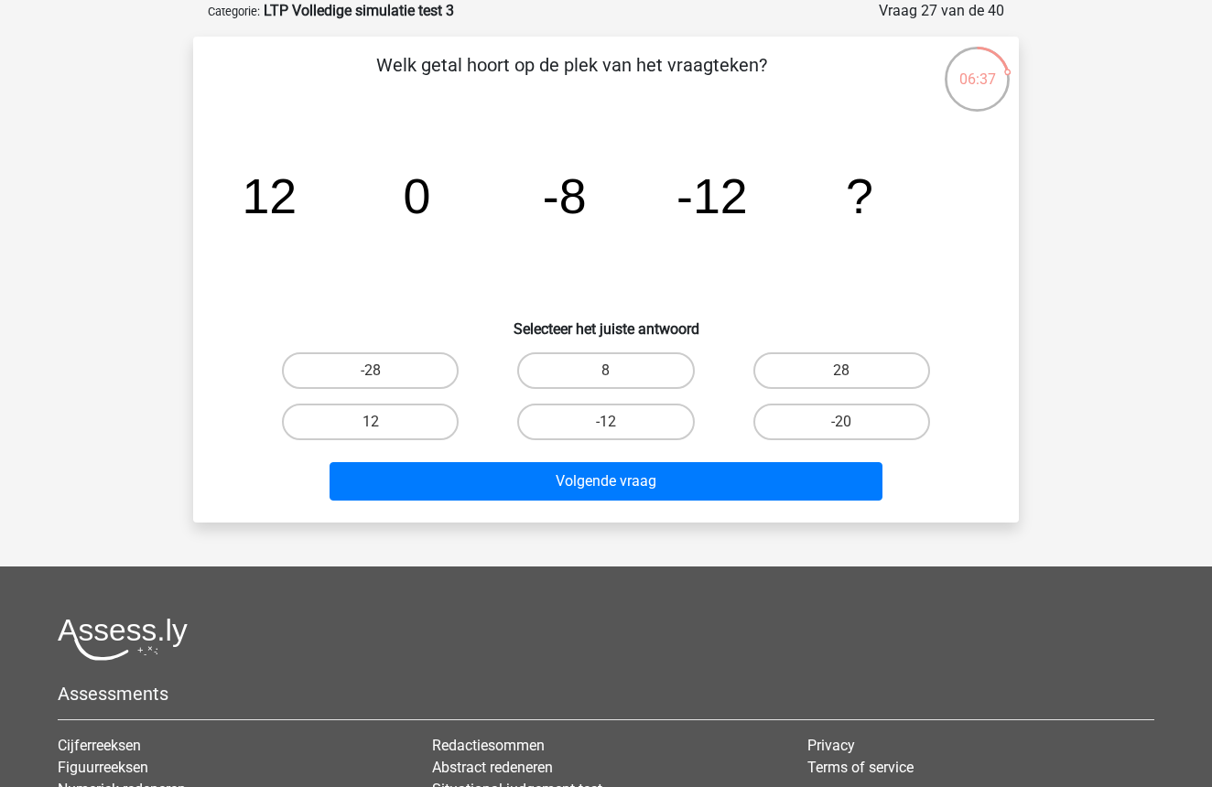
click at [614, 425] on input "-12" at bounding box center [612, 428] width 12 height 12
radio input "true"
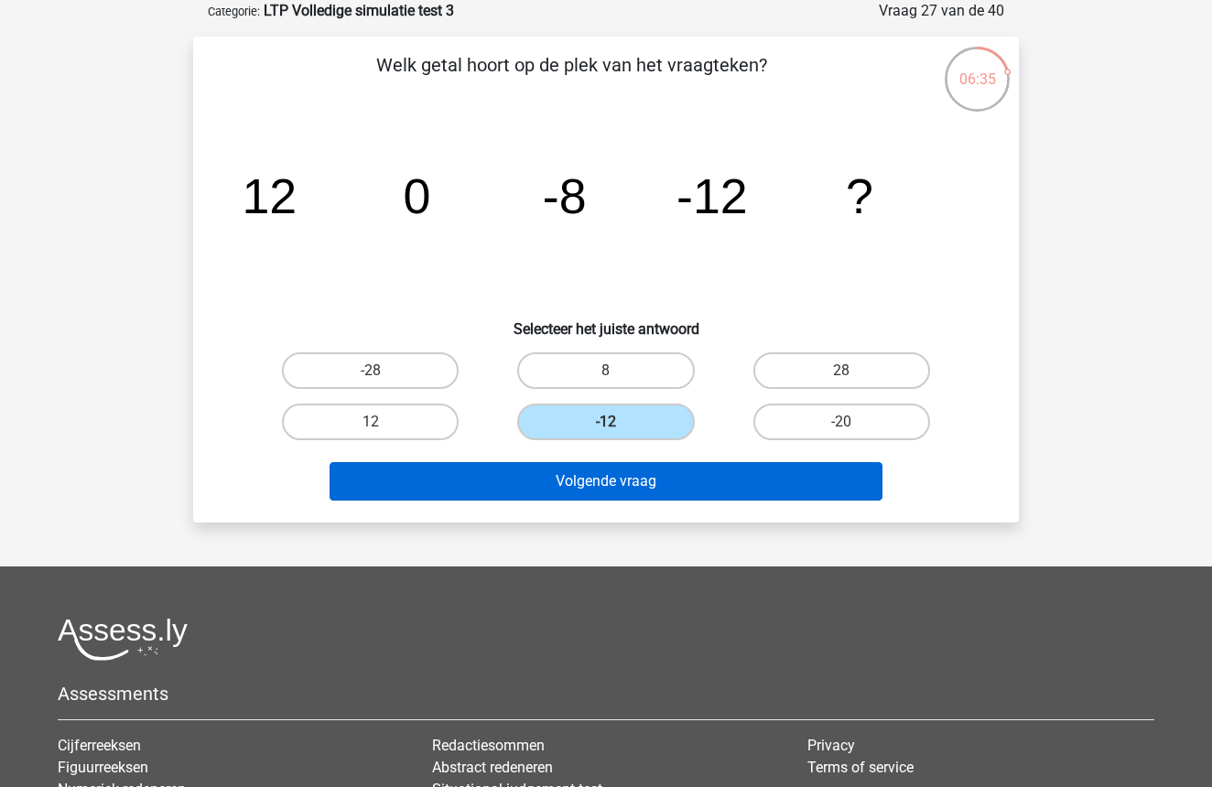
click at [626, 484] on button "Volgende vraag" at bounding box center [607, 481] width 554 height 38
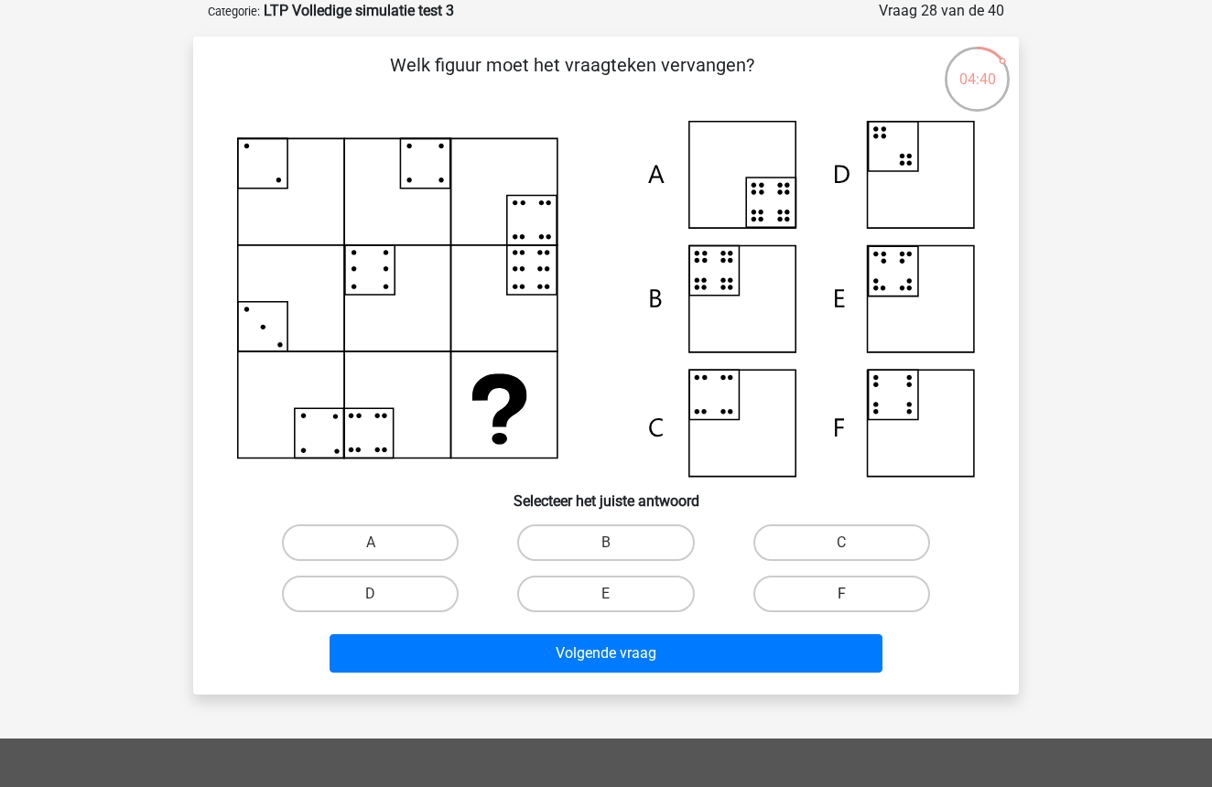
click at [884, 592] on label "F" at bounding box center [842, 594] width 177 height 37
click at [853, 594] on input "F" at bounding box center [848, 600] width 12 height 12
radio input "true"
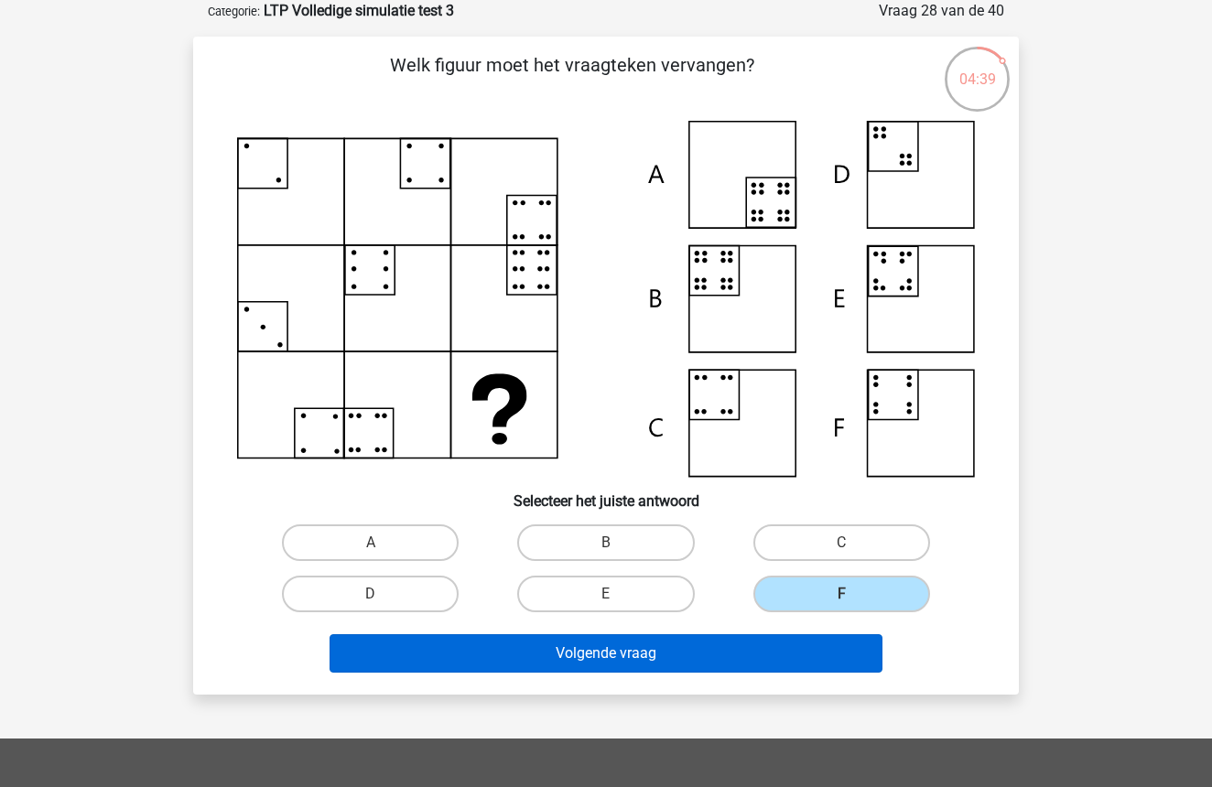
click at [633, 657] on button "Volgende vraag" at bounding box center [607, 654] width 554 height 38
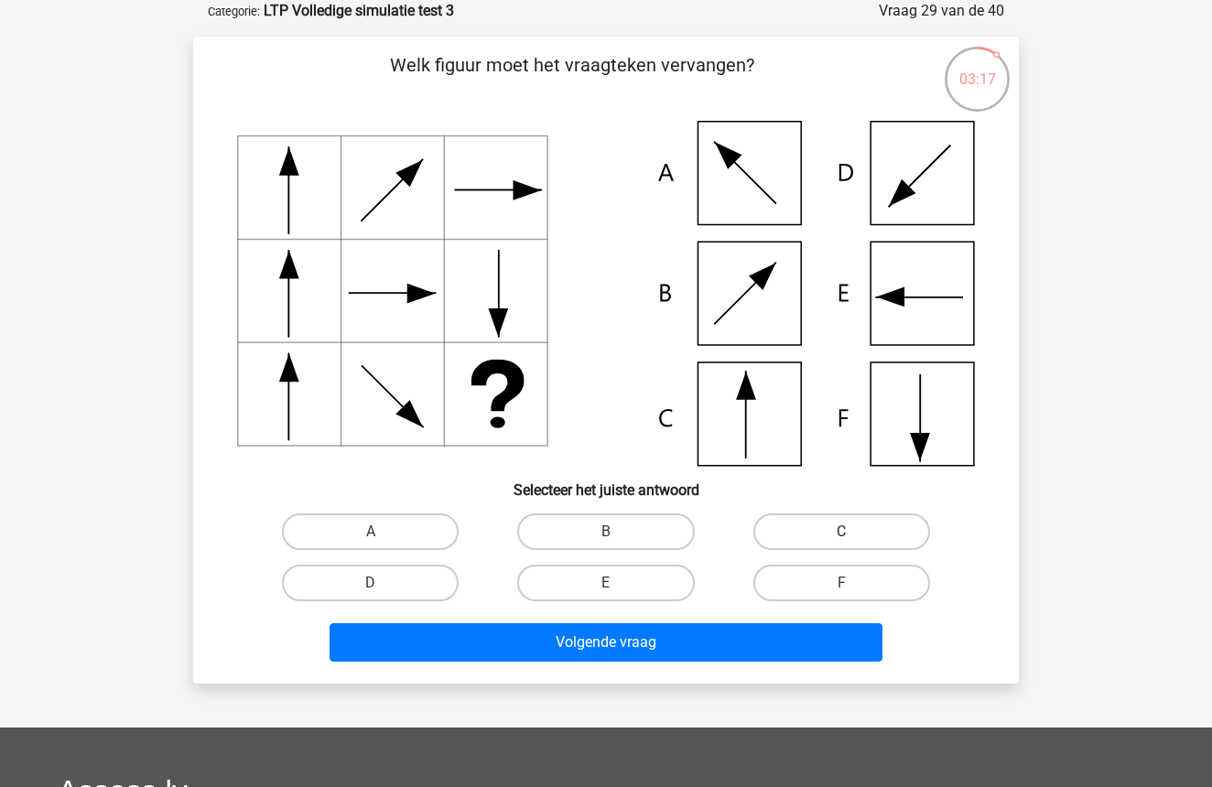
click at [874, 528] on label "C" at bounding box center [842, 532] width 177 height 37
click at [853, 532] on input "C" at bounding box center [848, 538] width 12 height 12
radio input "true"
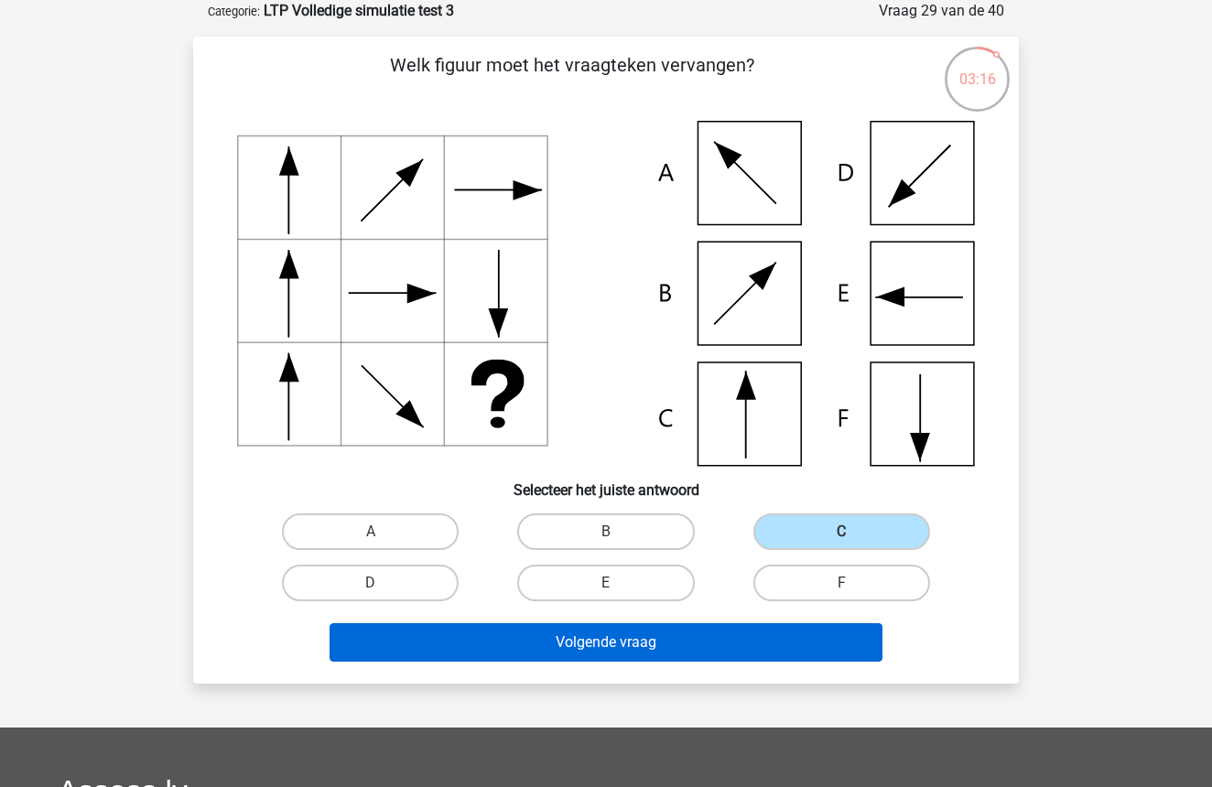
click at [648, 644] on button "Volgende vraag" at bounding box center [607, 643] width 554 height 38
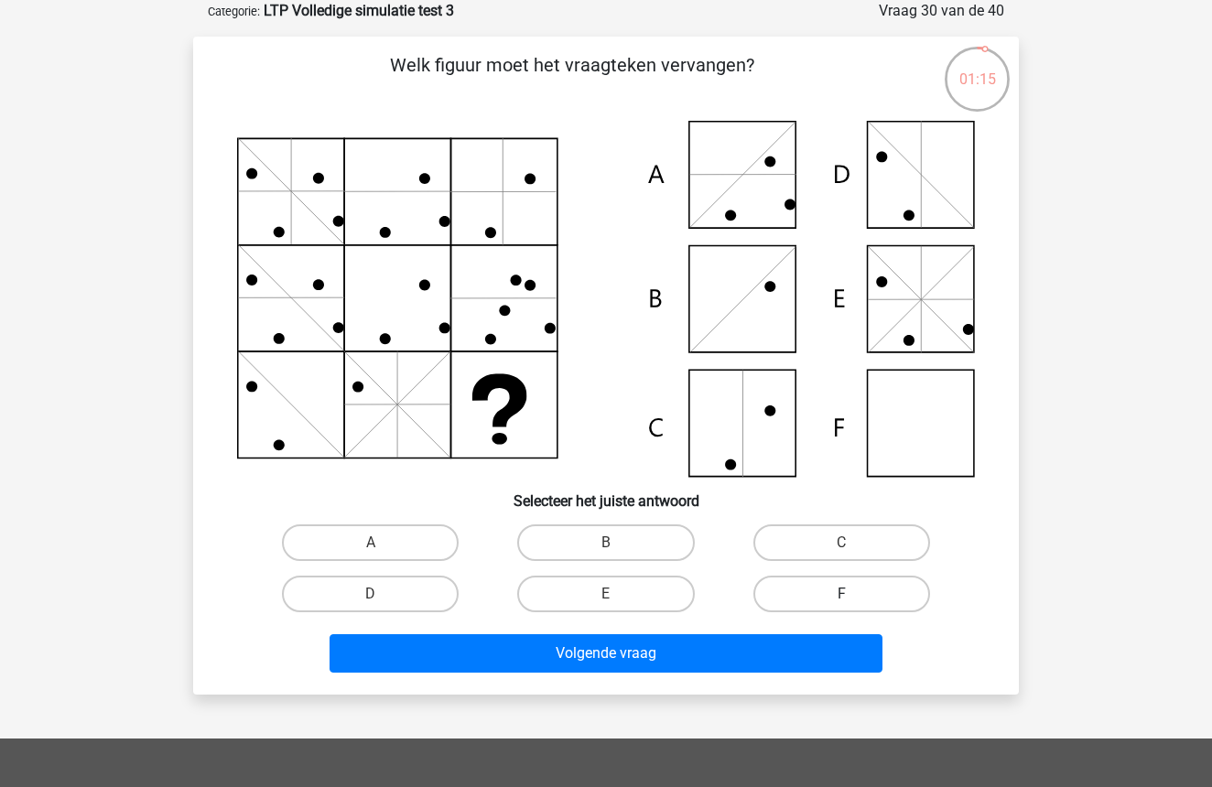
click at [850, 590] on label "F" at bounding box center [842, 594] width 177 height 37
click at [850, 594] on input "F" at bounding box center [848, 600] width 12 height 12
radio input "true"
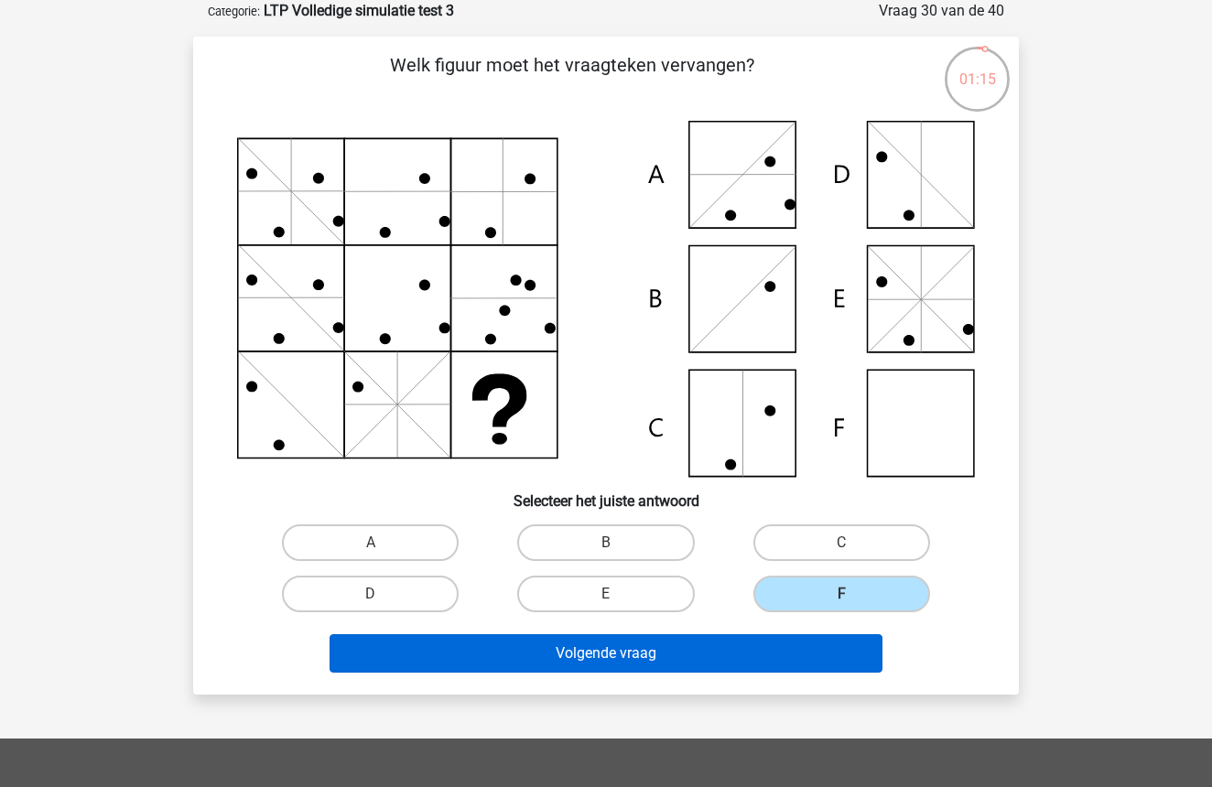
click at [725, 662] on button "Volgende vraag" at bounding box center [607, 654] width 554 height 38
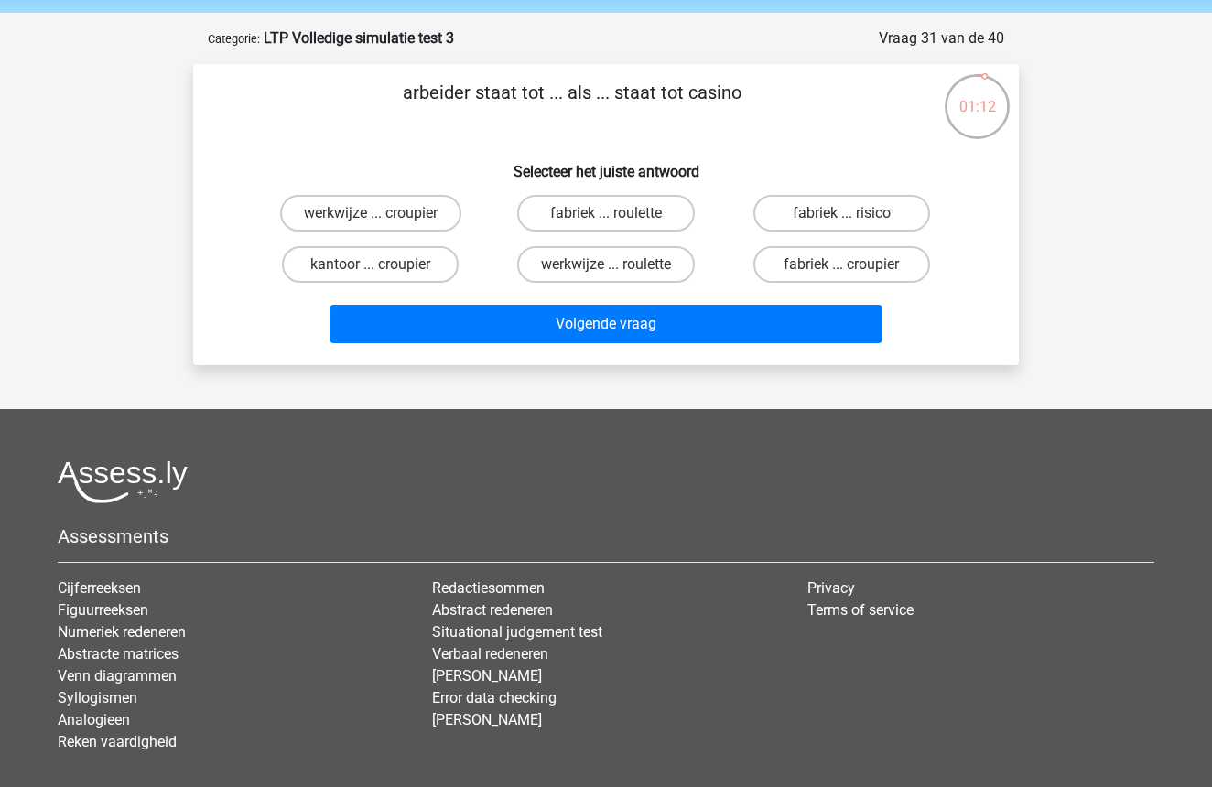
scroll to position [60, 0]
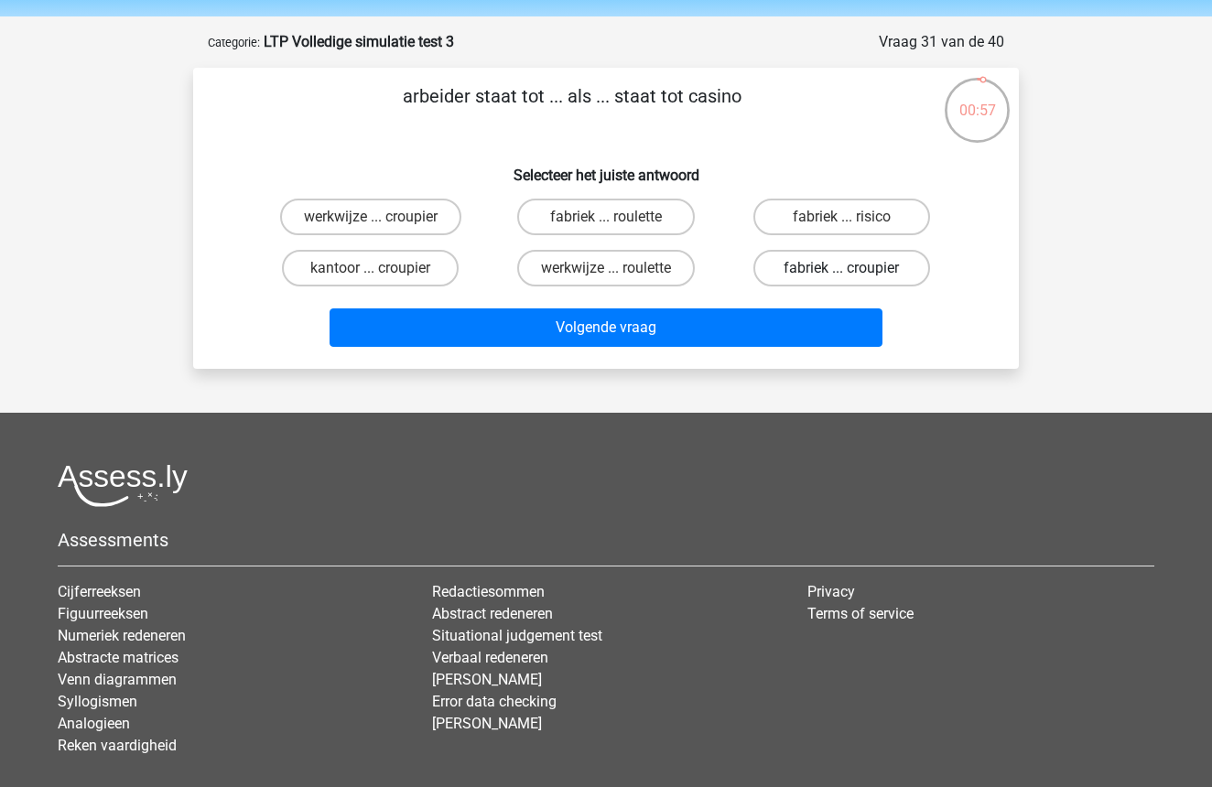
click at [885, 275] on label "fabriek ... croupier" at bounding box center [842, 268] width 177 height 37
click at [853, 275] on input "fabriek ... croupier" at bounding box center [848, 274] width 12 height 12
radio input "true"
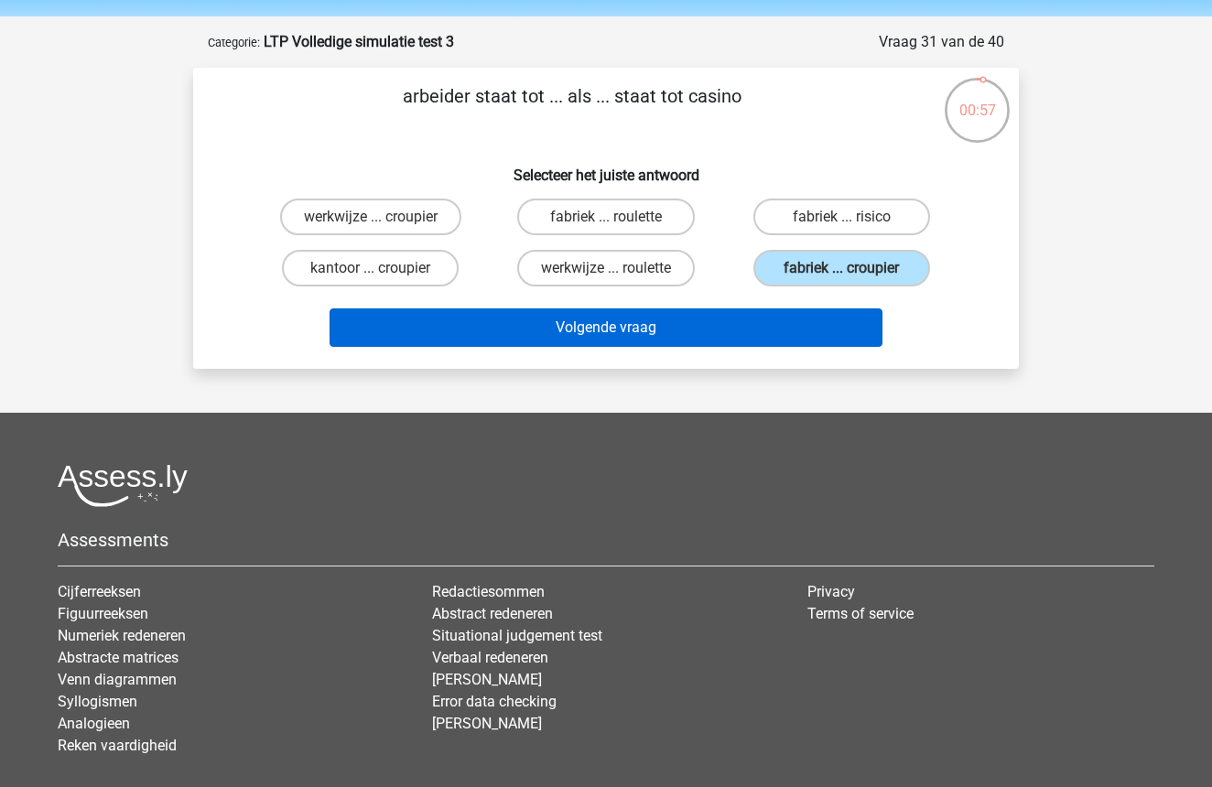
click at [743, 310] on button "Volgende vraag" at bounding box center [607, 328] width 554 height 38
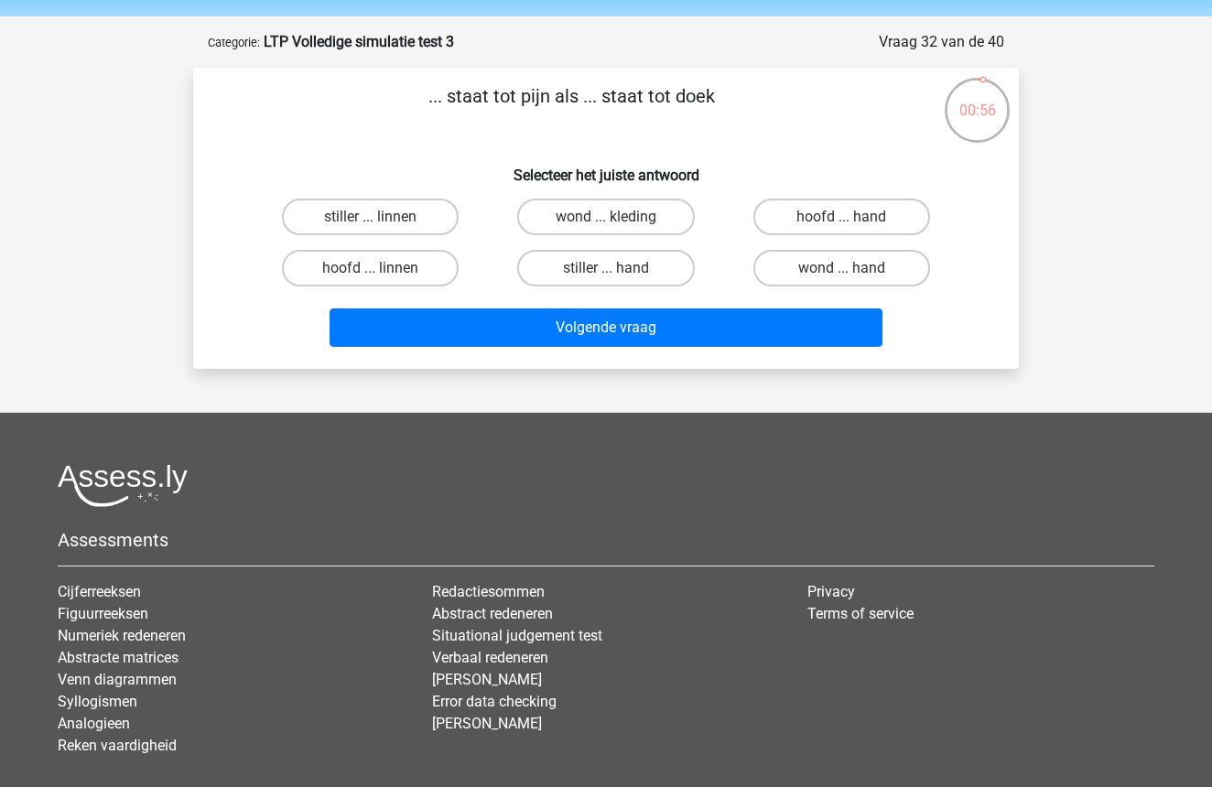
scroll to position [92, 0]
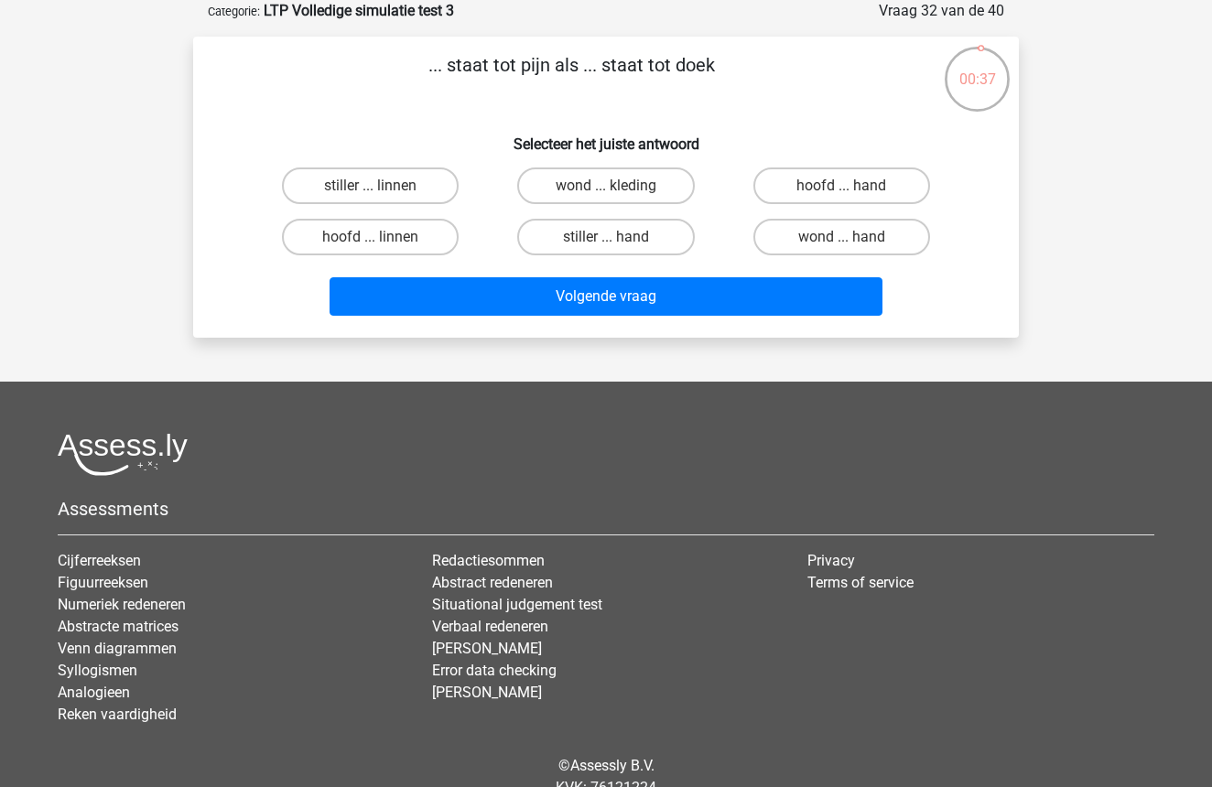
click at [842, 189] on input "hoofd ... hand" at bounding box center [848, 192] width 12 height 12
radio input "true"
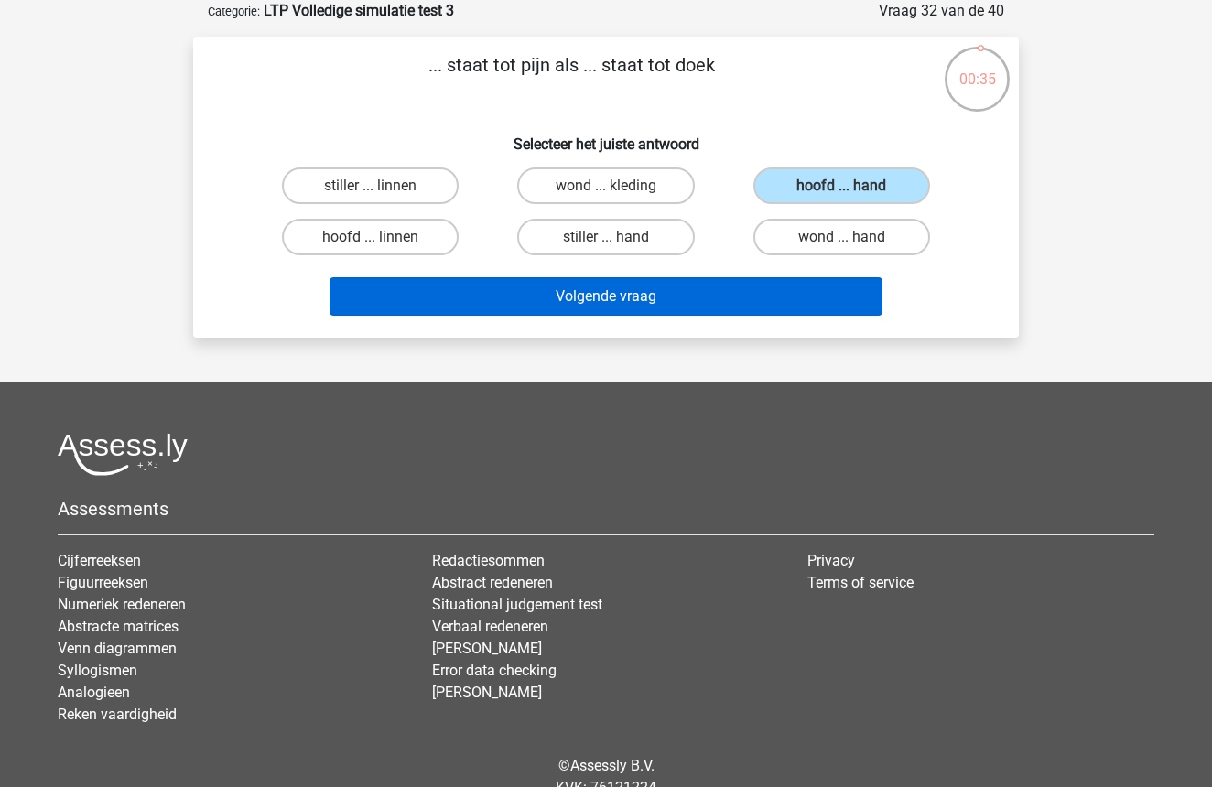
click at [690, 298] on button "Volgende vraag" at bounding box center [607, 296] width 554 height 38
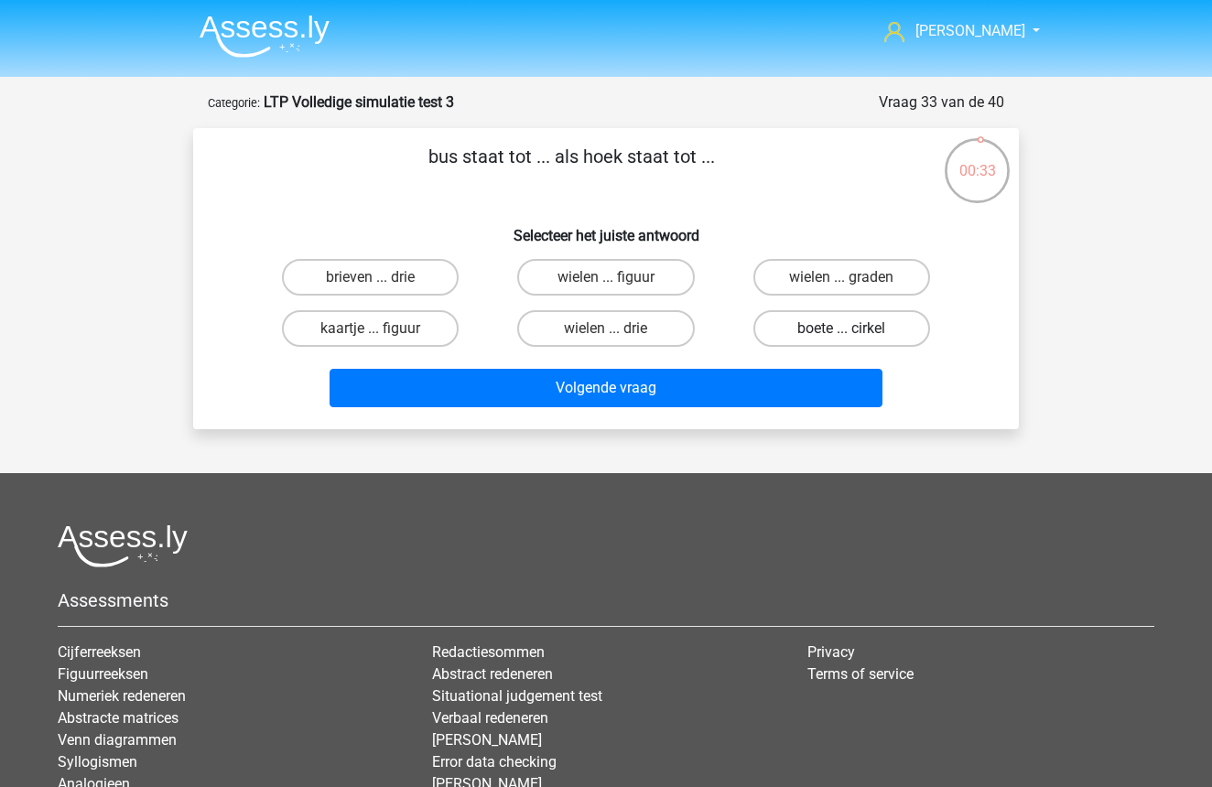
scroll to position [0, 0]
click at [353, 273] on label "brieven ... drie" at bounding box center [370, 277] width 177 height 37
click at [371, 277] on input "brieven ... drie" at bounding box center [377, 283] width 12 height 12
radio input "true"
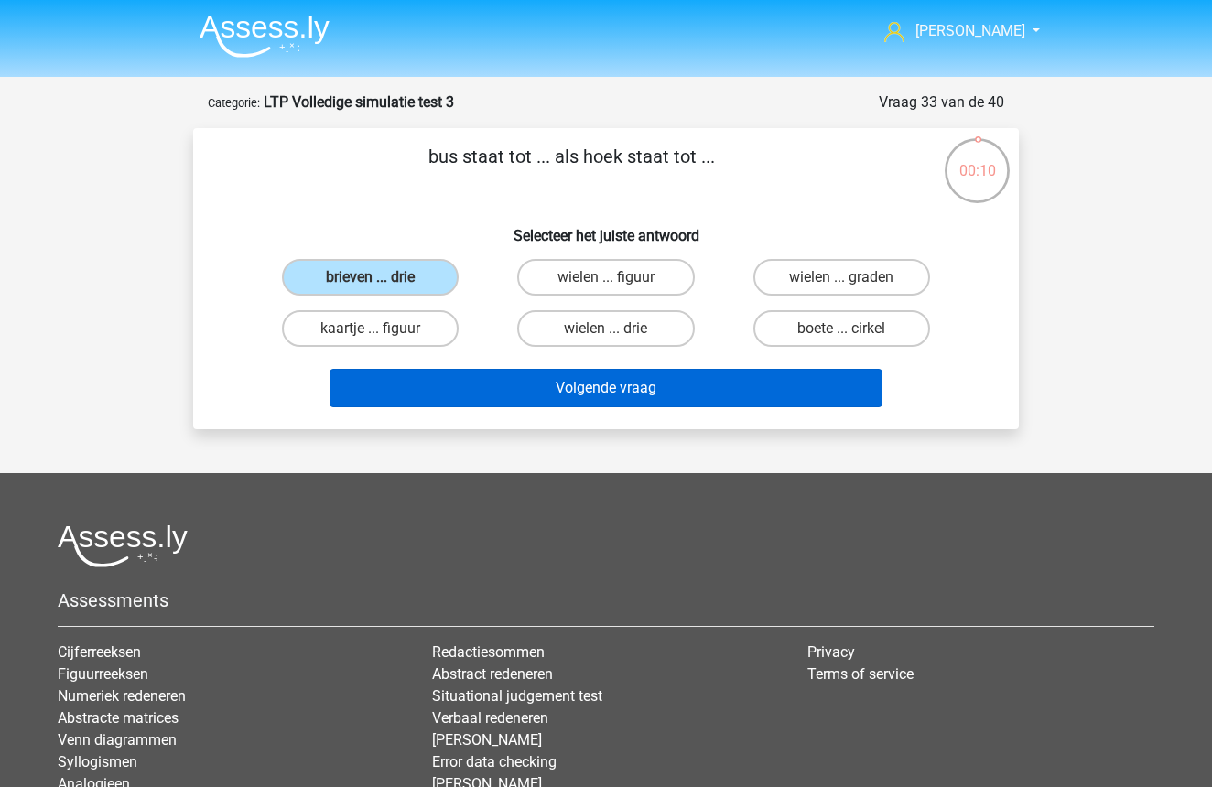
click at [619, 385] on button "Volgende vraag" at bounding box center [607, 388] width 554 height 38
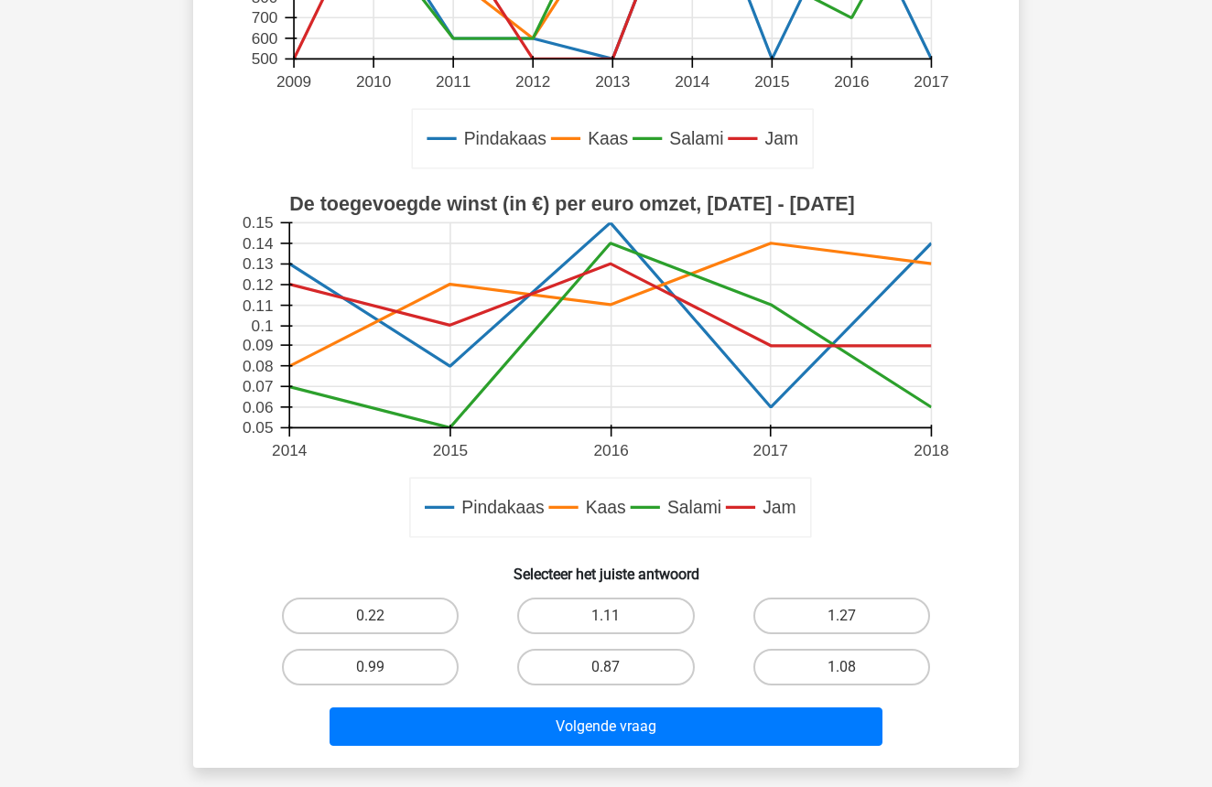
scroll to position [565, 0]
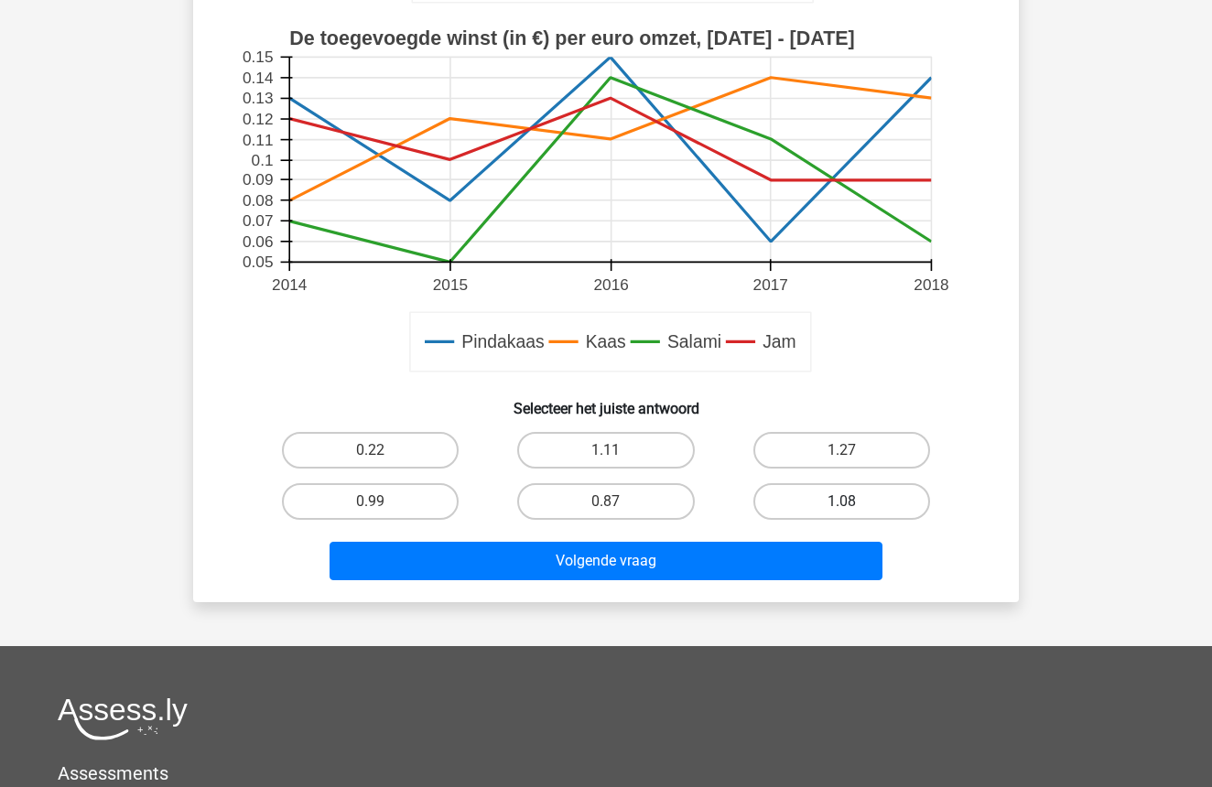
click at [855, 505] on label "1.08" at bounding box center [842, 501] width 177 height 37
click at [853, 505] on input "1.08" at bounding box center [848, 508] width 12 height 12
radio input "true"
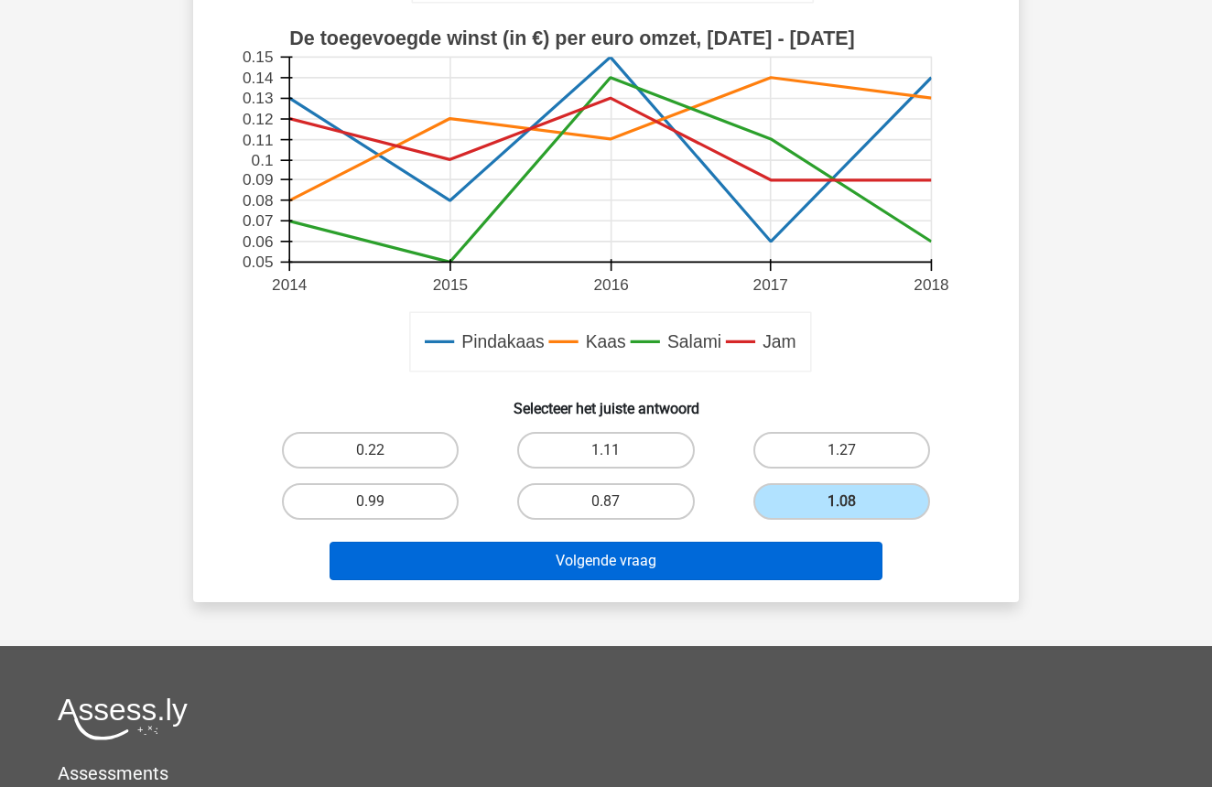
click at [689, 576] on button "Volgende vraag" at bounding box center [607, 561] width 554 height 38
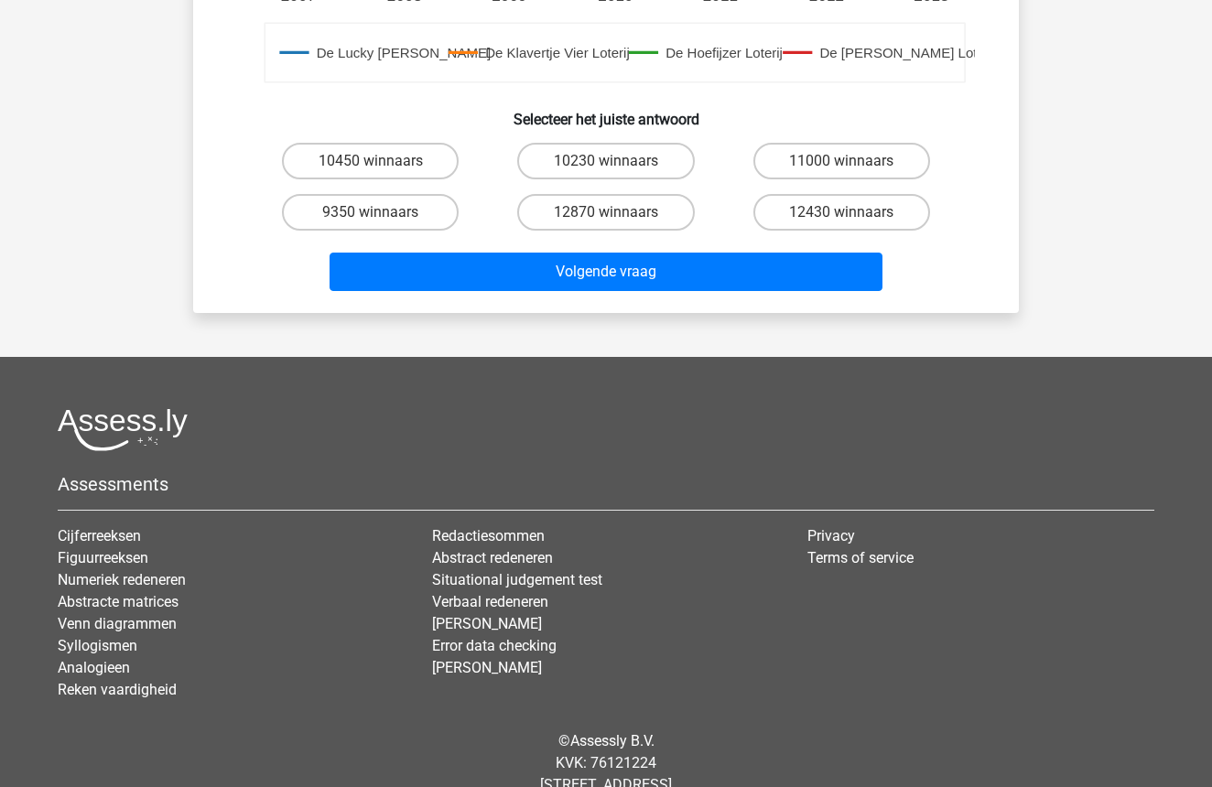
scroll to position [906, 0]
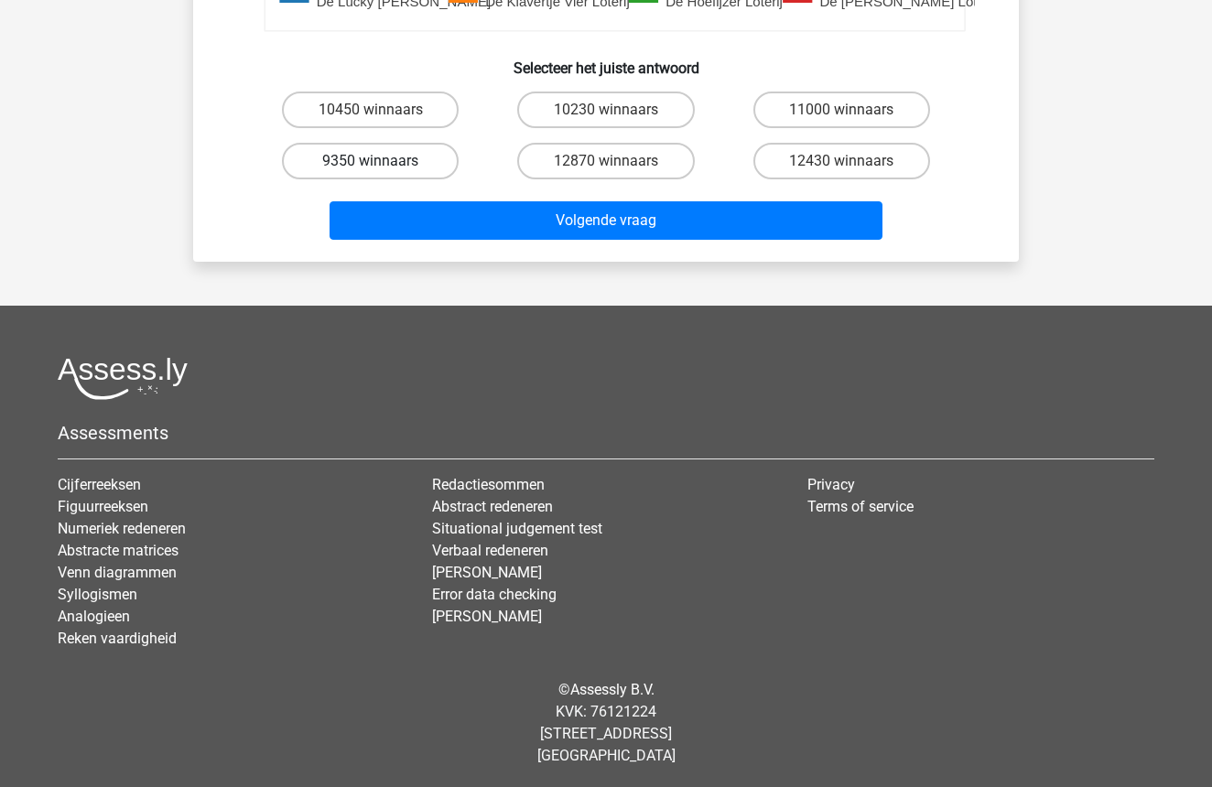
click at [418, 156] on label "9350 winnaars" at bounding box center [370, 161] width 177 height 37
click at [383, 161] on input "9350 winnaars" at bounding box center [377, 167] width 12 height 12
radio input "true"
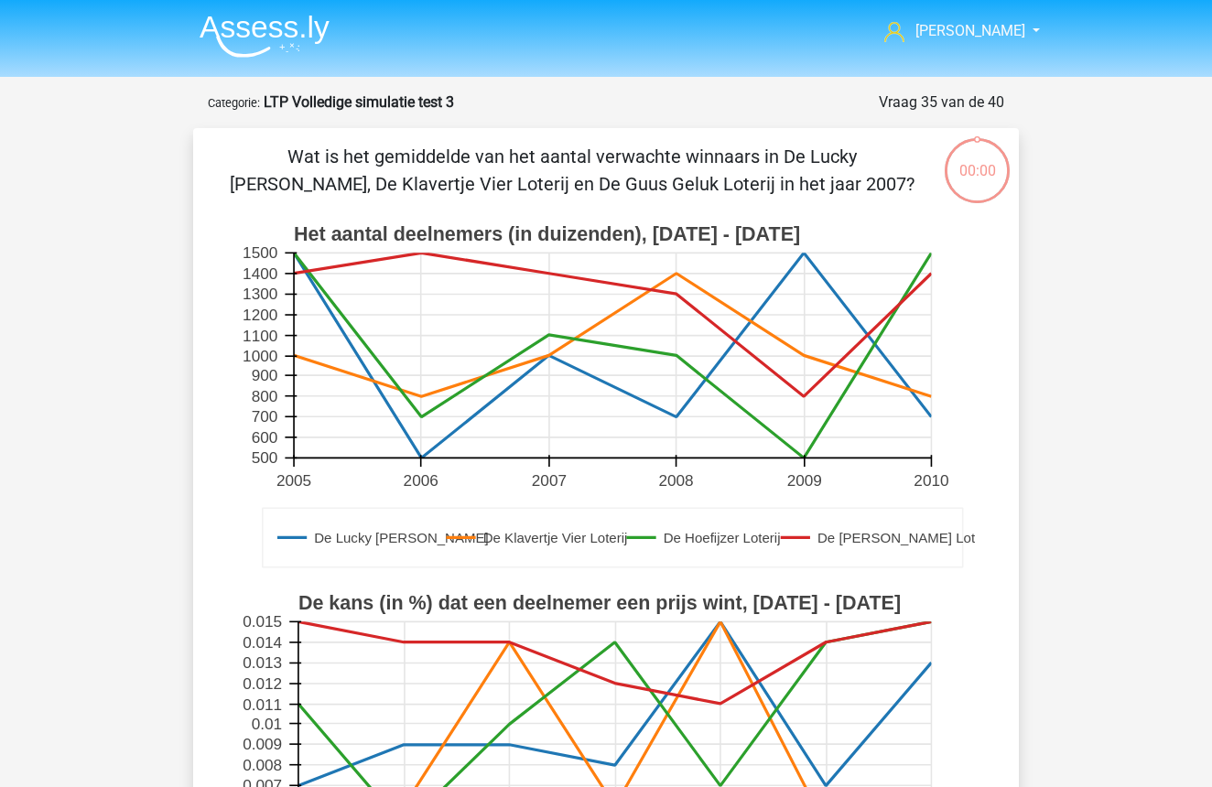
scroll to position [906, 0]
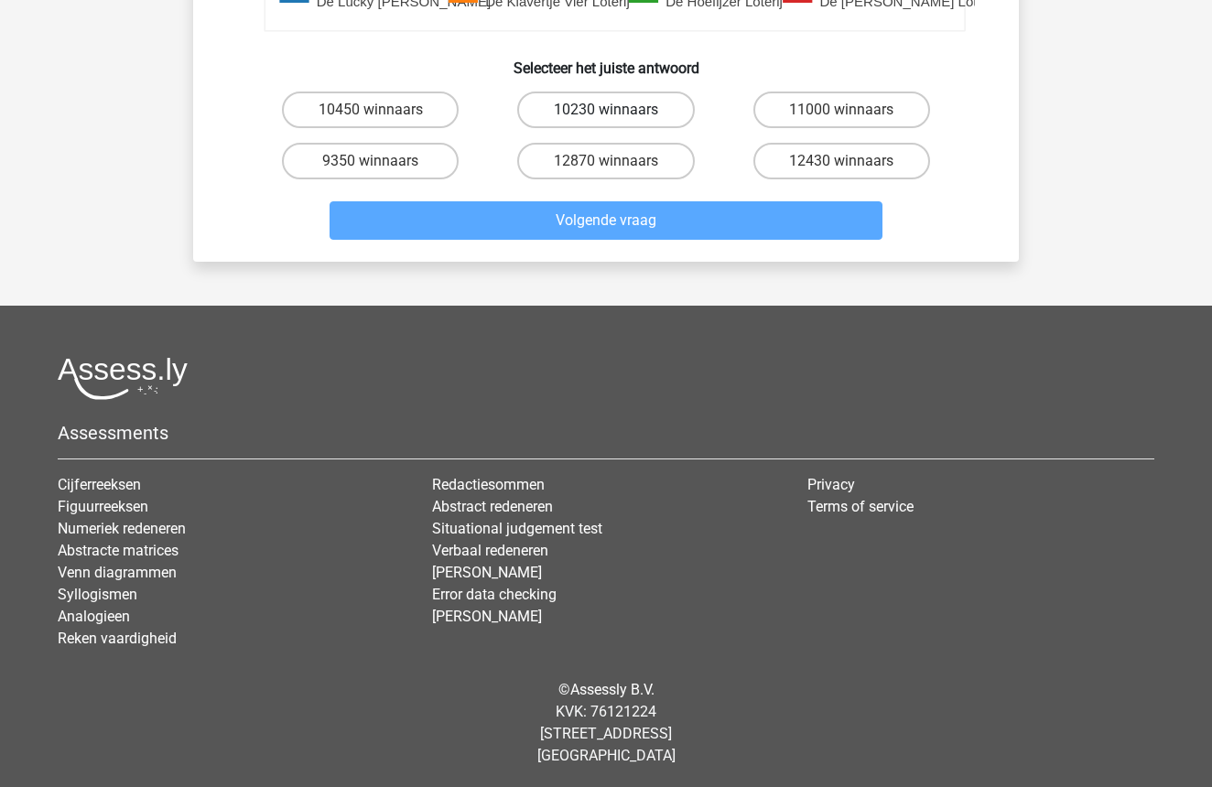
click at [629, 128] on label "10230 winnaars" at bounding box center [605, 110] width 177 height 37
click at [618, 122] on input "10230 winnaars" at bounding box center [612, 116] width 12 height 12
radio input "true"
click at [606, 128] on label "10230 winnaars" at bounding box center [605, 110] width 177 height 37
click at [606, 122] on input "10230 winnaars" at bounding box center [612, 116] width 12 height 12
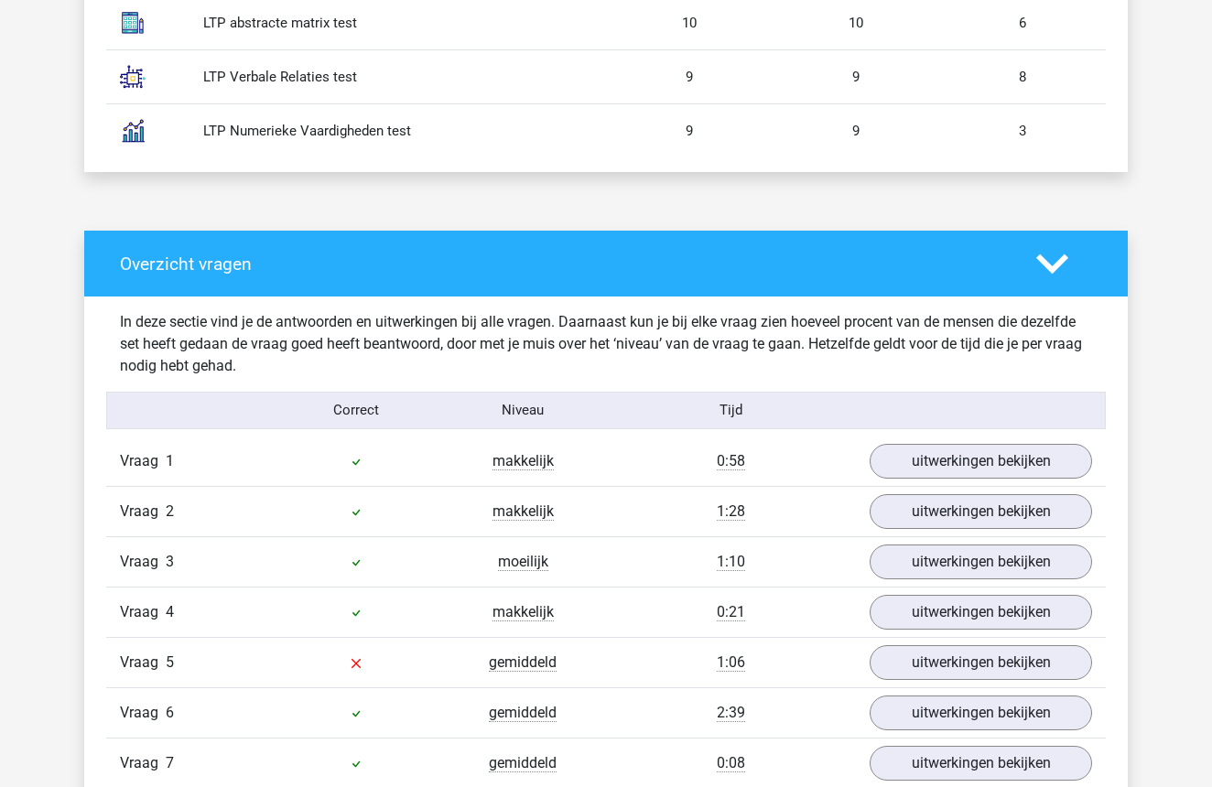
scroll to position [1480, 0]
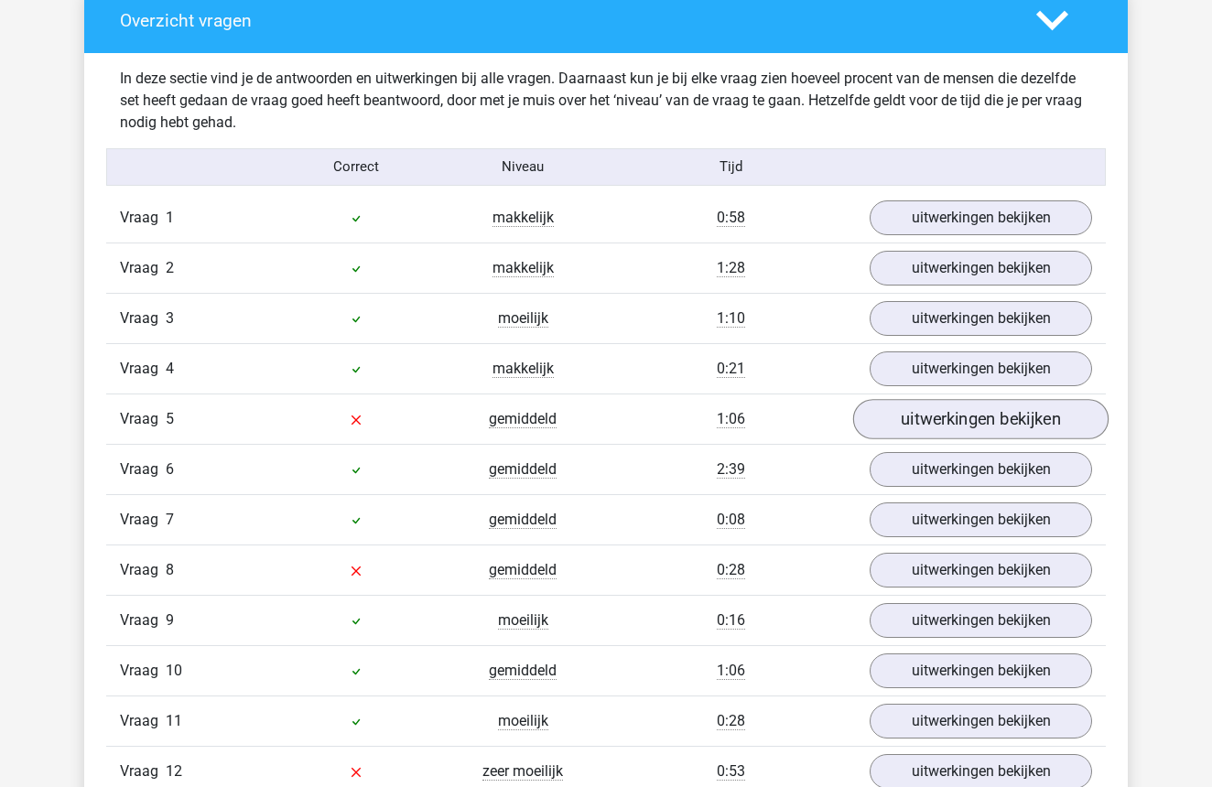
click at [985, 422] on link "uitwerkingen bekijken" at bounding box center [980, 419] width 255 height 40
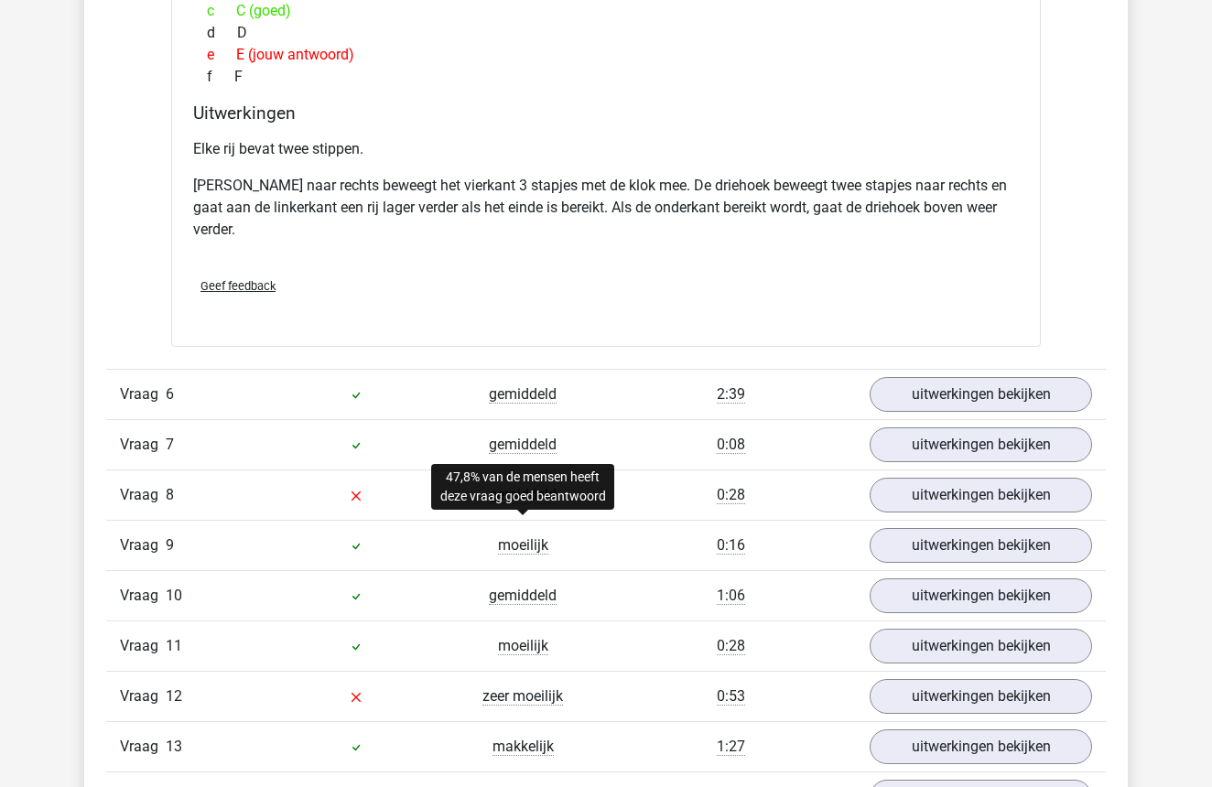
scroll to position [2431, 0]
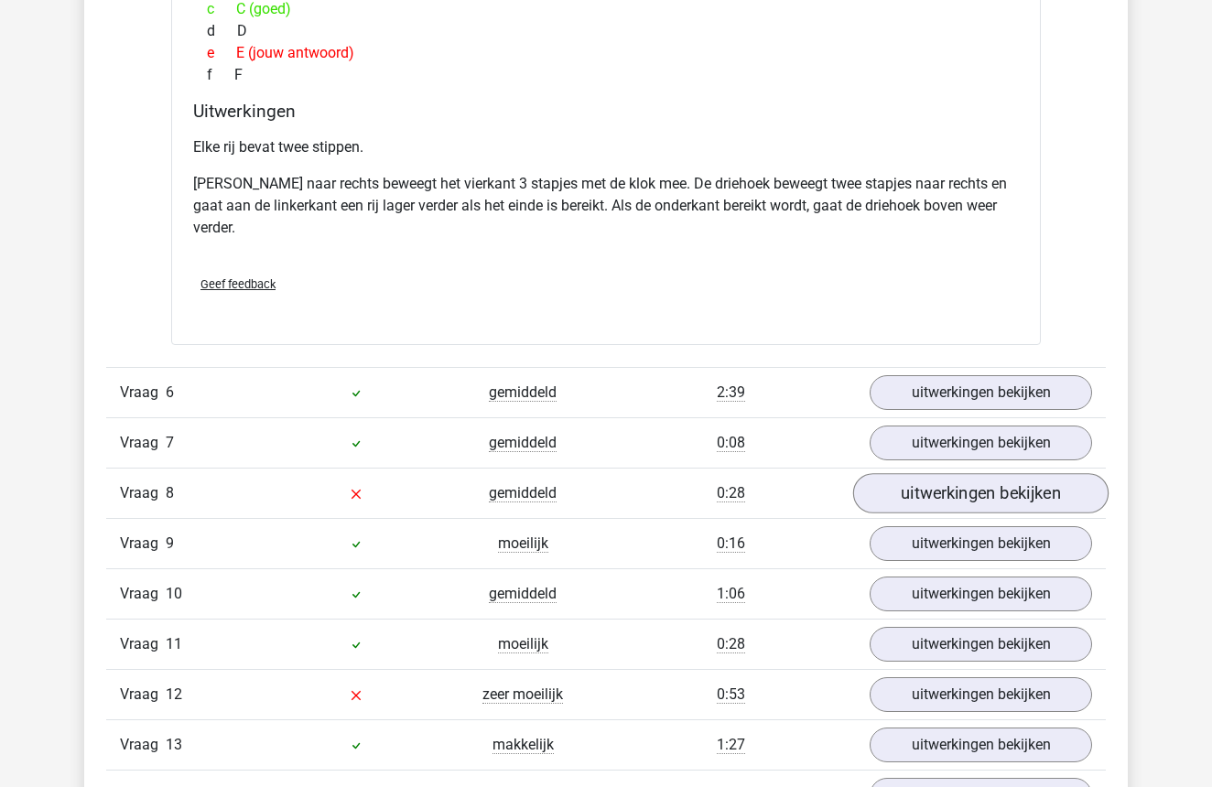
click at [961, 493] on link "uitwerkingen bekijken" at bounding box center [980, 493] width 255 height 40
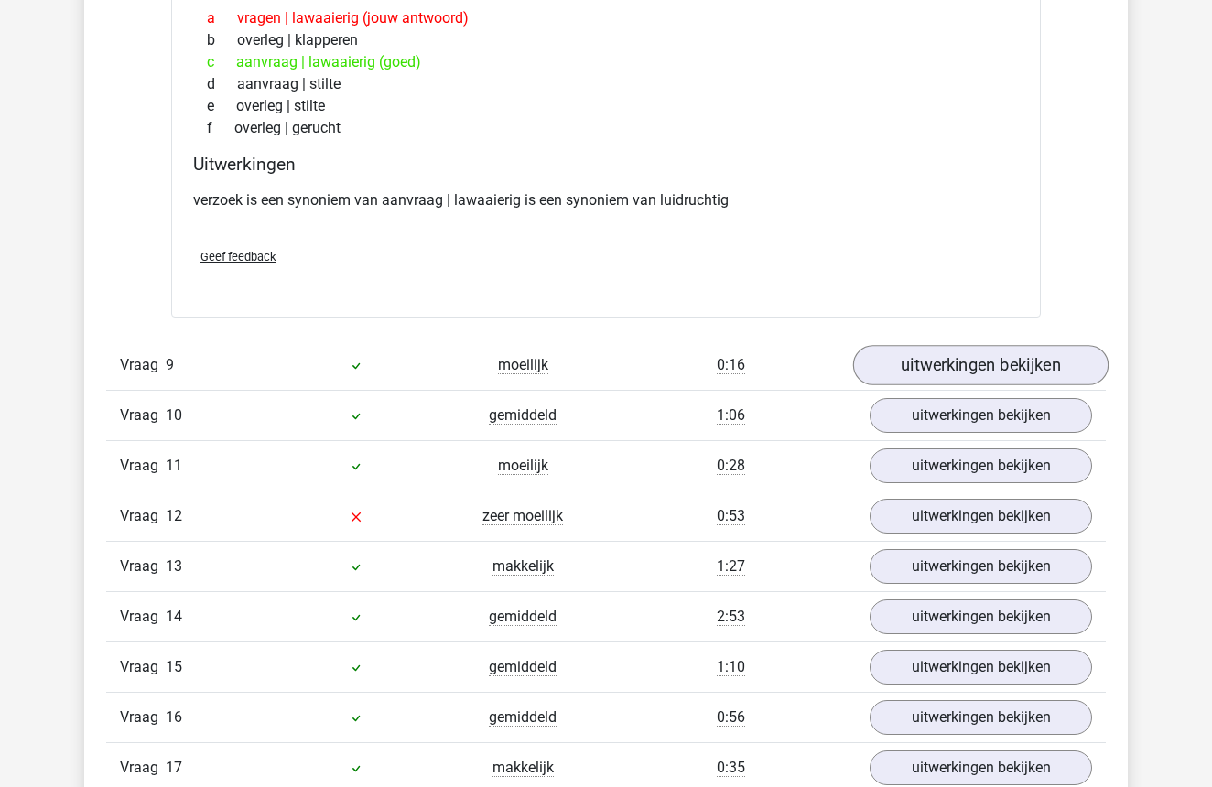
scroll to position [3039, 0]
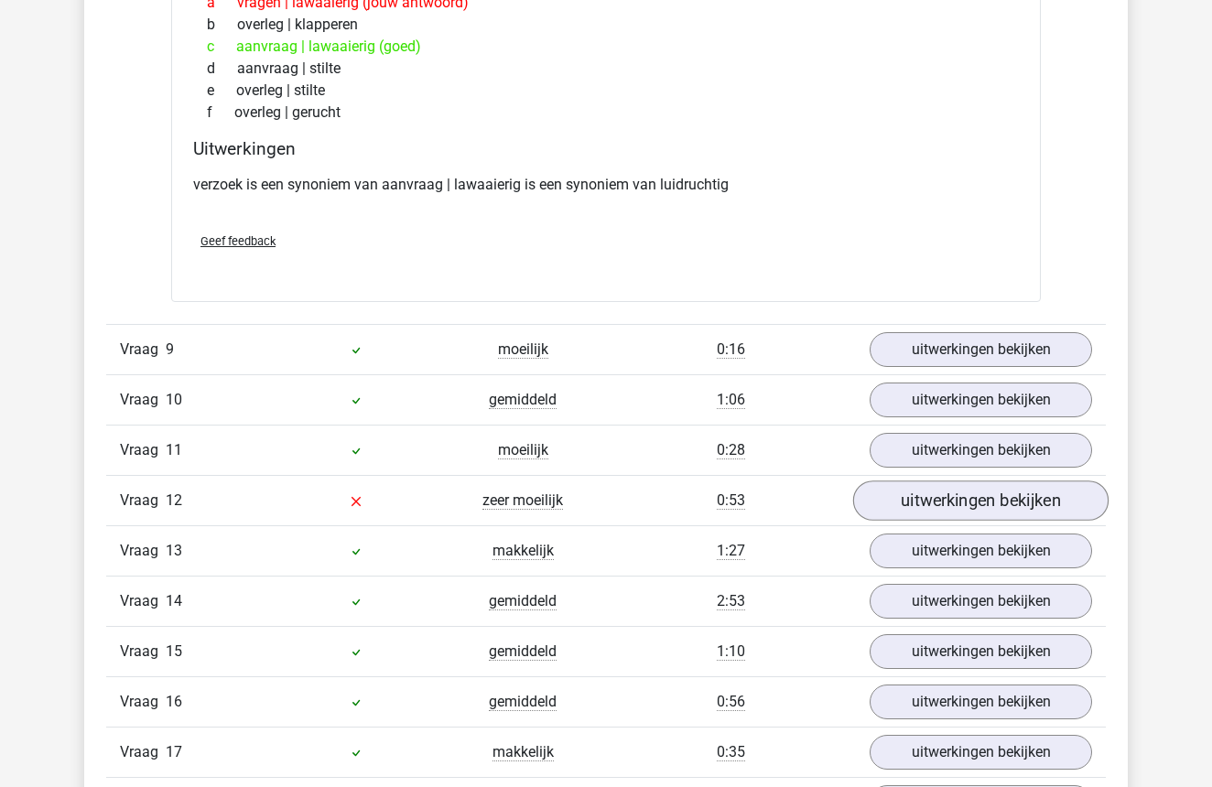
click at [977, 504] on link "uitwerkingen bekijken" at bounding box center [980, 501] width 255 height 40
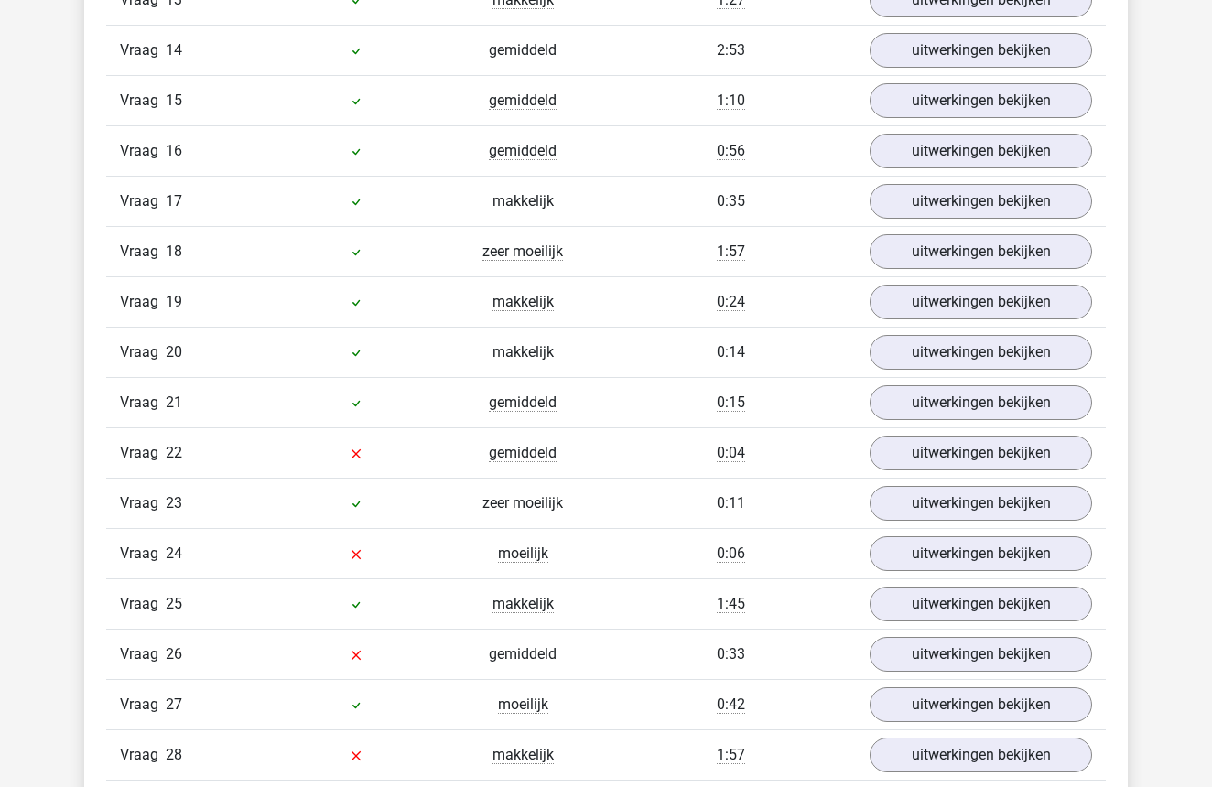
scroll to position [4915, 0]
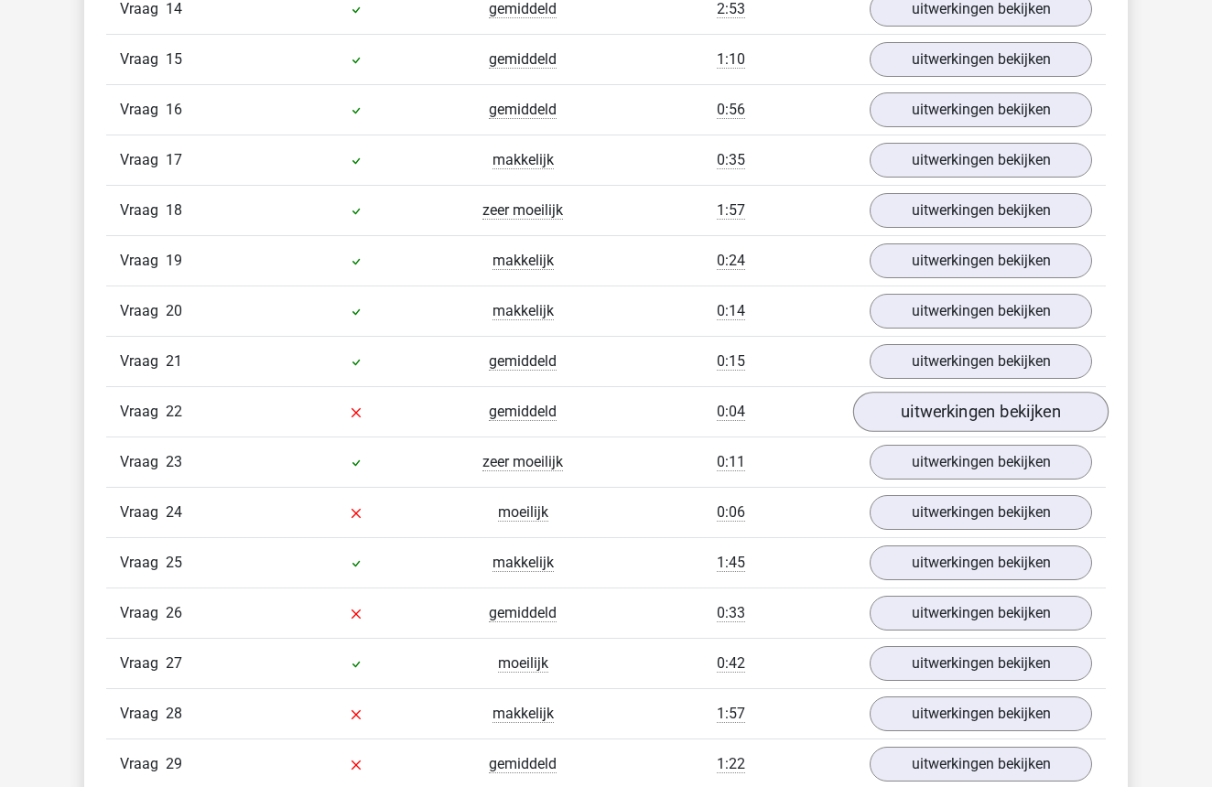
click at [946, 409] on link "uitwerkingen bekijken" at bounding box center [980, 413] width 255 height 40
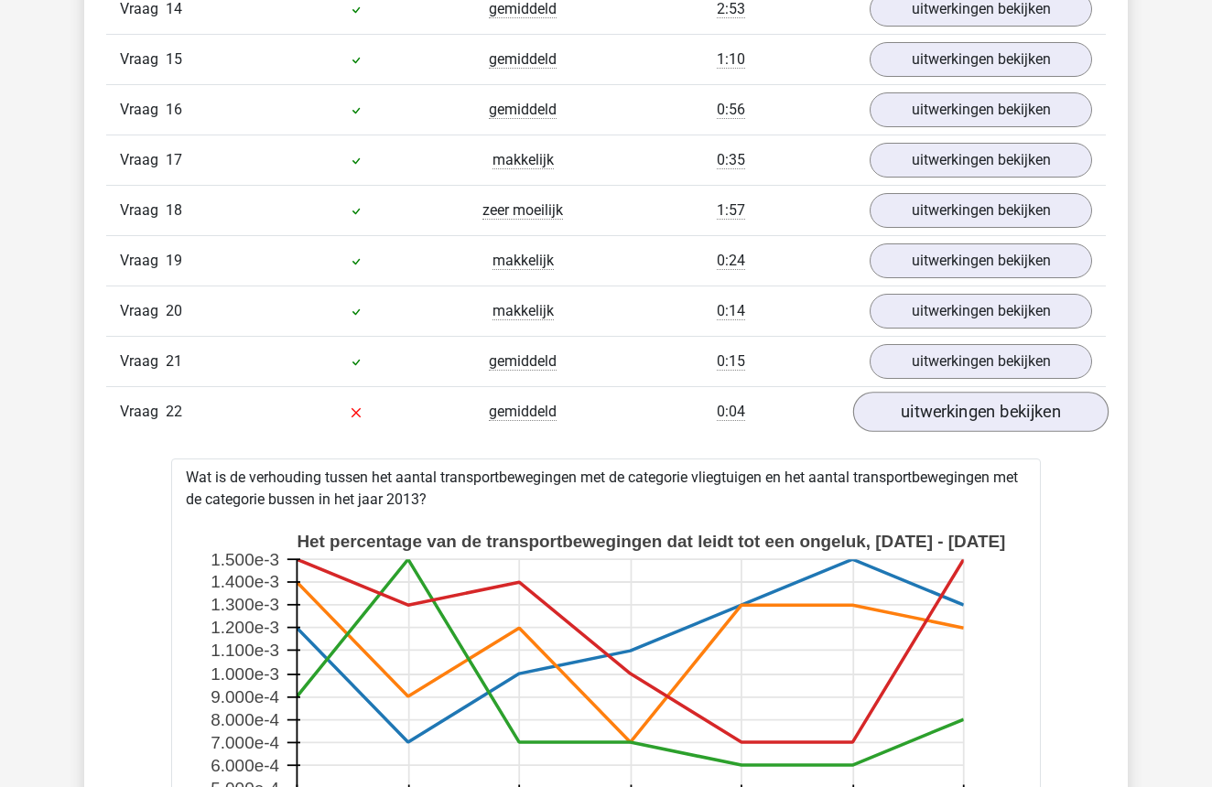
scroll to position [4920, 0]
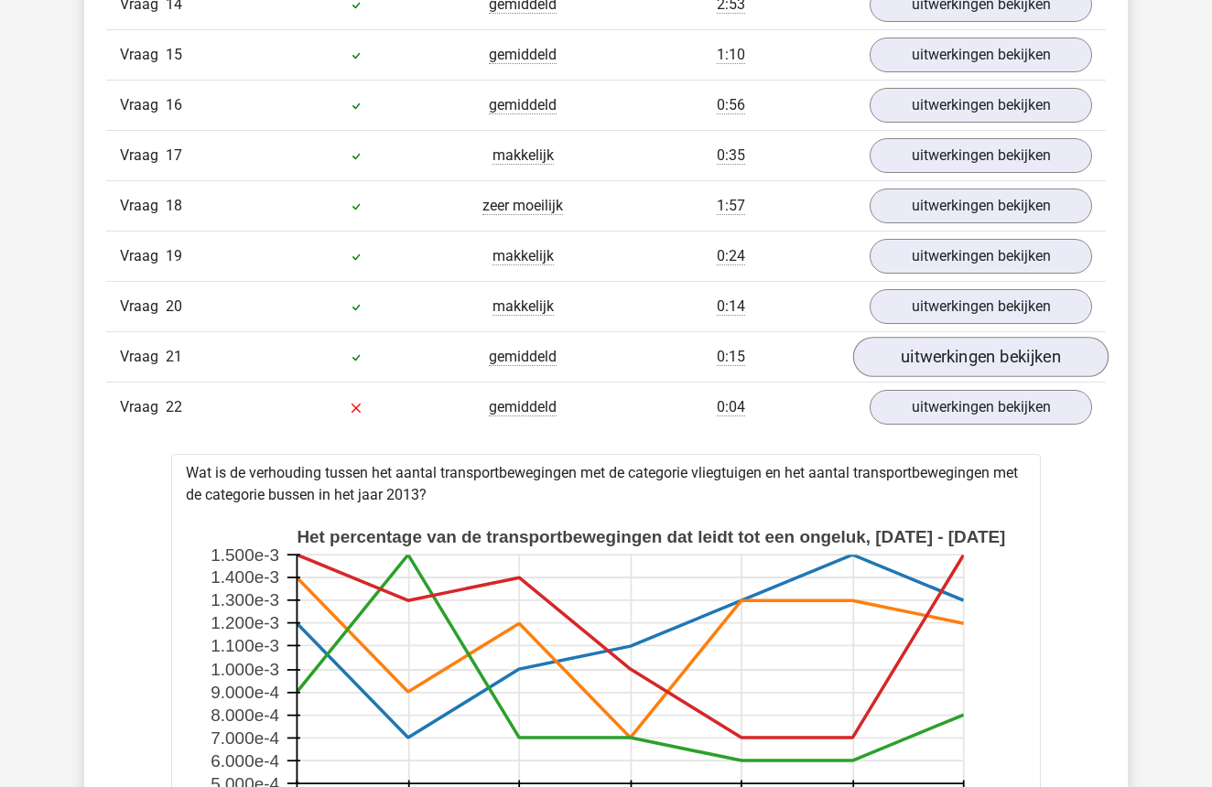
click at [945, 348] on link "uitwerkingen bekijken" at bounding box center [980, 358] width 255 height 40
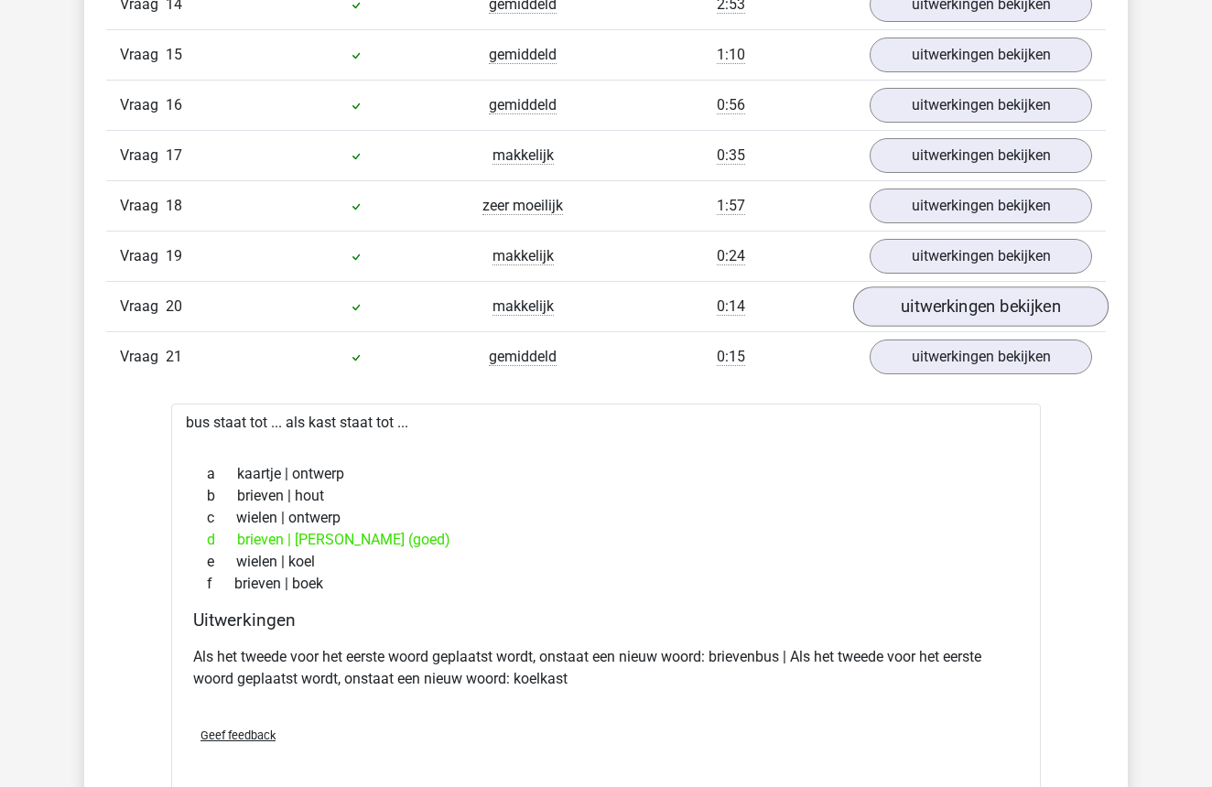
click at [948, 310] on link "uitwerkingen bekijken" at bounding box center [980, 308] width 255 height 40
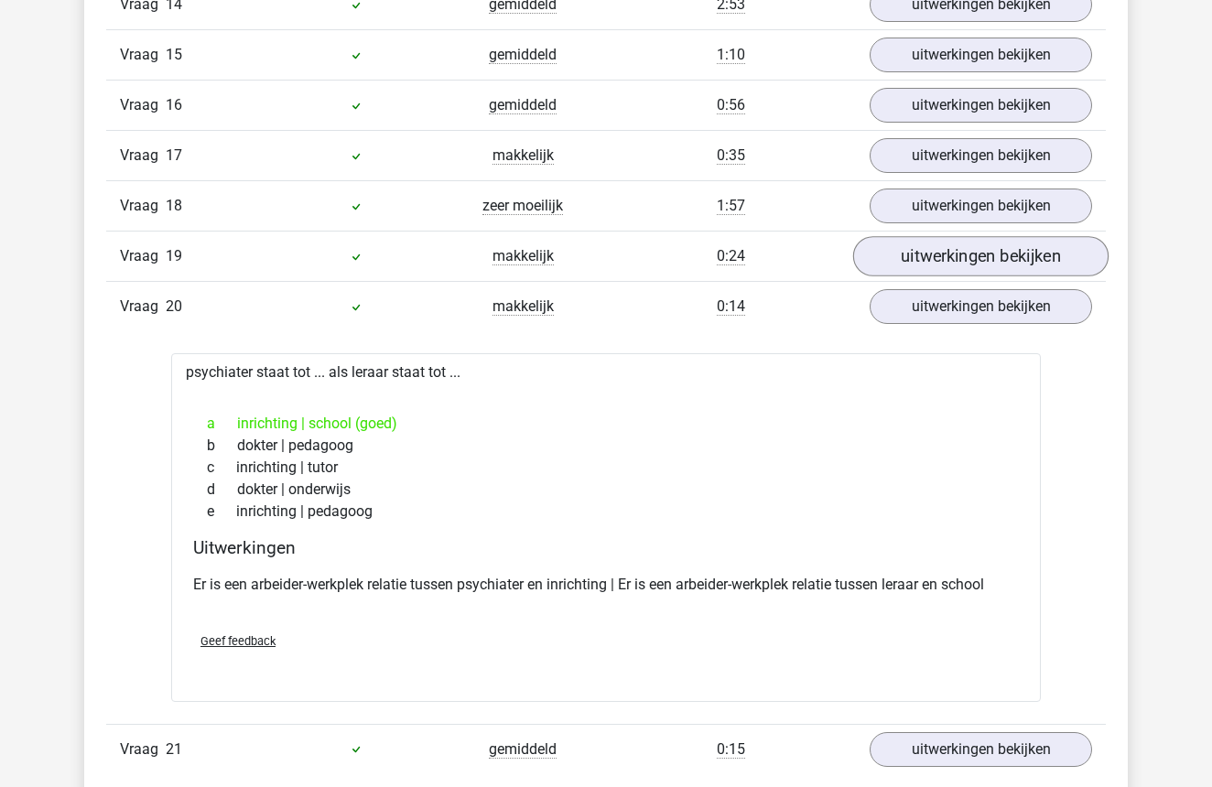
click at [950, 244] on link "uitwerkingen bekijken" at bounding box center [980, 257] width 255 height 40
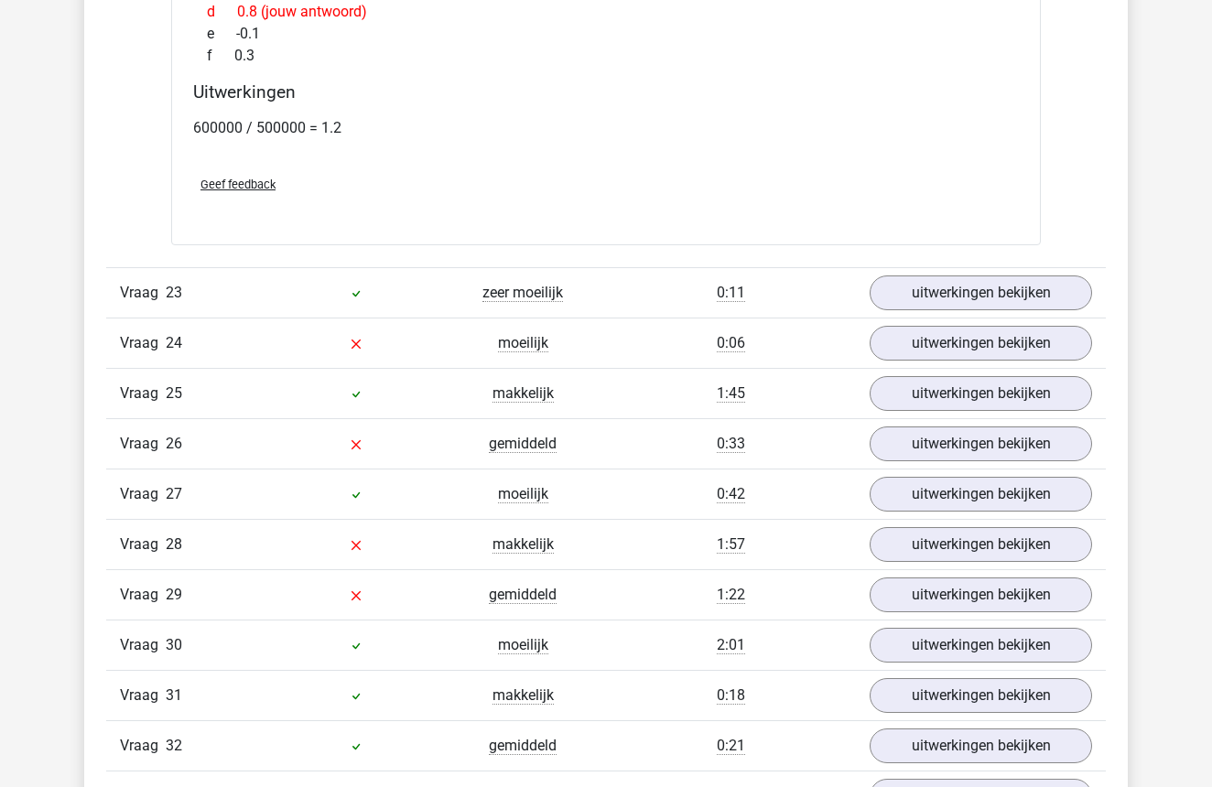
scroll to position [7604, 0]
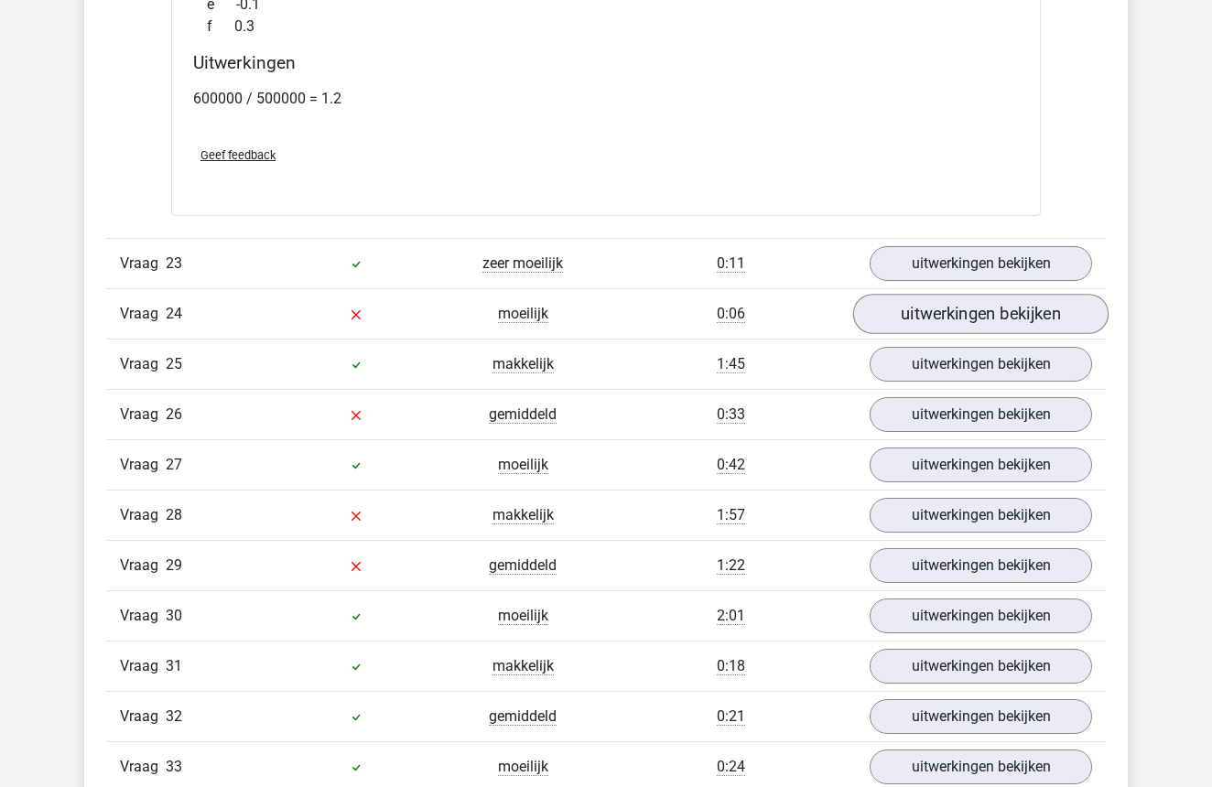
click at [970, 313] on link "uitwerkingen bekijken" at bounding box center [980, 314] width 255 height 40
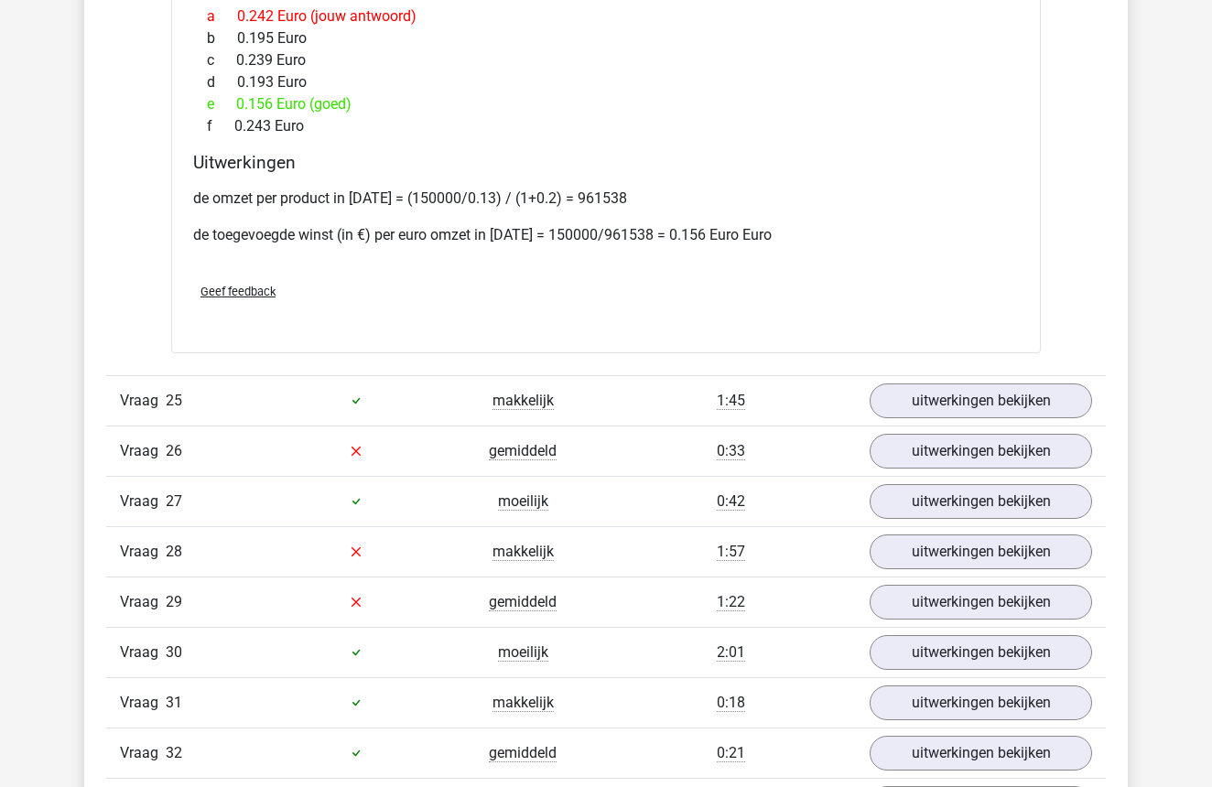
scroll to position [8958, 0]
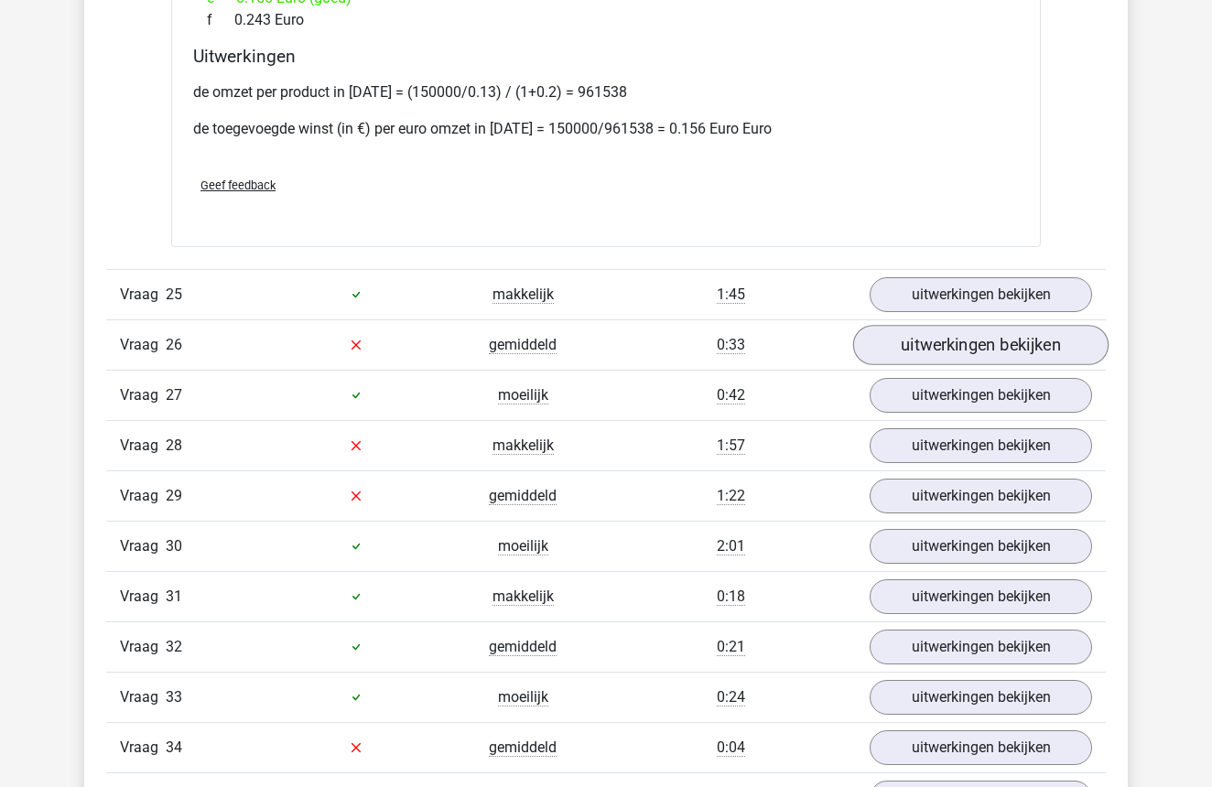
click at [971, 336] on link "uitwerkingen bekijken" at bounding box center [980, 345] width 255 height 40
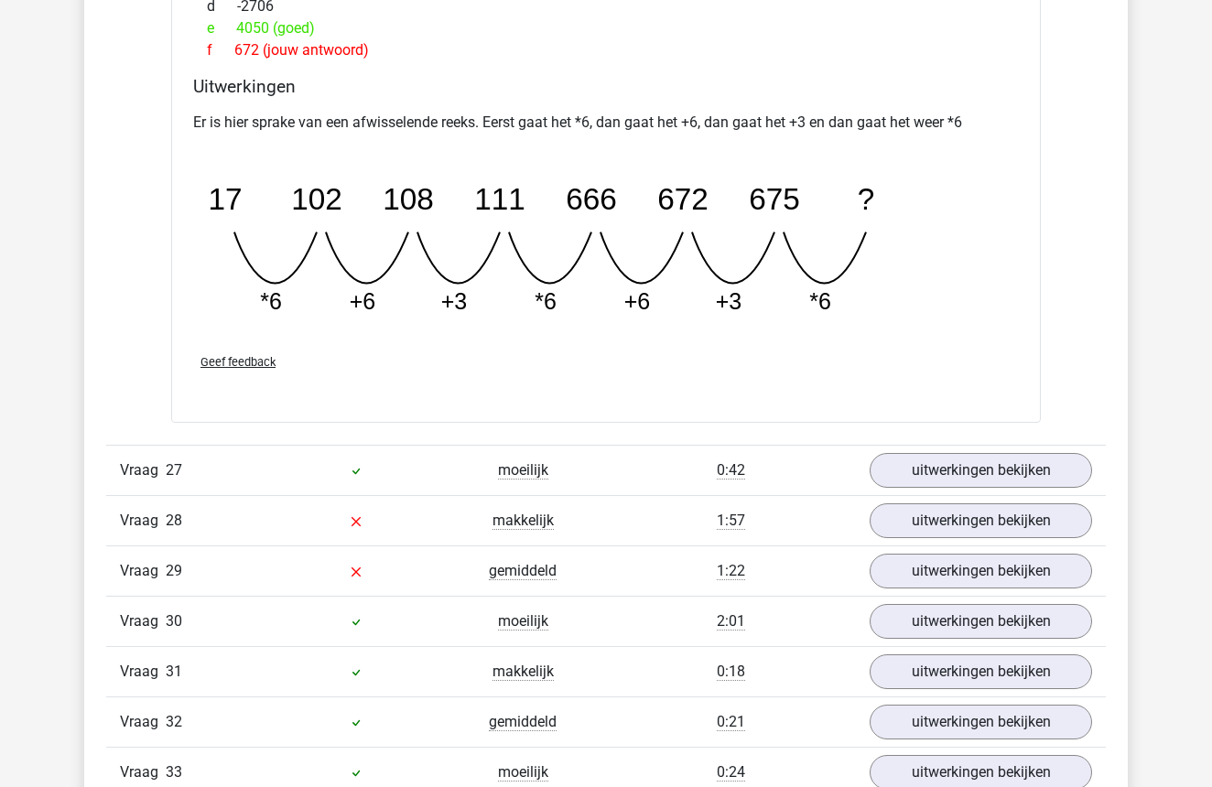
scroll to position [9718, 0]
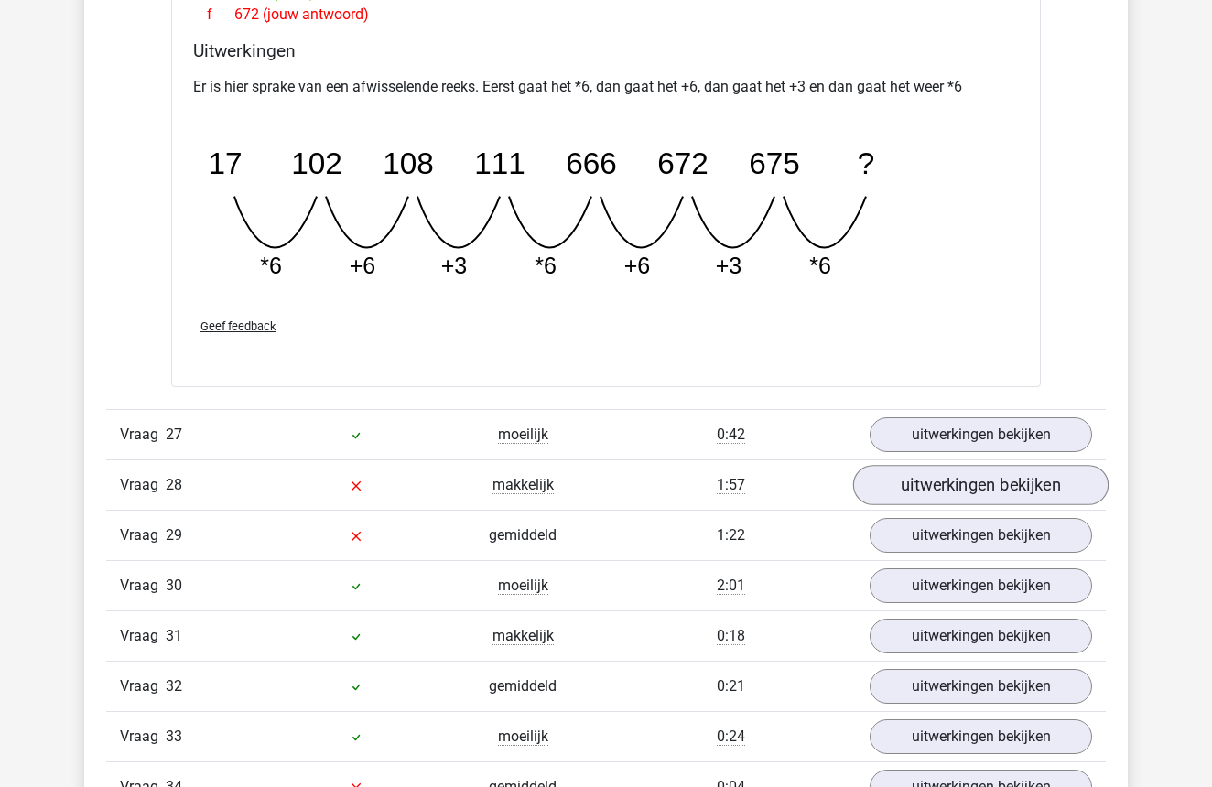
click at [980, 483] on link "uitwerkingen bekijken" at bounding box center [980, 485] width 255 height 40
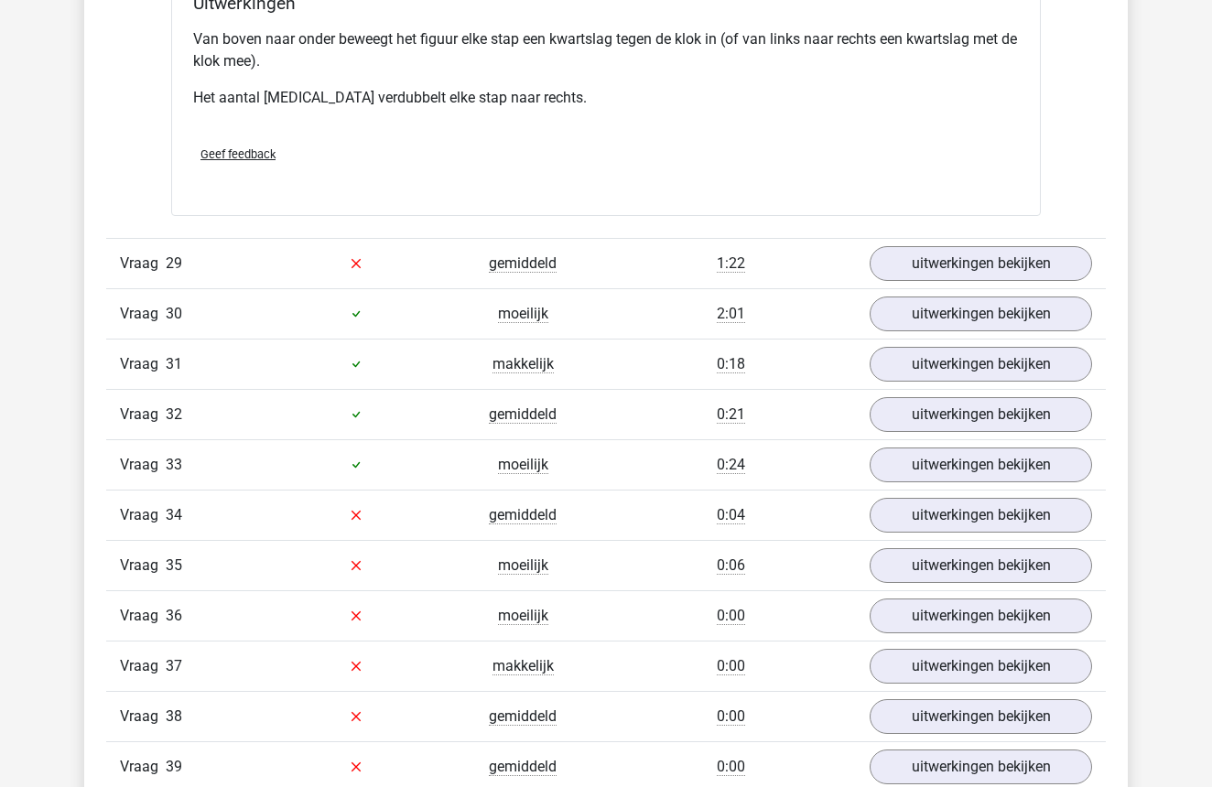
scroll to position [11022, 0]
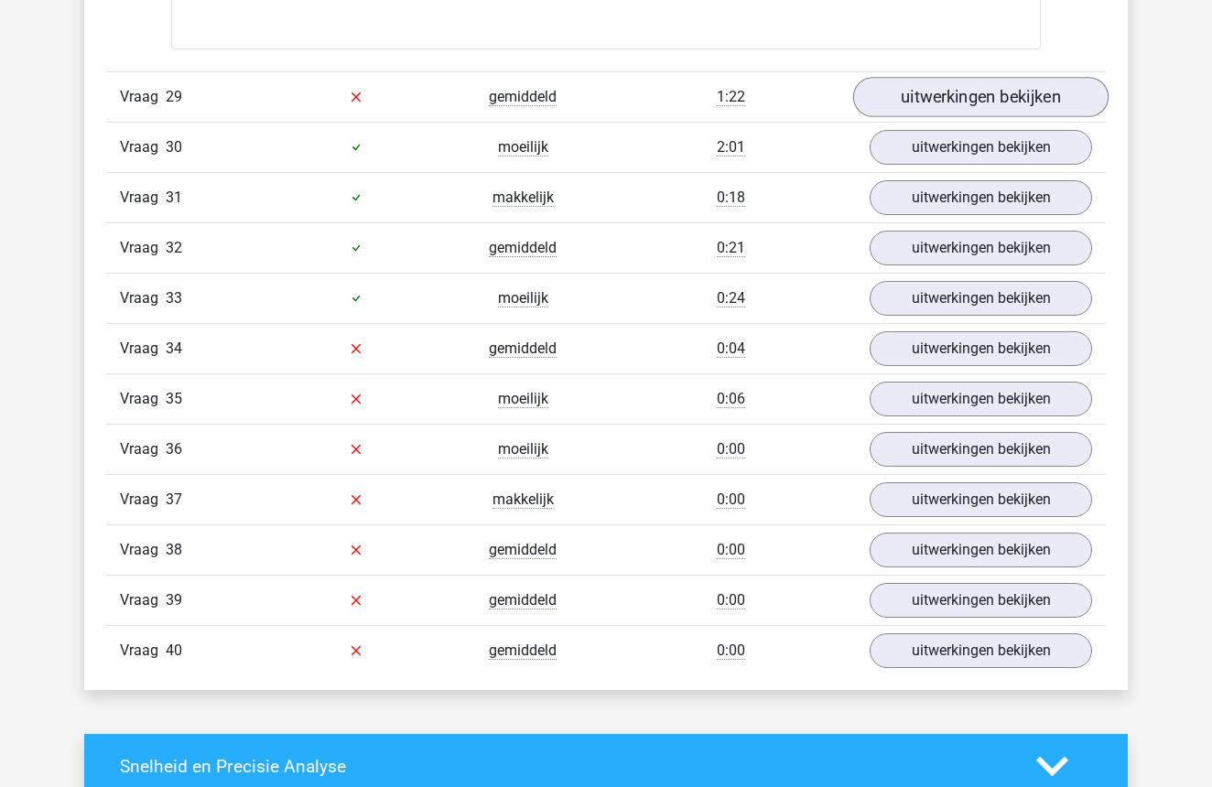
click at [955, 92] on link "uitwerkingen bekijken" at bounding box center [980, 97] width 255 height 40
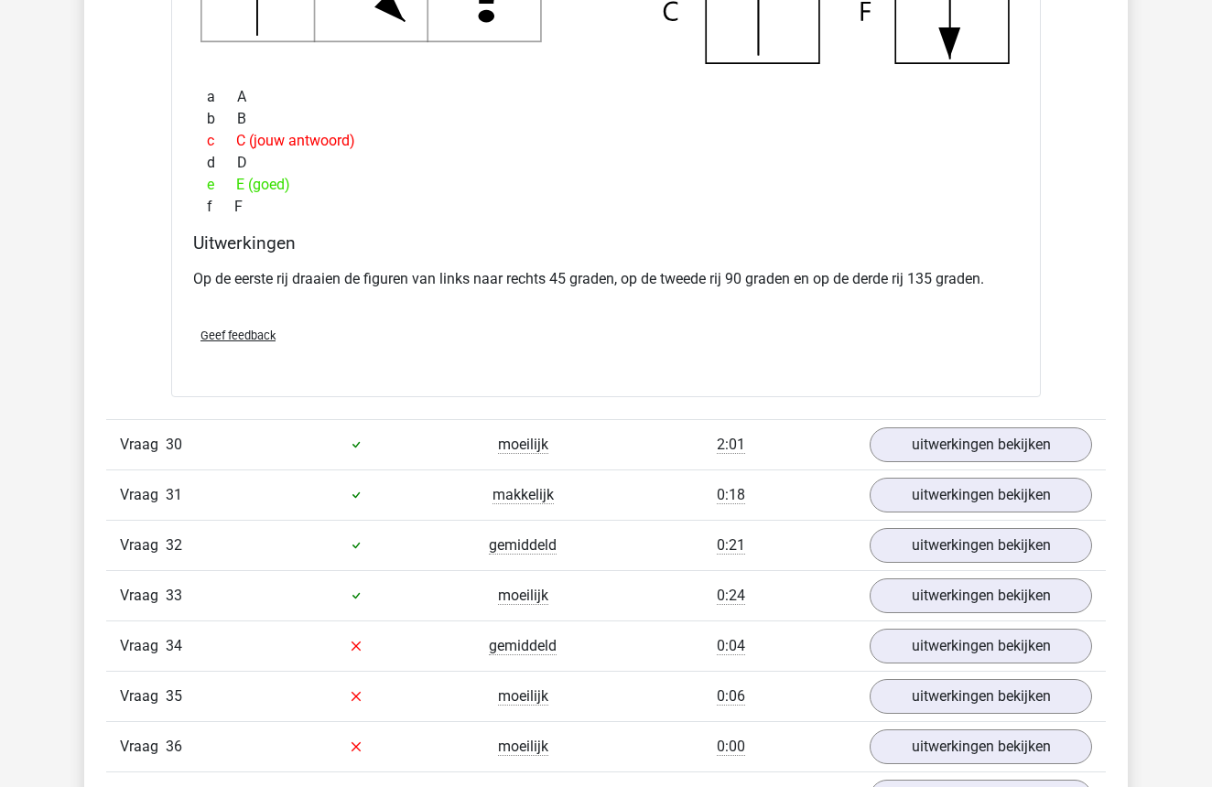
scroll to position [11630, 0]
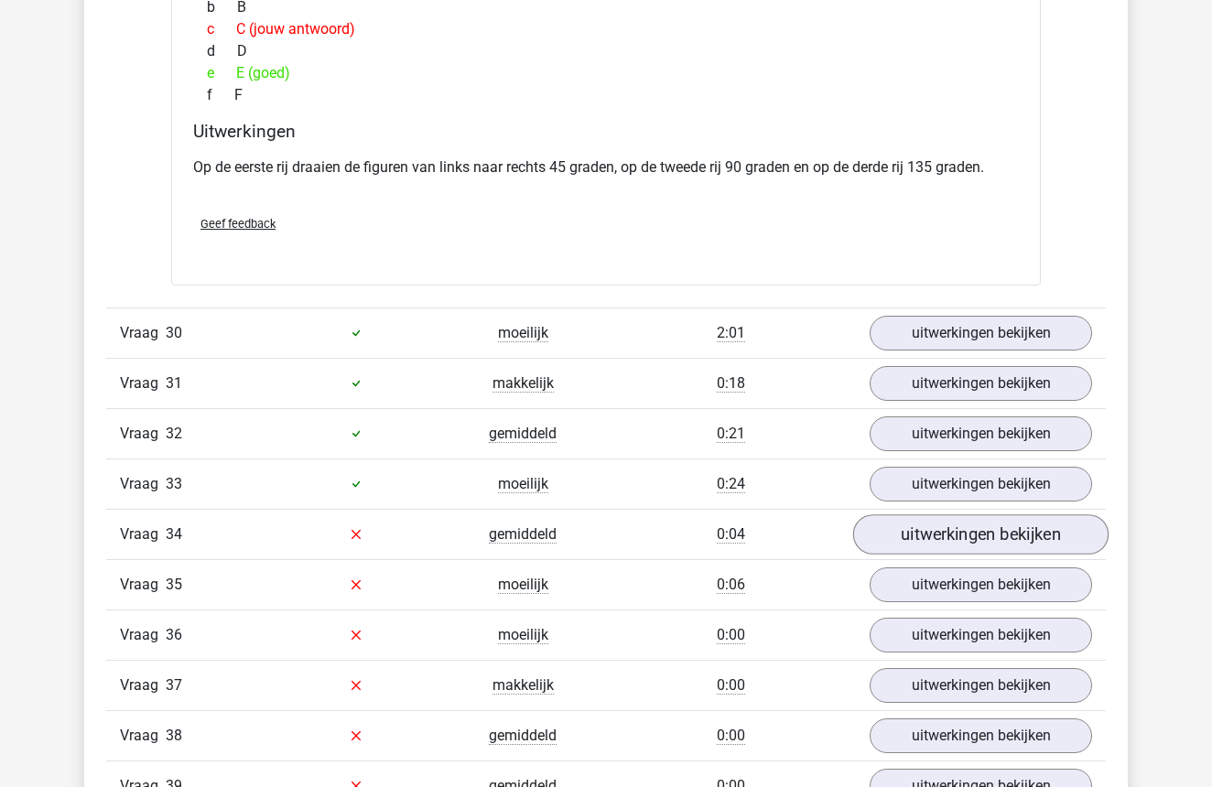
click at [945, 535] on link "uitwerkingen bekijken" at bounding box center [980, 535] width 255 height 40
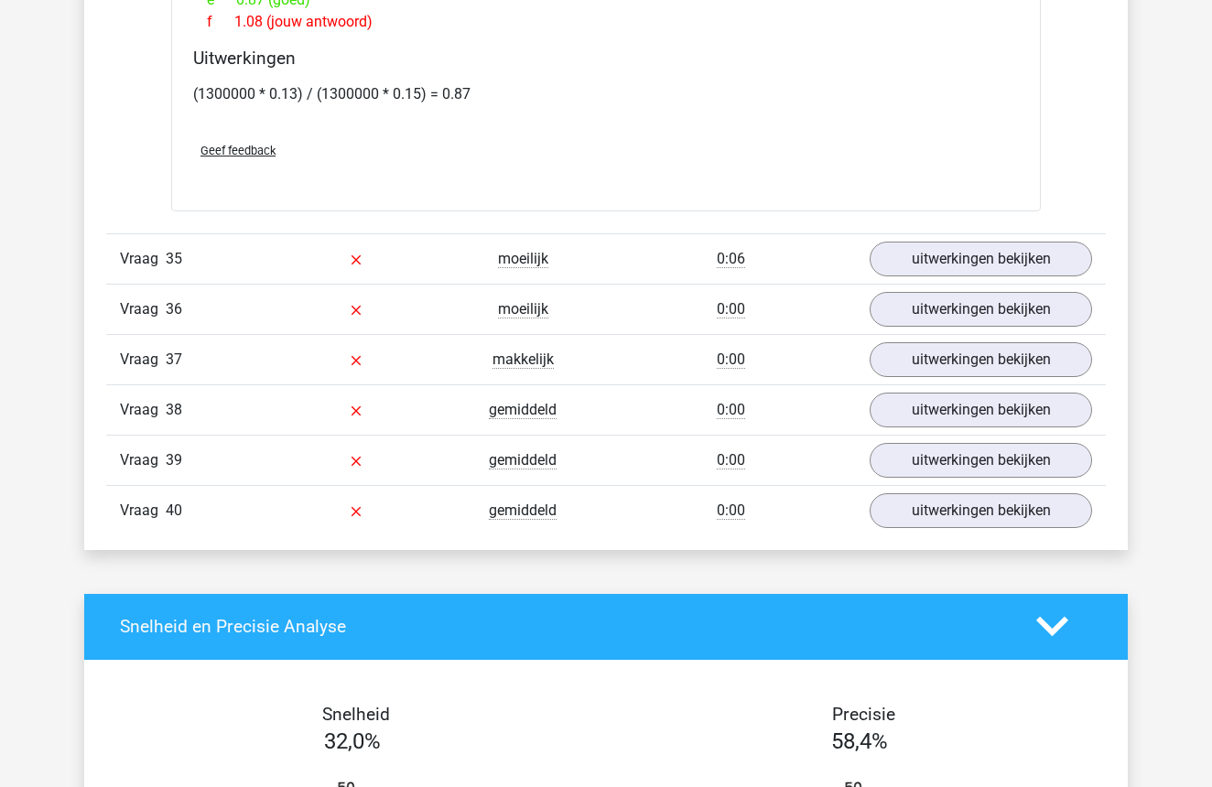
scroll to position [13086, 0]
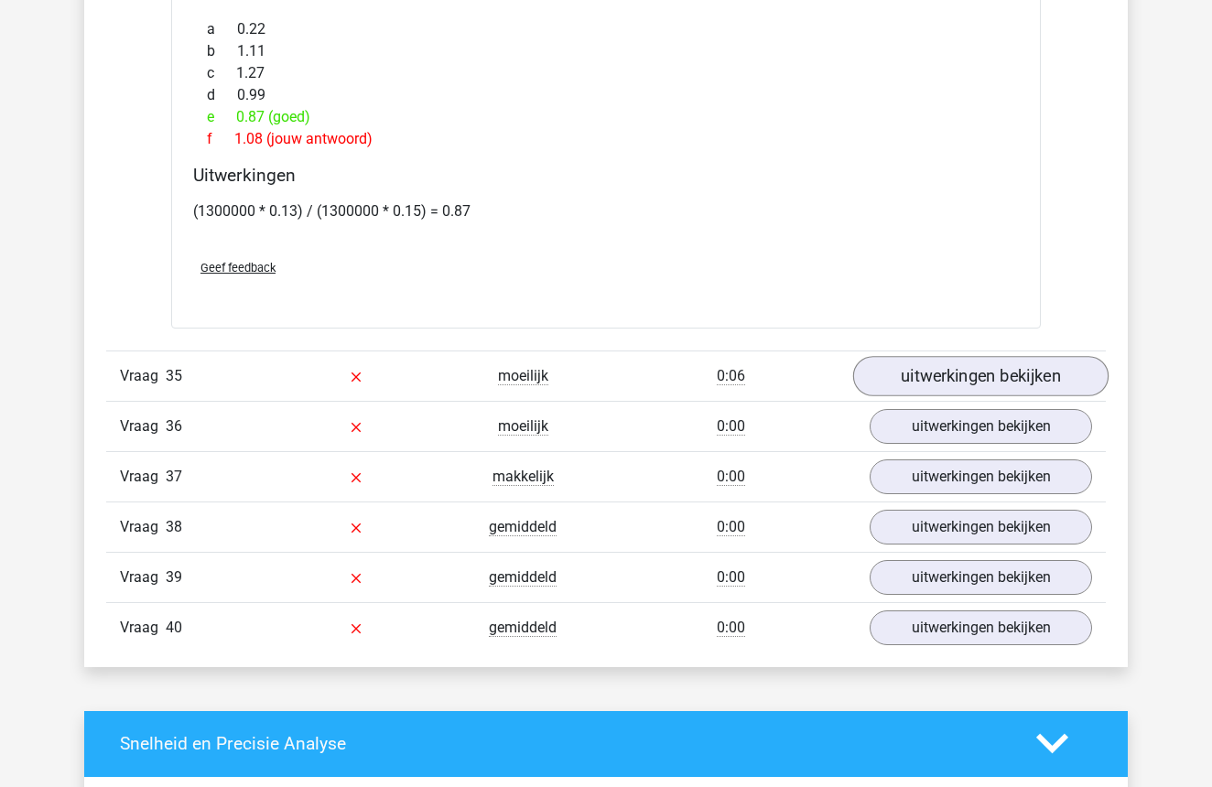
click at [983, 371] on link "uitwerkingen bekijken" at bounding box center [980, 376] width 255 height 40
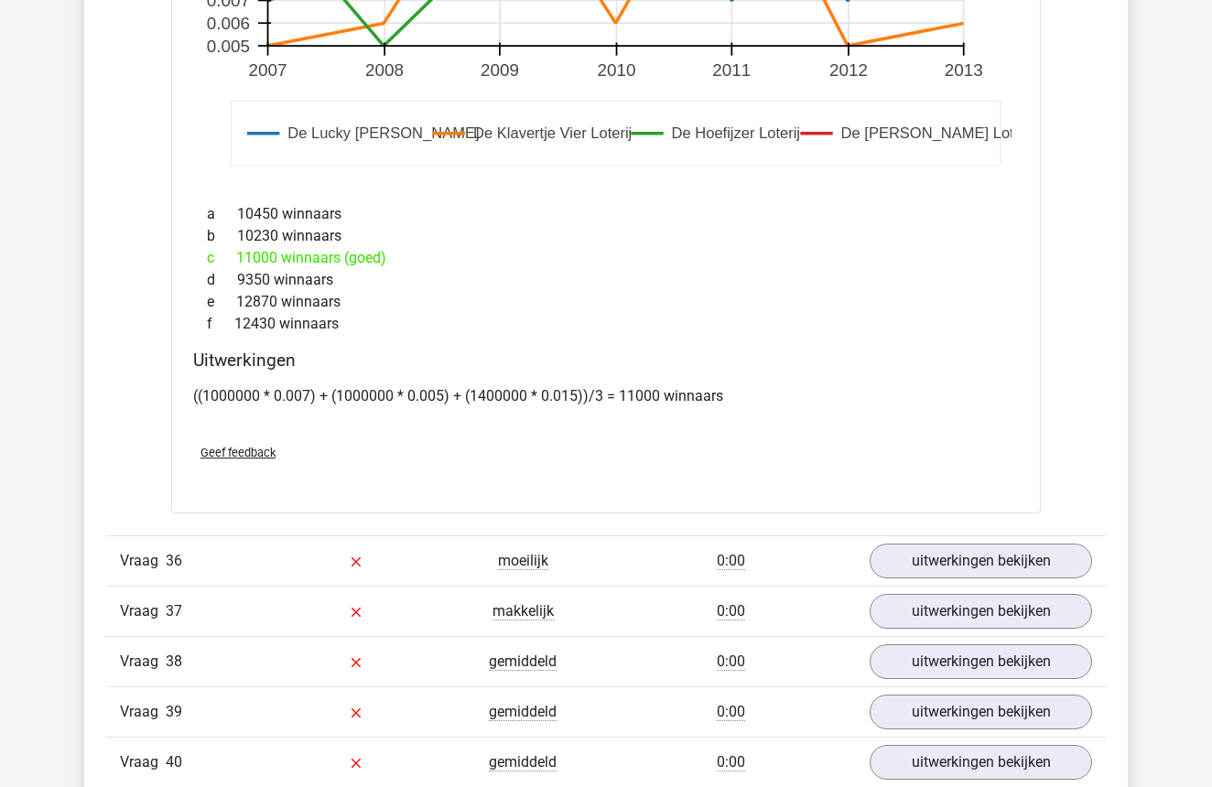
scroll to position [14217, 0]
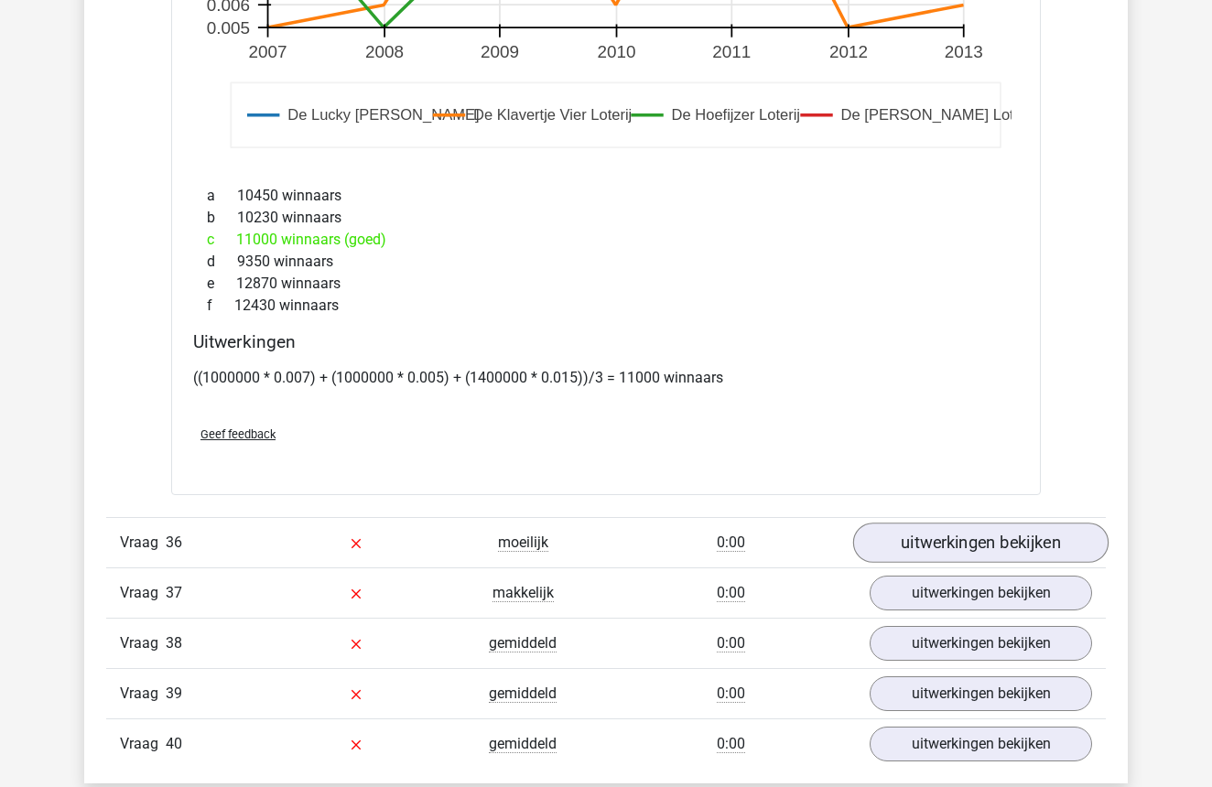
click at [974, 534] on link "uitwerkingen bekijken" at bounding box center [980, 543] width 255 height 40
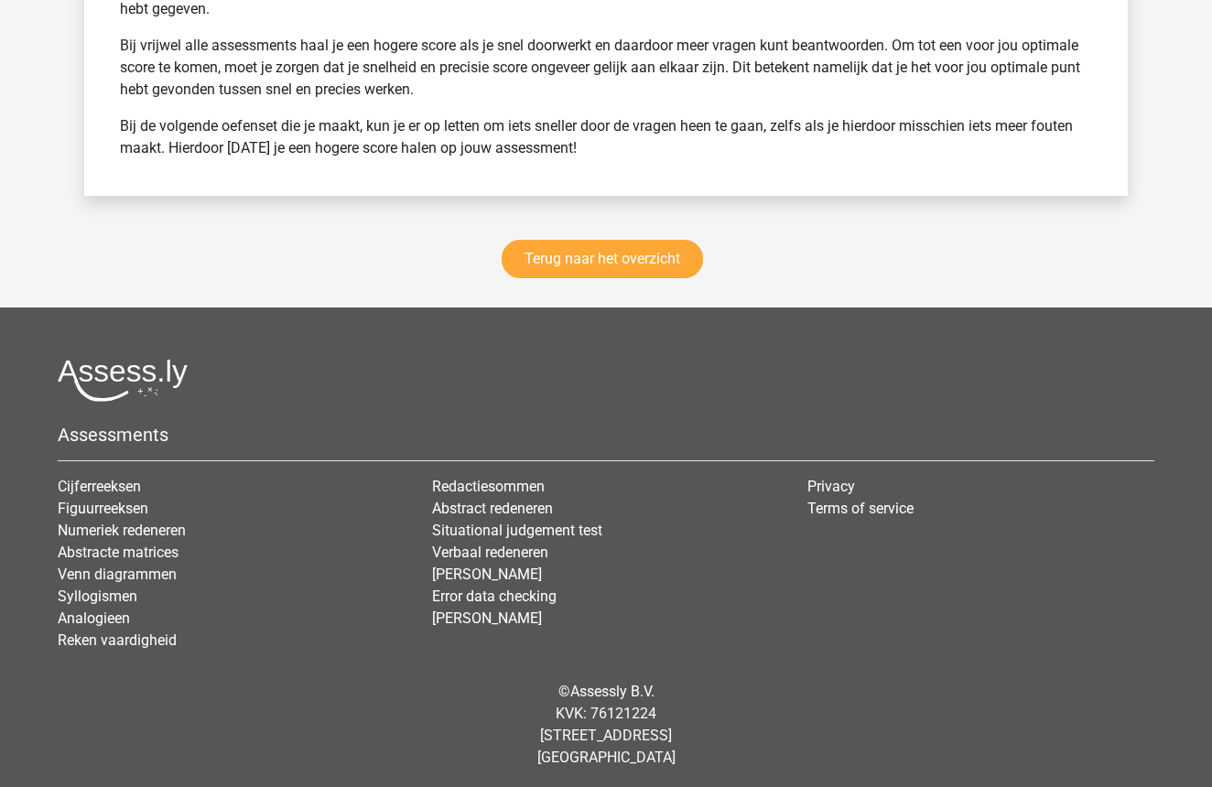
scroll to position [17066, 0]
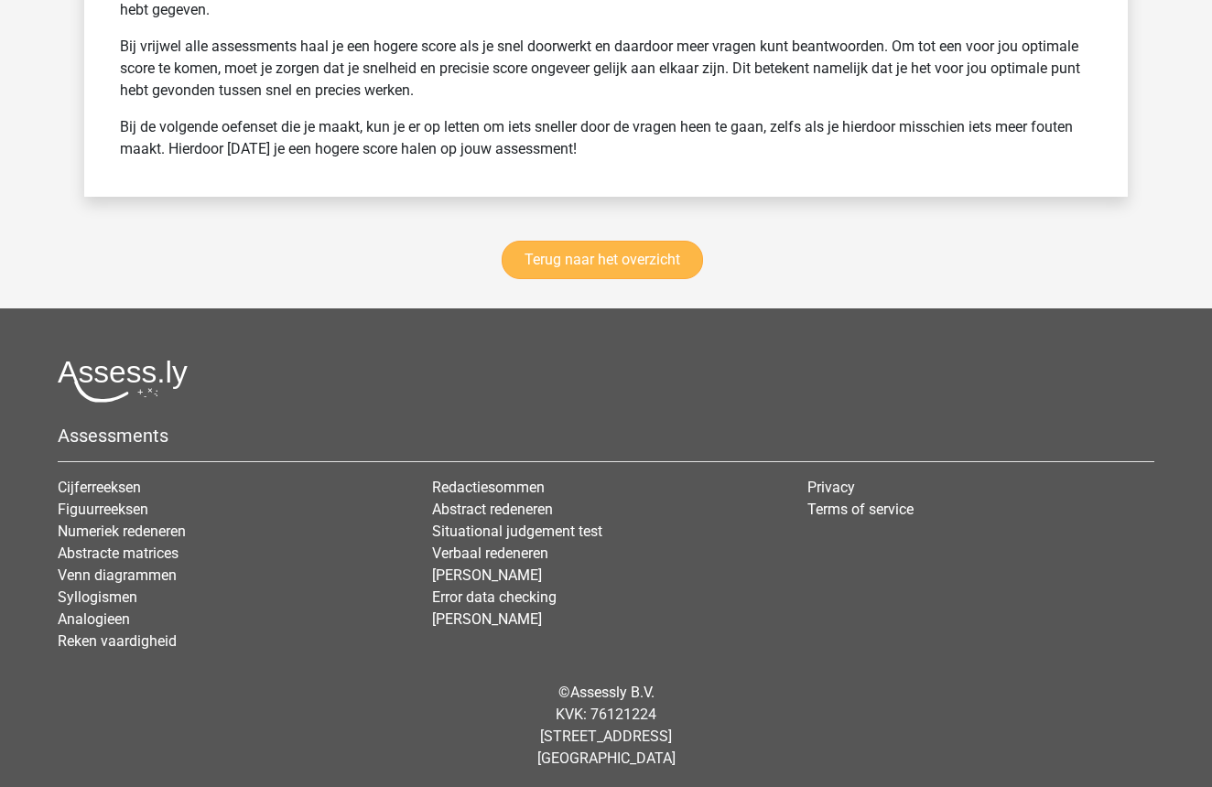
click at [614, 267] on link "Terug naar het overzicht" at bounding box center [602, 260] width 201 height 38
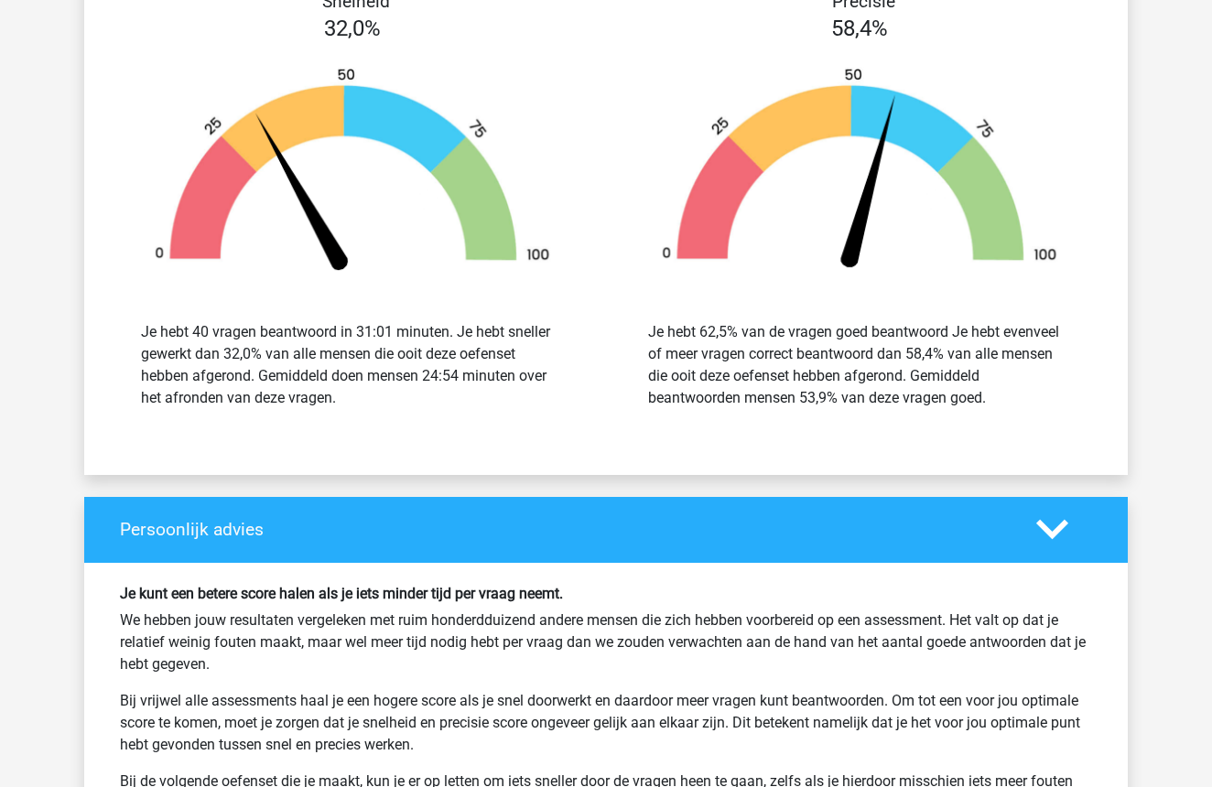
scroll to position [16145, 0]
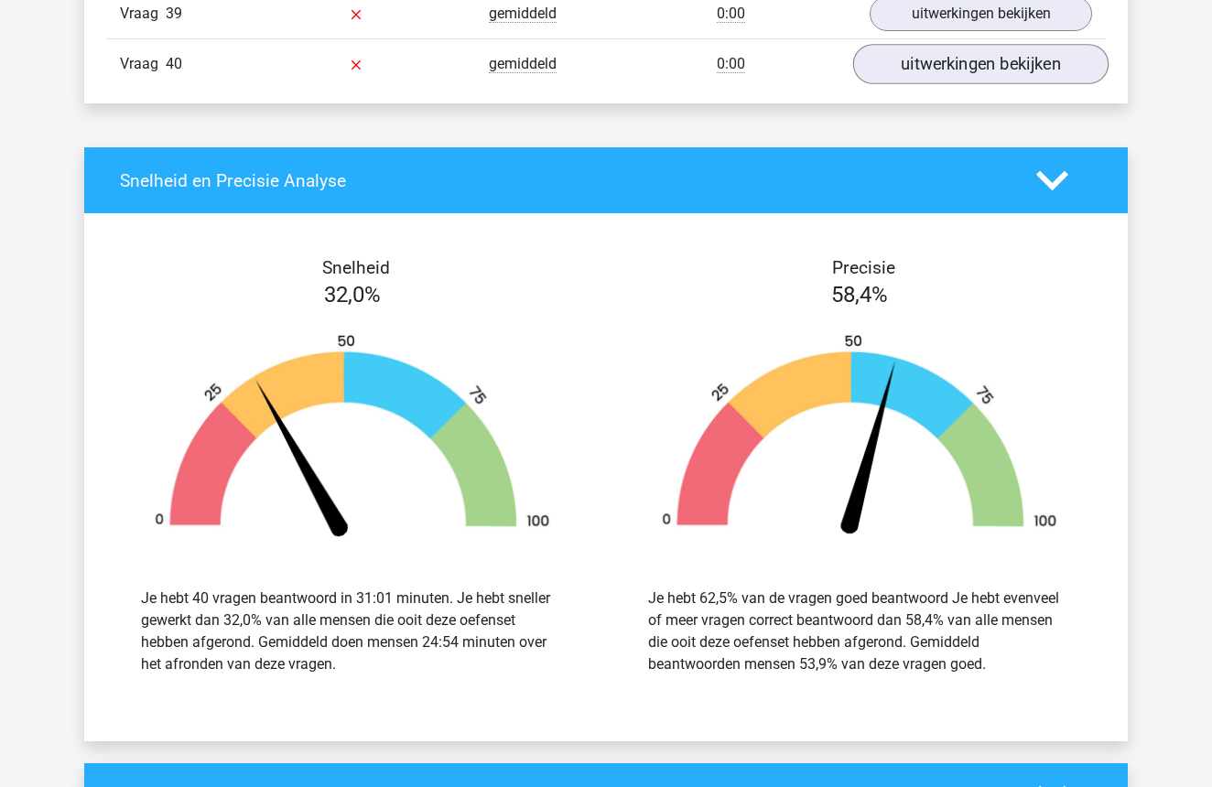
click at [919, 72] on link "uitwerkingen bekijken" at bounding box center [980, 64] width 255 height 40
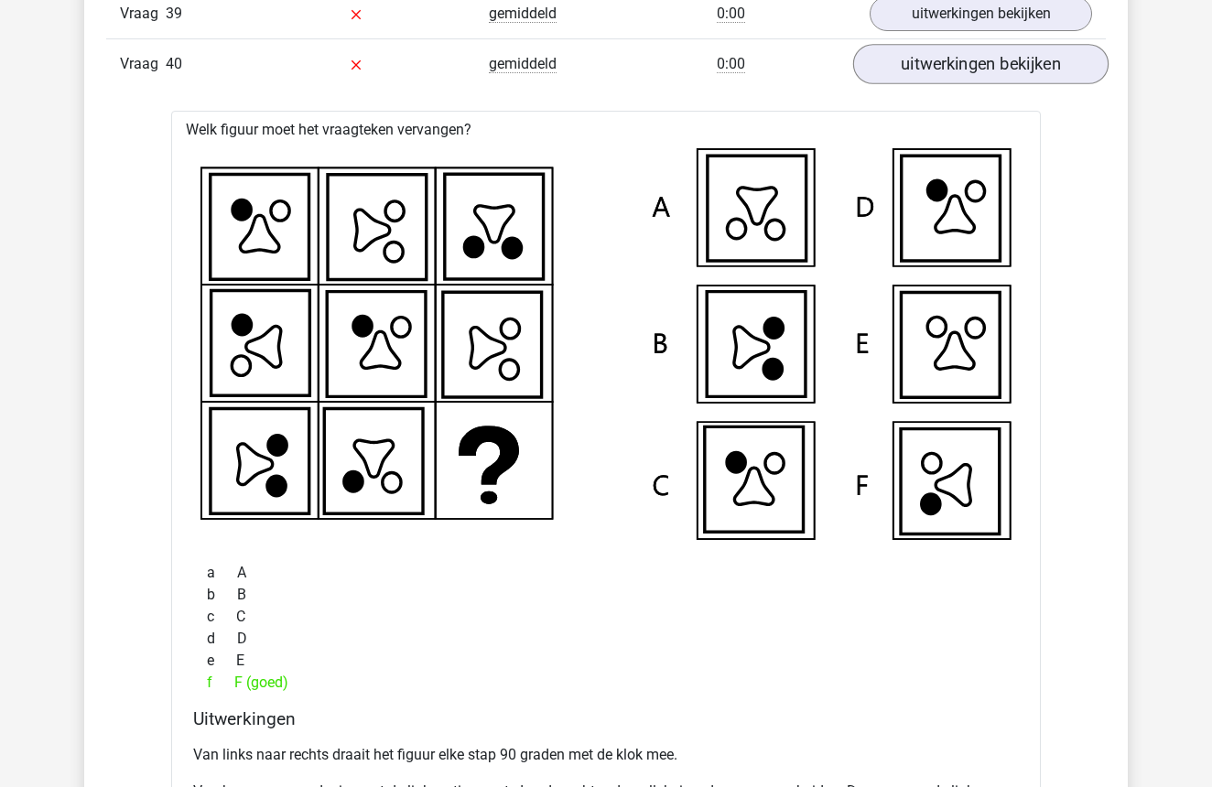
click at [989, 64] on link "uitwerkingen bekijken" at bounding box center [980, 64] width 255 height 40
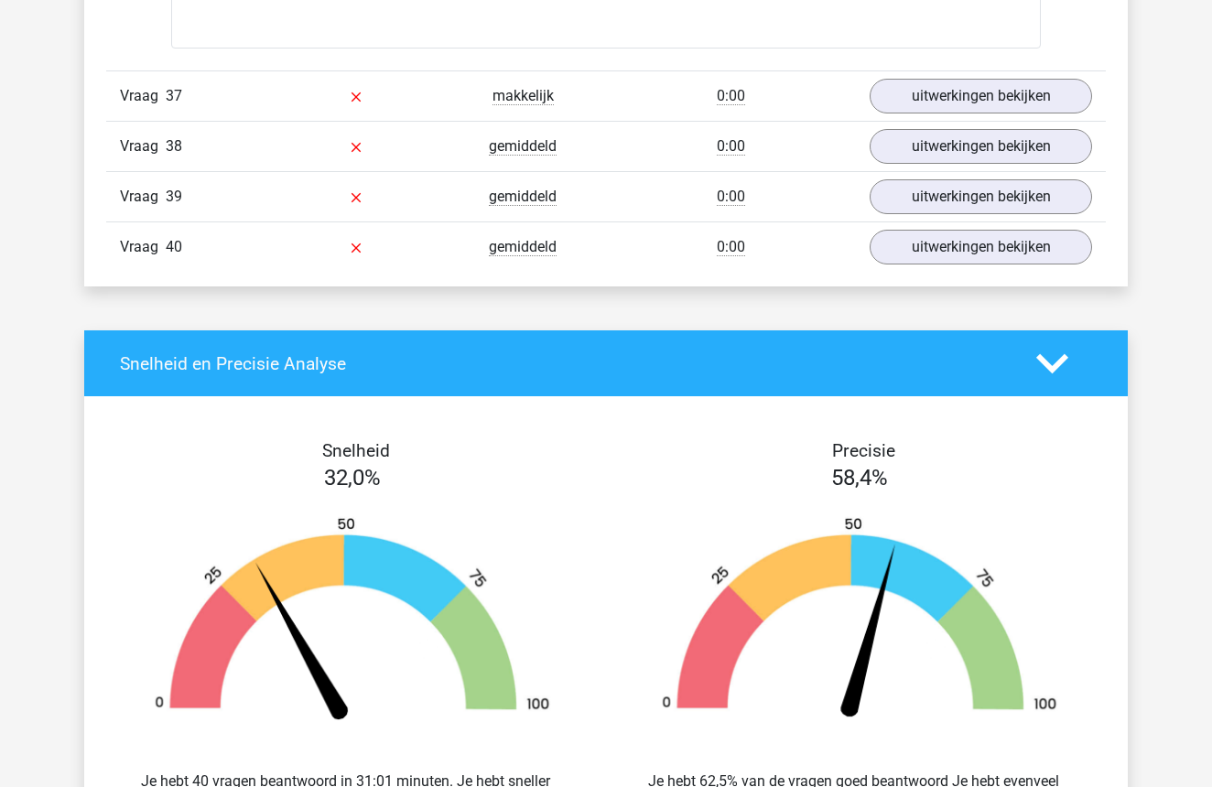
scroll to position [15956, 0]
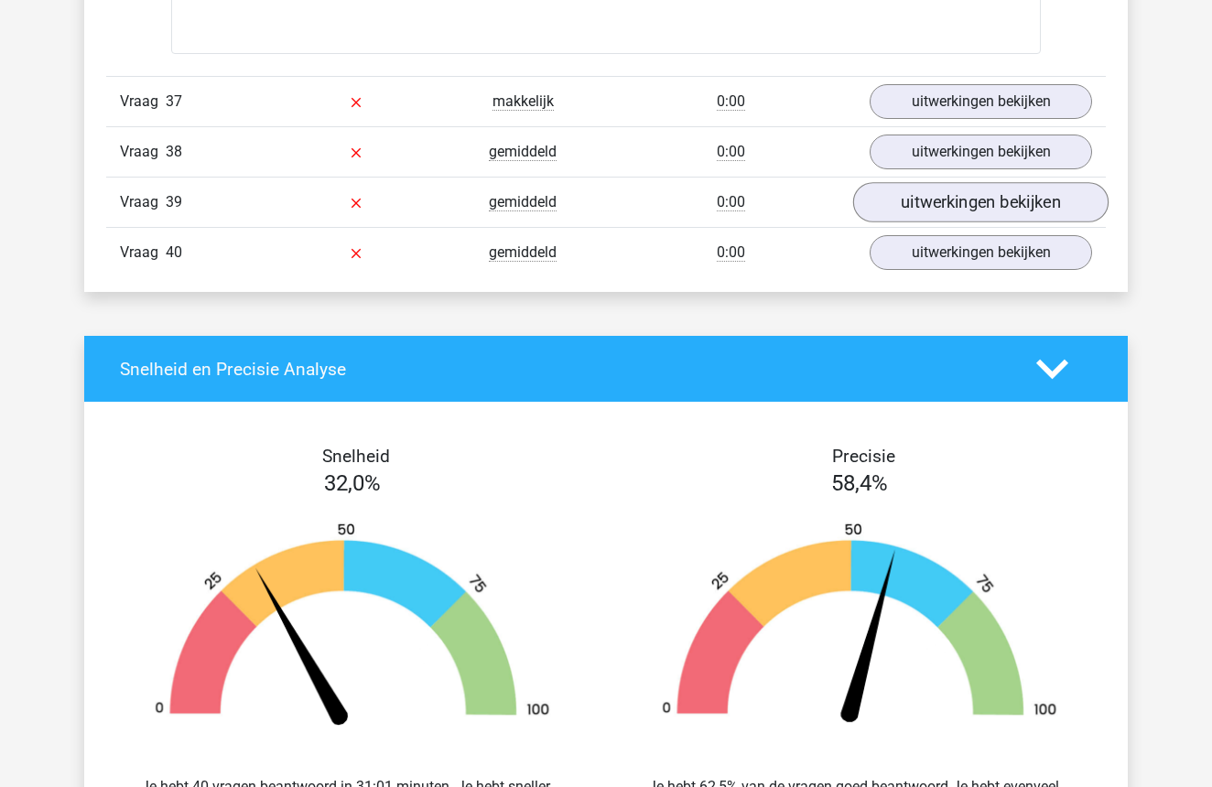
click at [966, 203] on link "uitwerkingen bekijken" at bounding box center [980, 202] width 255 height 40
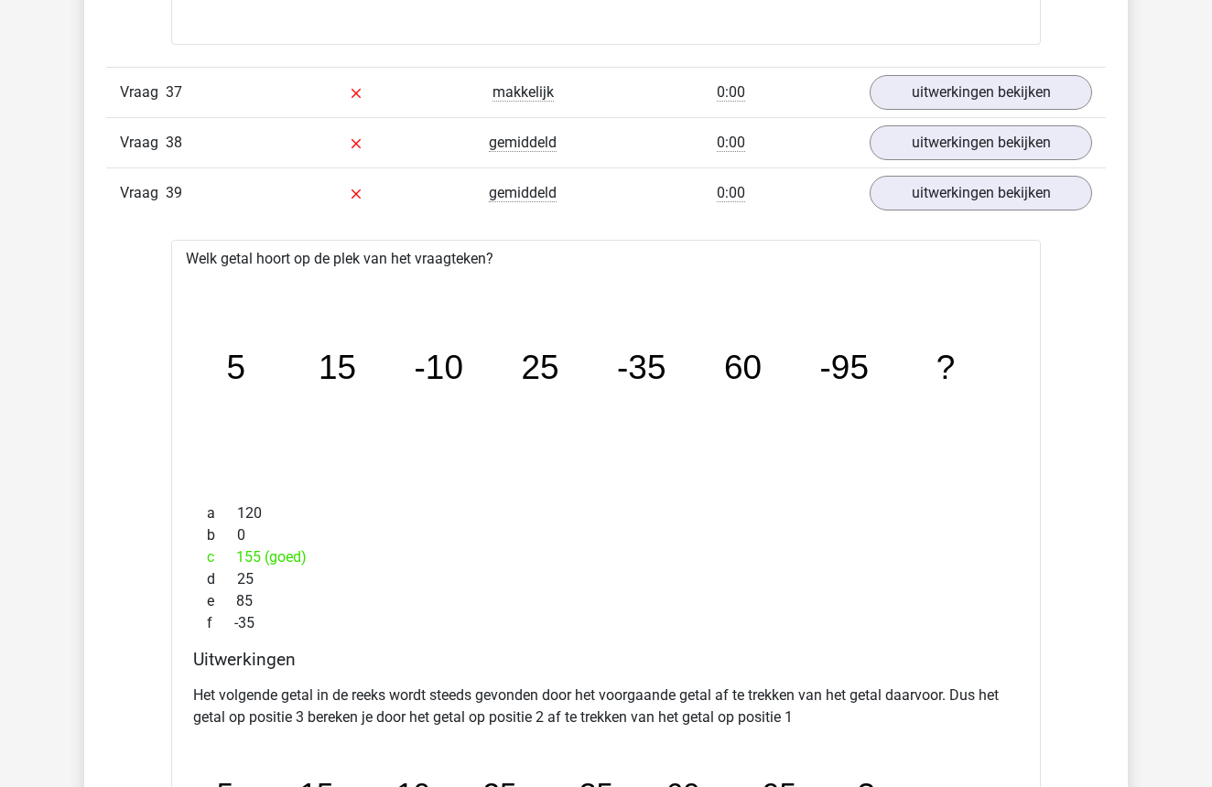
scroll to position [15952, 0]
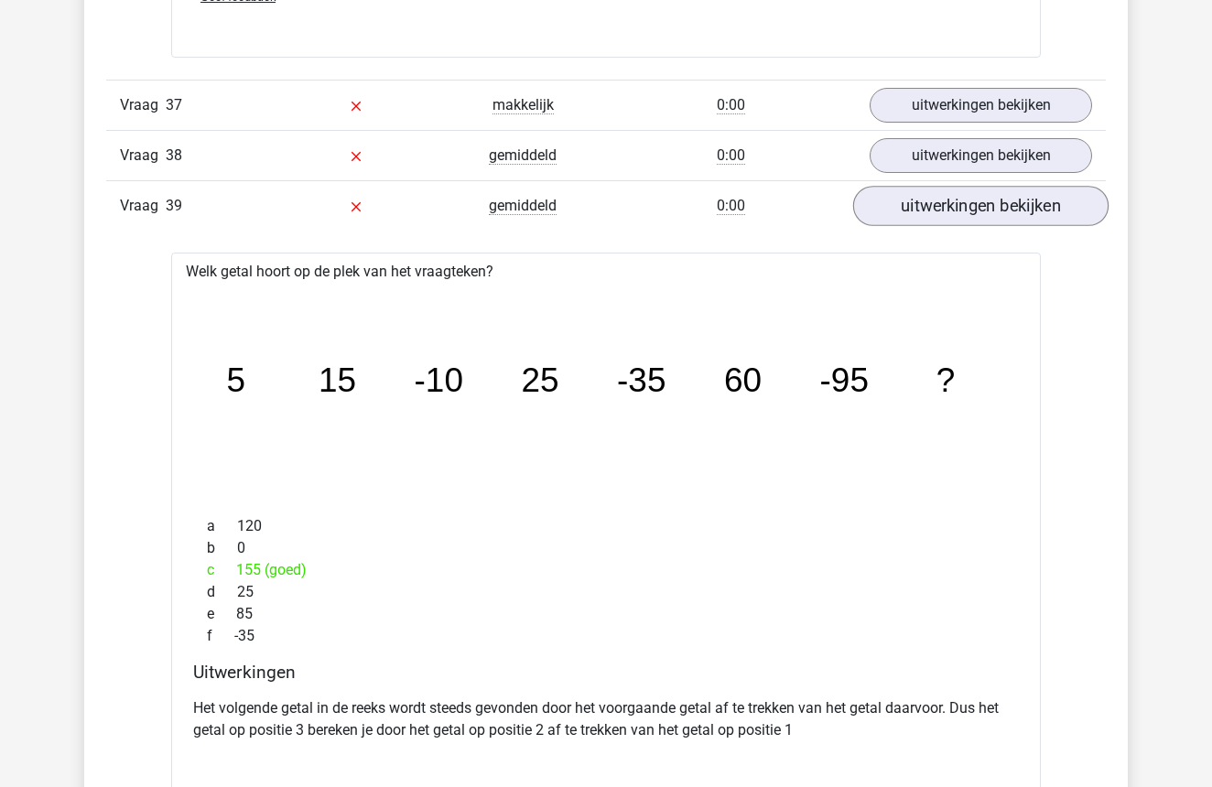
click at [932, 210] on link "uitwerkingen bekijken" at bounding box center [980, 206] width 255 height 40
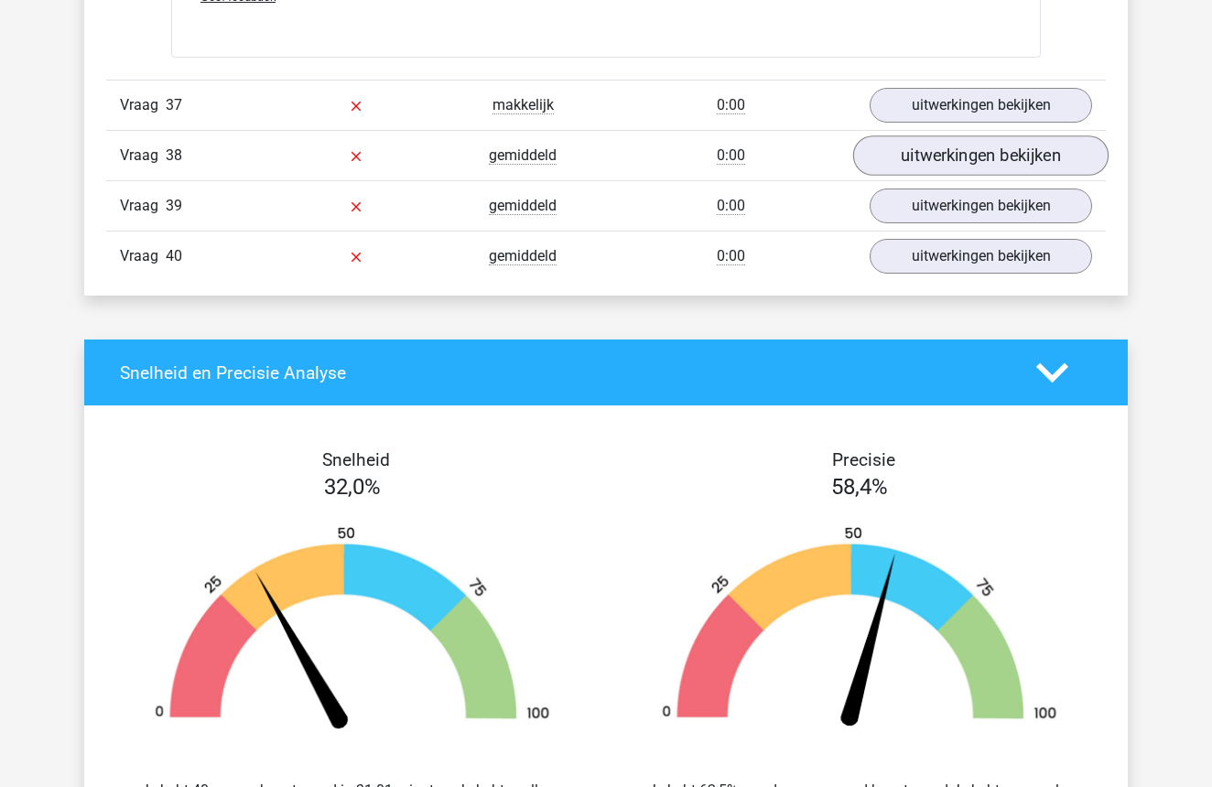
click at [953, 155] on link "uitwerkingen bekijken" at bounding box center [980, 156] width 255 height 40
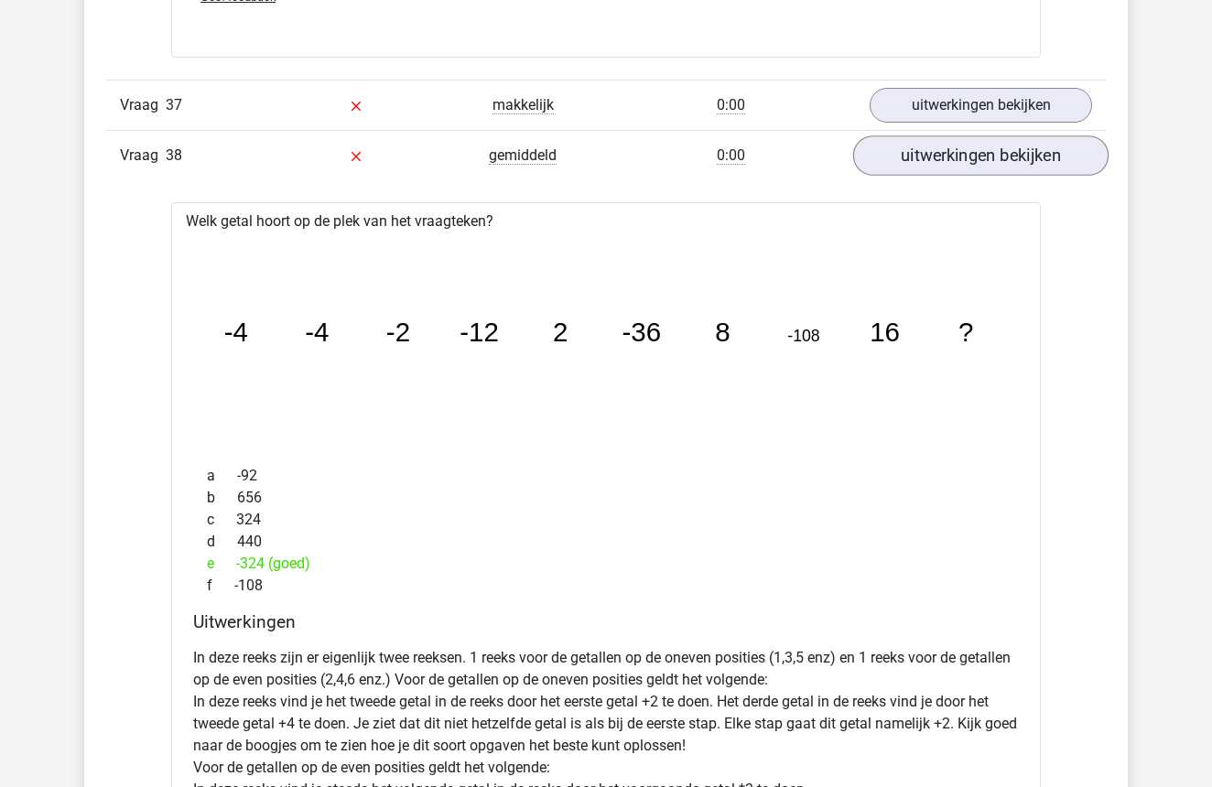
click at [953, 155] on link "uitwerkingen bekijken" at bounding box center [980, 156] width 255 height 40
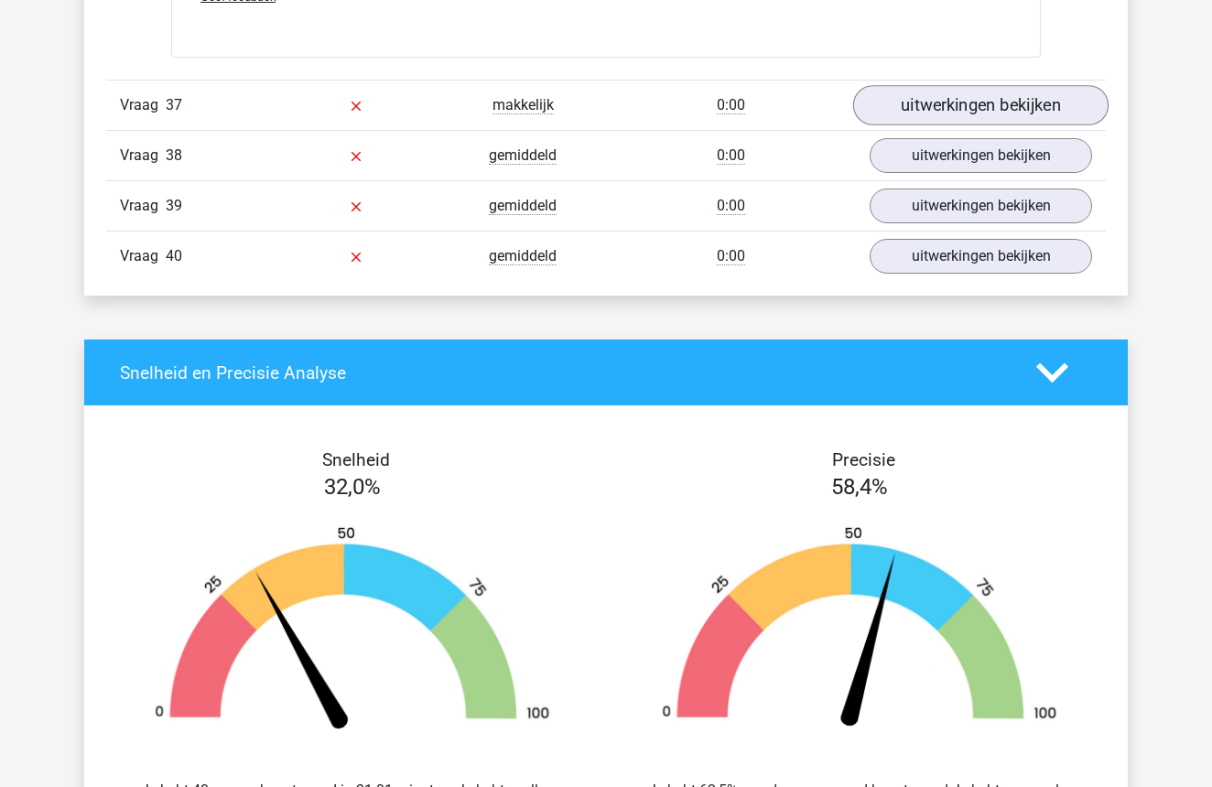
click at [965, 103] on link "uitwerkingen bekijken" at bounding box center [980, 105] width 255 height 40
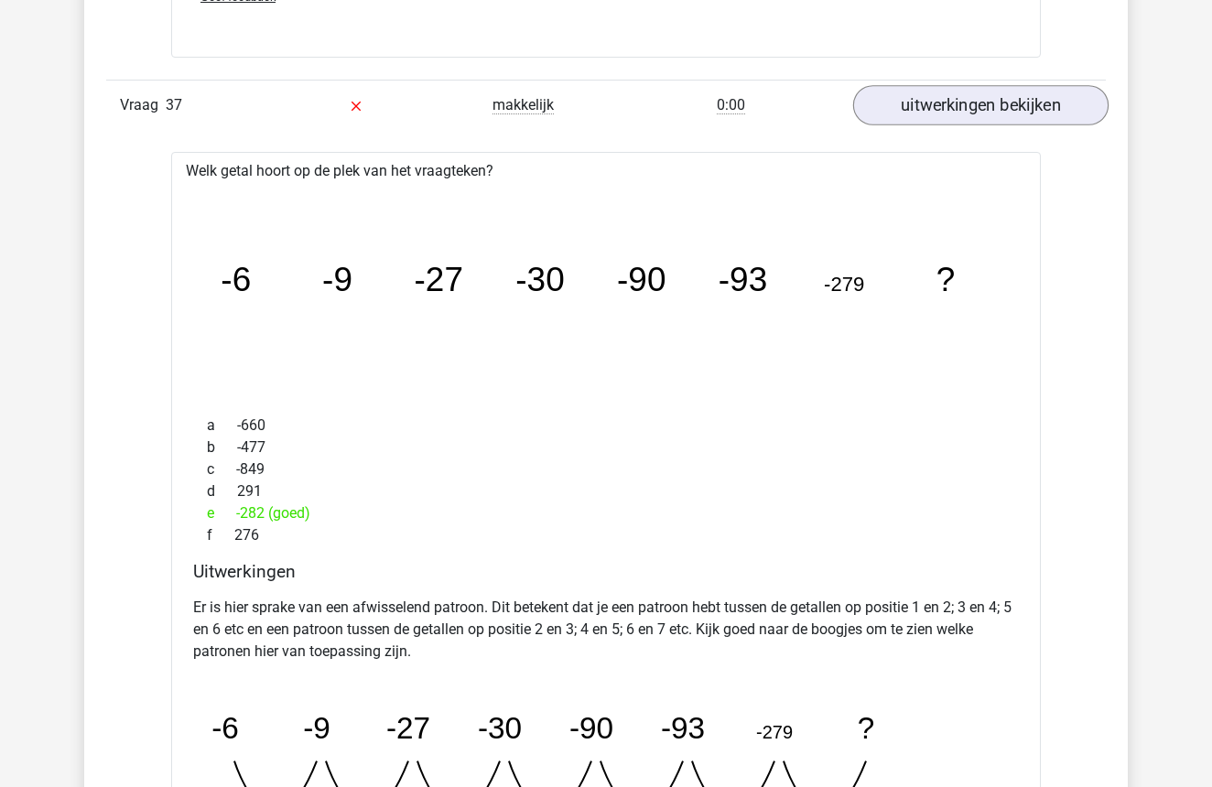
click at [965, 103] on link "uitwerkingen bekijken" at bounding box center [980, 105] width 255 height 40
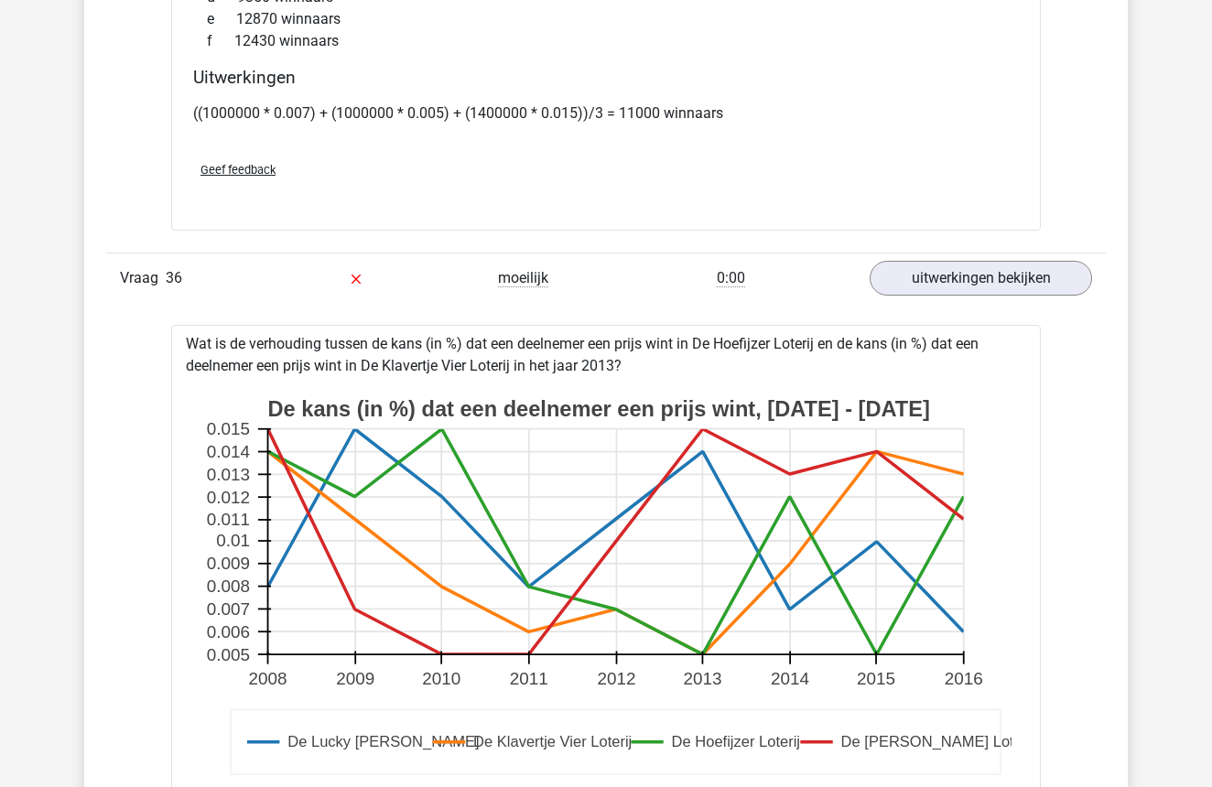
scroll to position [14481, 0]
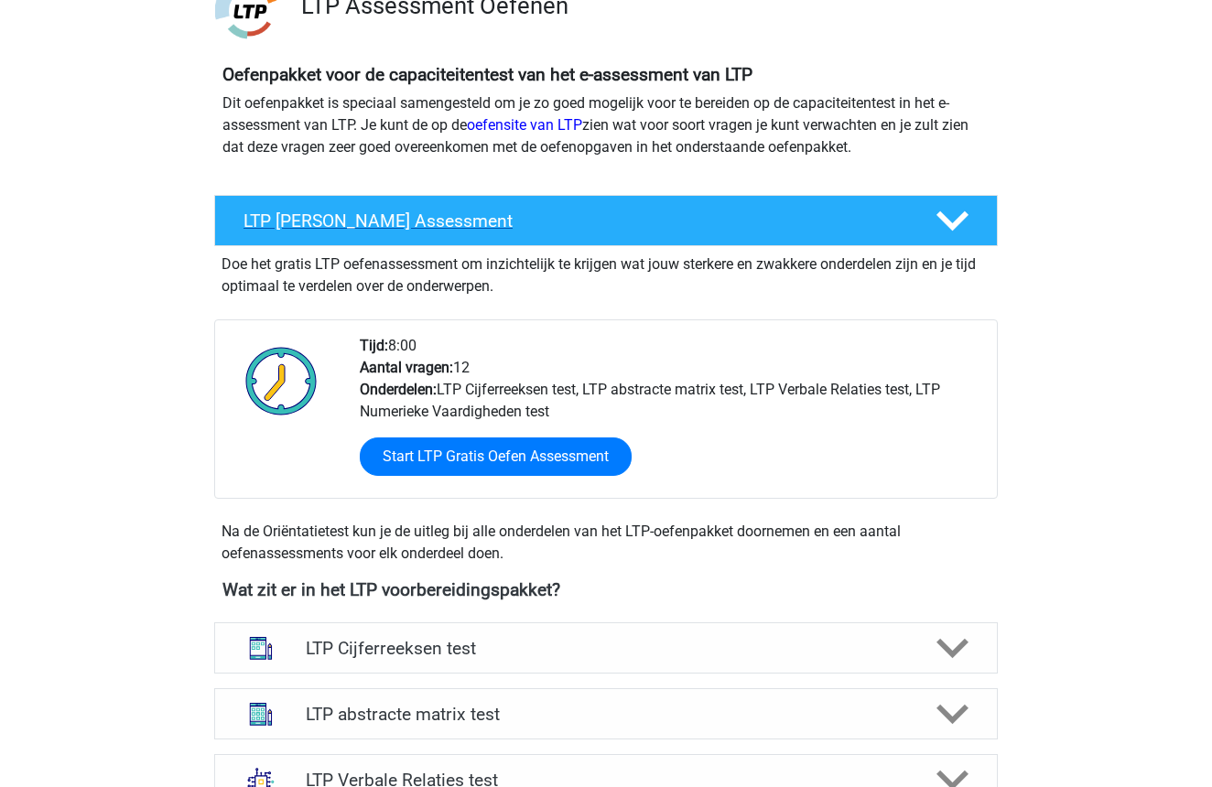
scroll to position [222, 0]
